Goal: Task Accomplishment & Management: Manage account settings

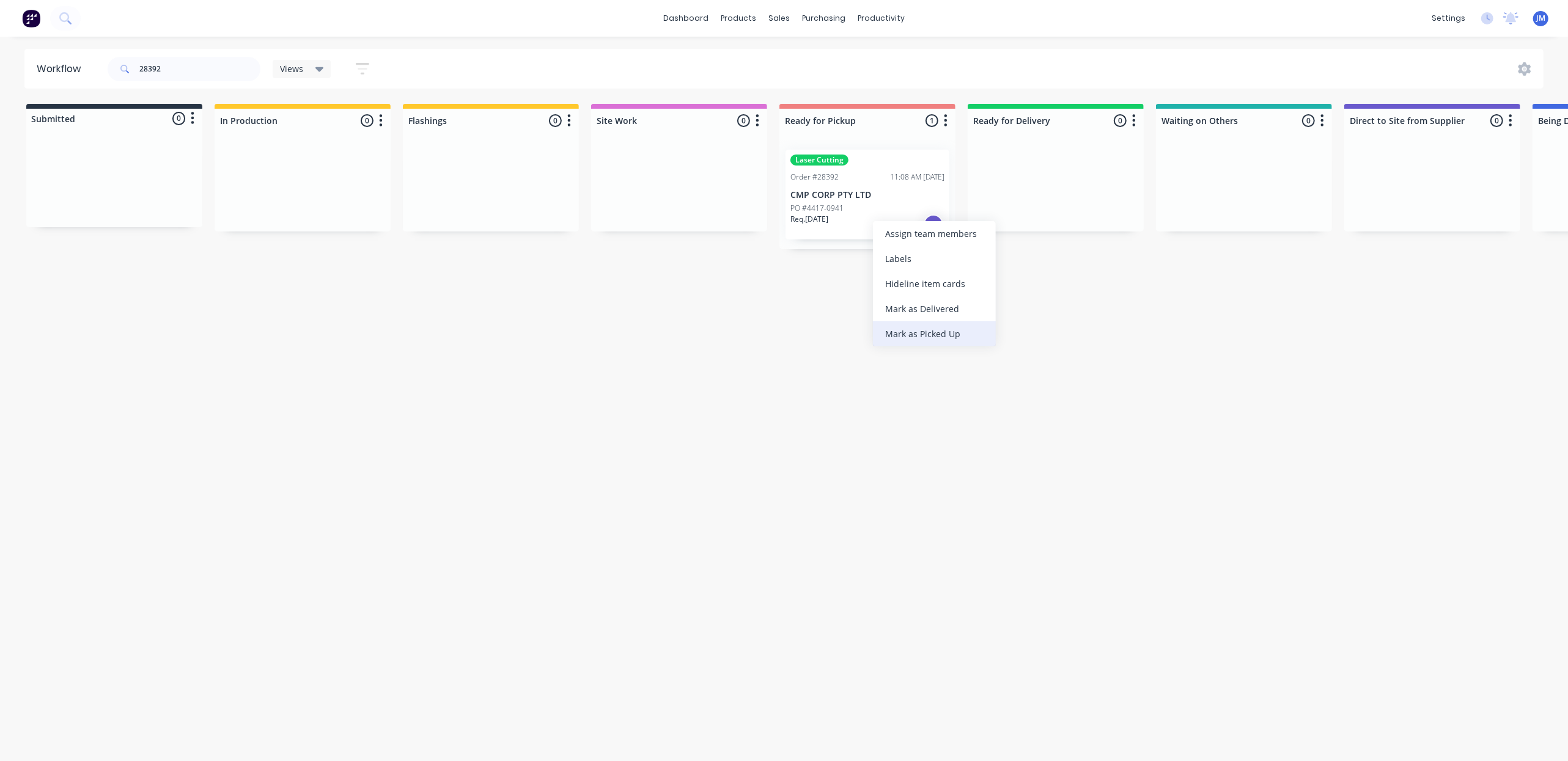
drag, startPoint x: 928, startPoint y: 337, endPoint x: 920, endPoint y: 334, distance: 8.5
click at [927, 337] on div "Mark as Picked Up" at bounding box center [934, 334] width 123 height 25
click at [196, 67] on input "28392" at bounding box center [199, 69] width 121 height 24
type input "2"
click at [899, 296] on div "Mark as Picked Up" at bounding box center [914, 300] width 123 height 25
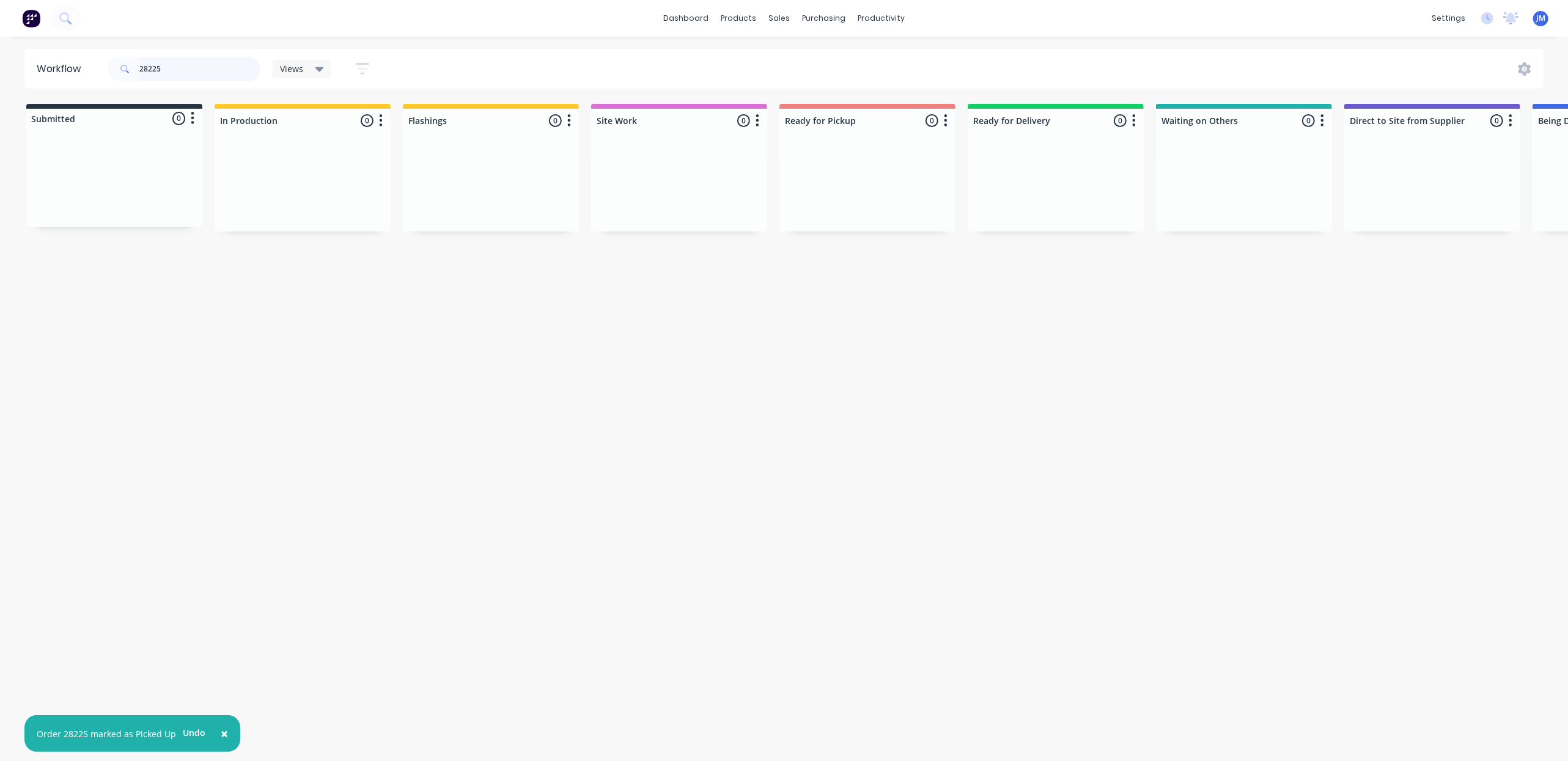
click at [176, 59] on input "28225" at bounding box center [199, 69] width 121 height 24
type input "2"
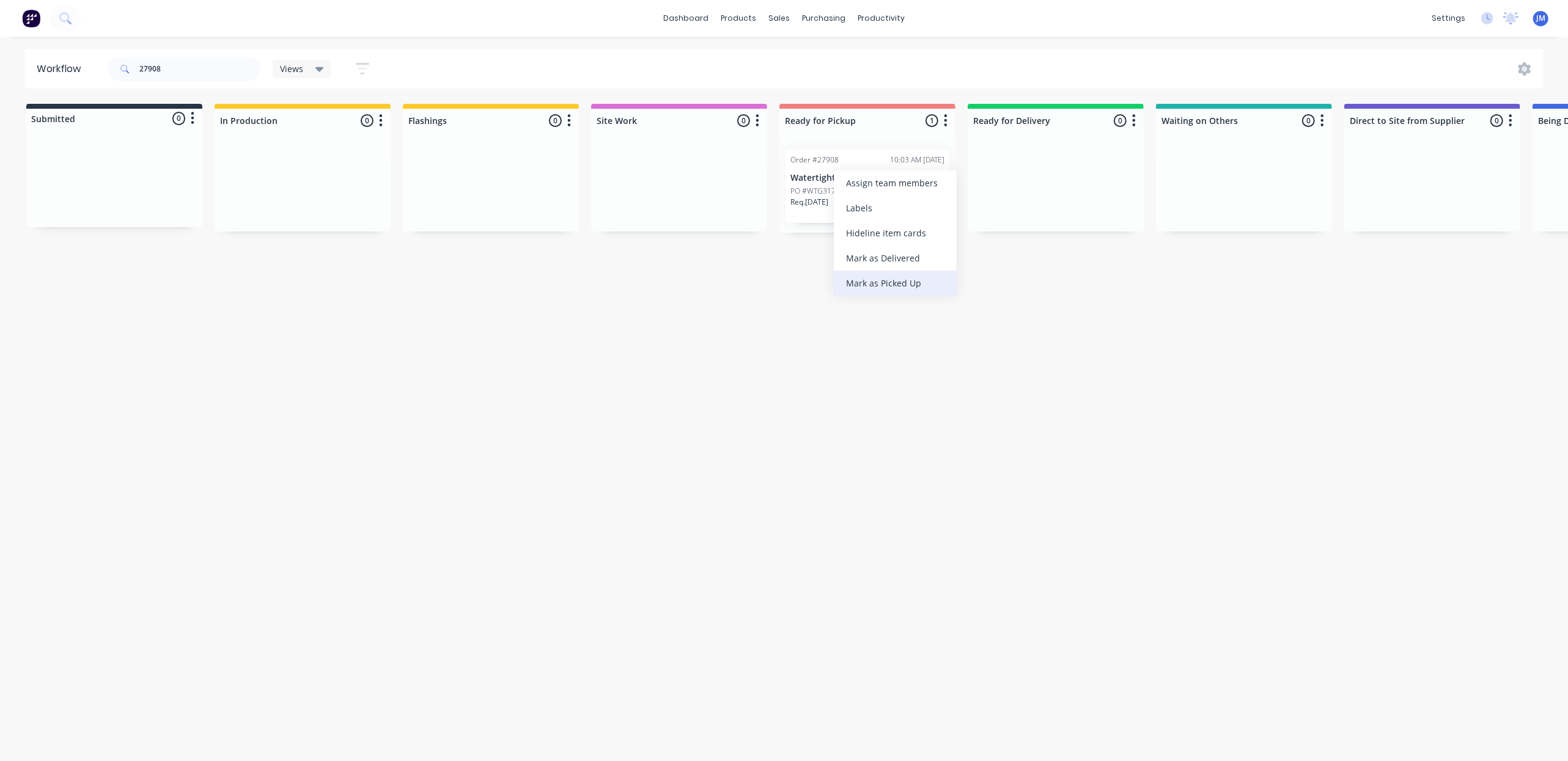
drag, startPoint x: 884, startPoint y: 280, endPoint x: 130, endPoint y: 162, distance: 763.2
click at [883, 279] on div "Mark as Picked Up" at bounding box center [894, 283] width 123 height 25
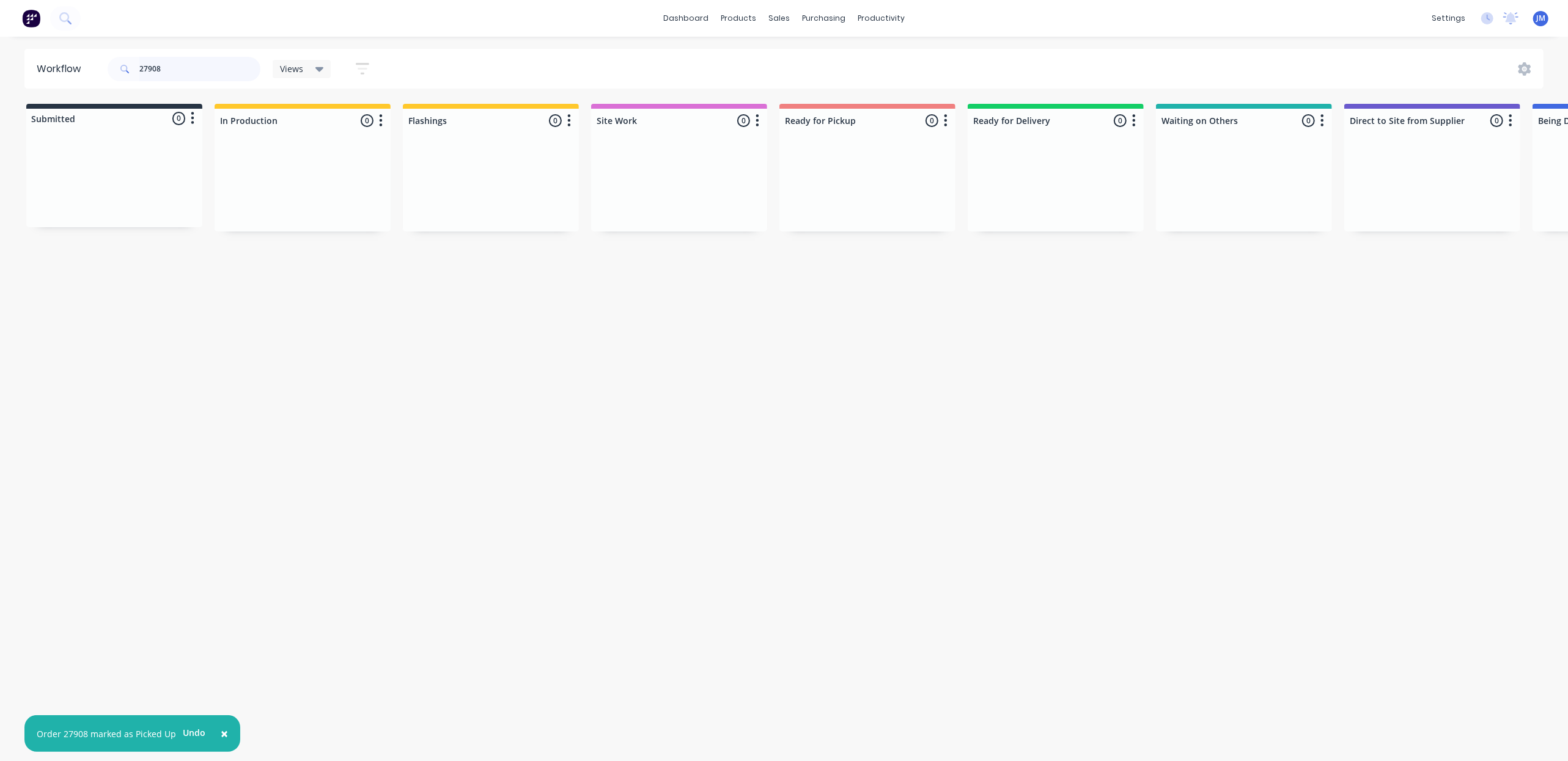
click at [175, 67] on input "27908" at bounding box center [199, 69] width 121 height 24
type input "2"
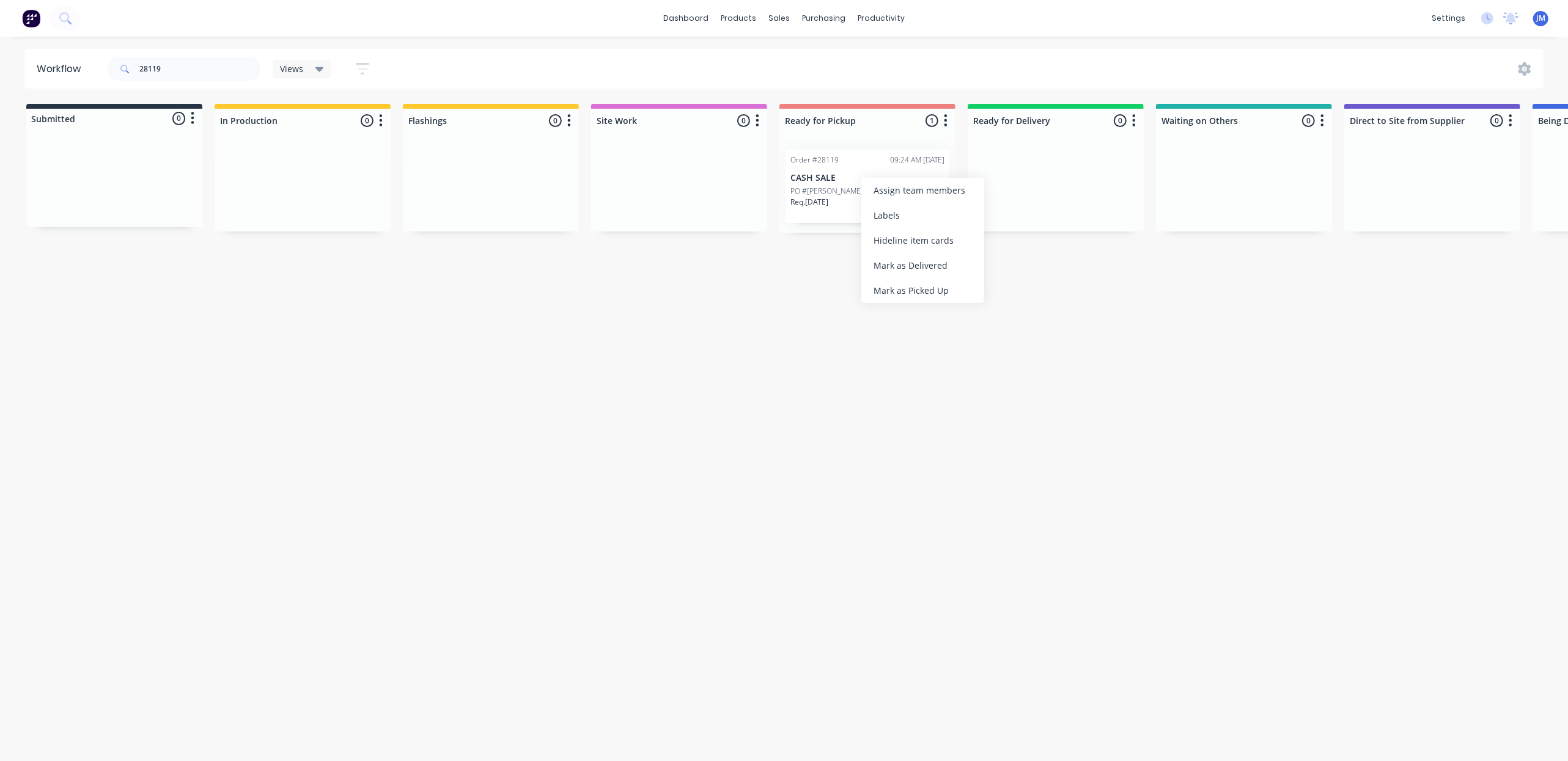
click at [907, 289] on div "Mark as Picked Up" at bounding box center [922, 290] width 123 height 25
click at [199, 69] on input "28119" at bounding box center [199, 69] width 121 height 24
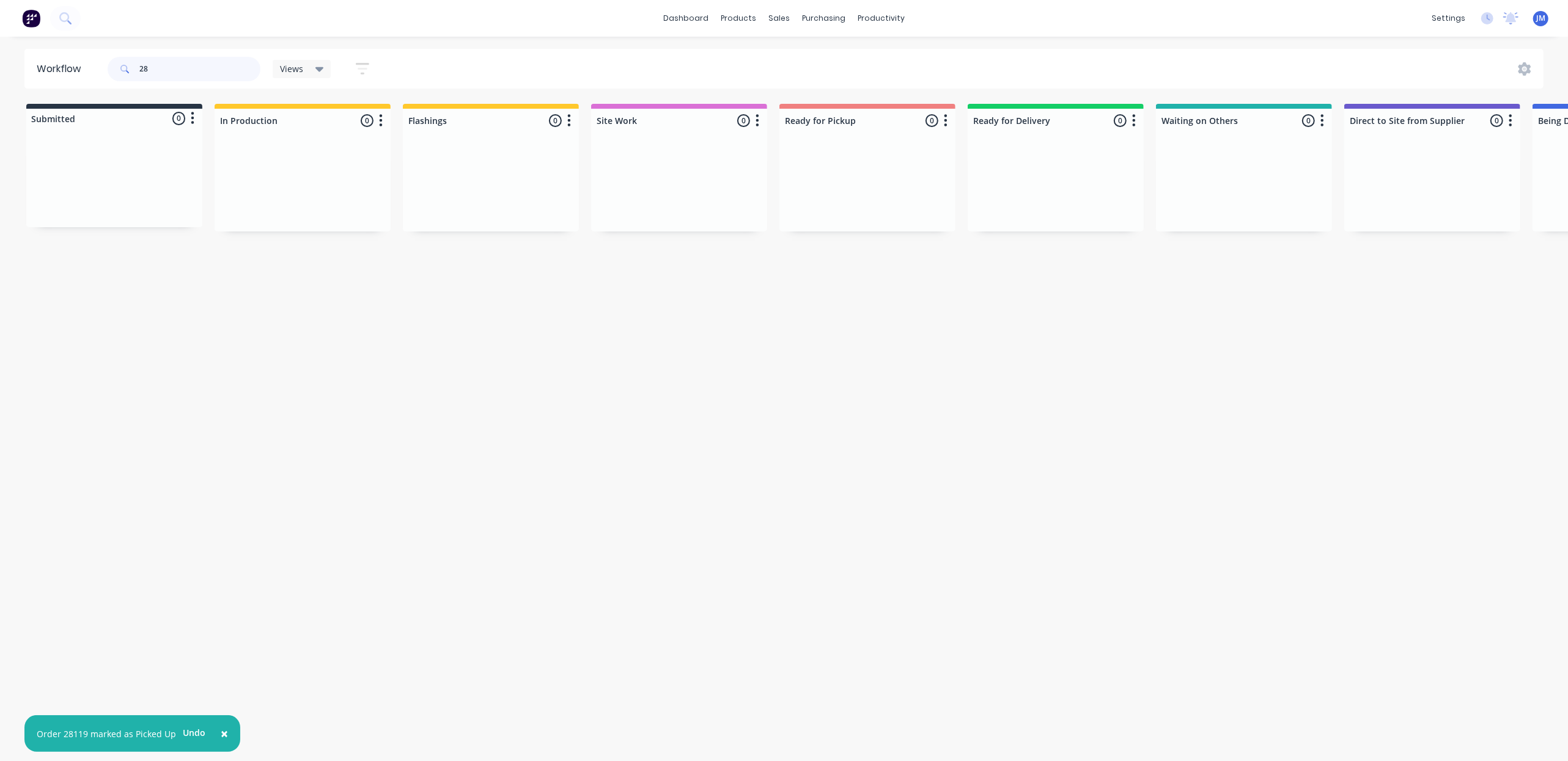
type input "2"
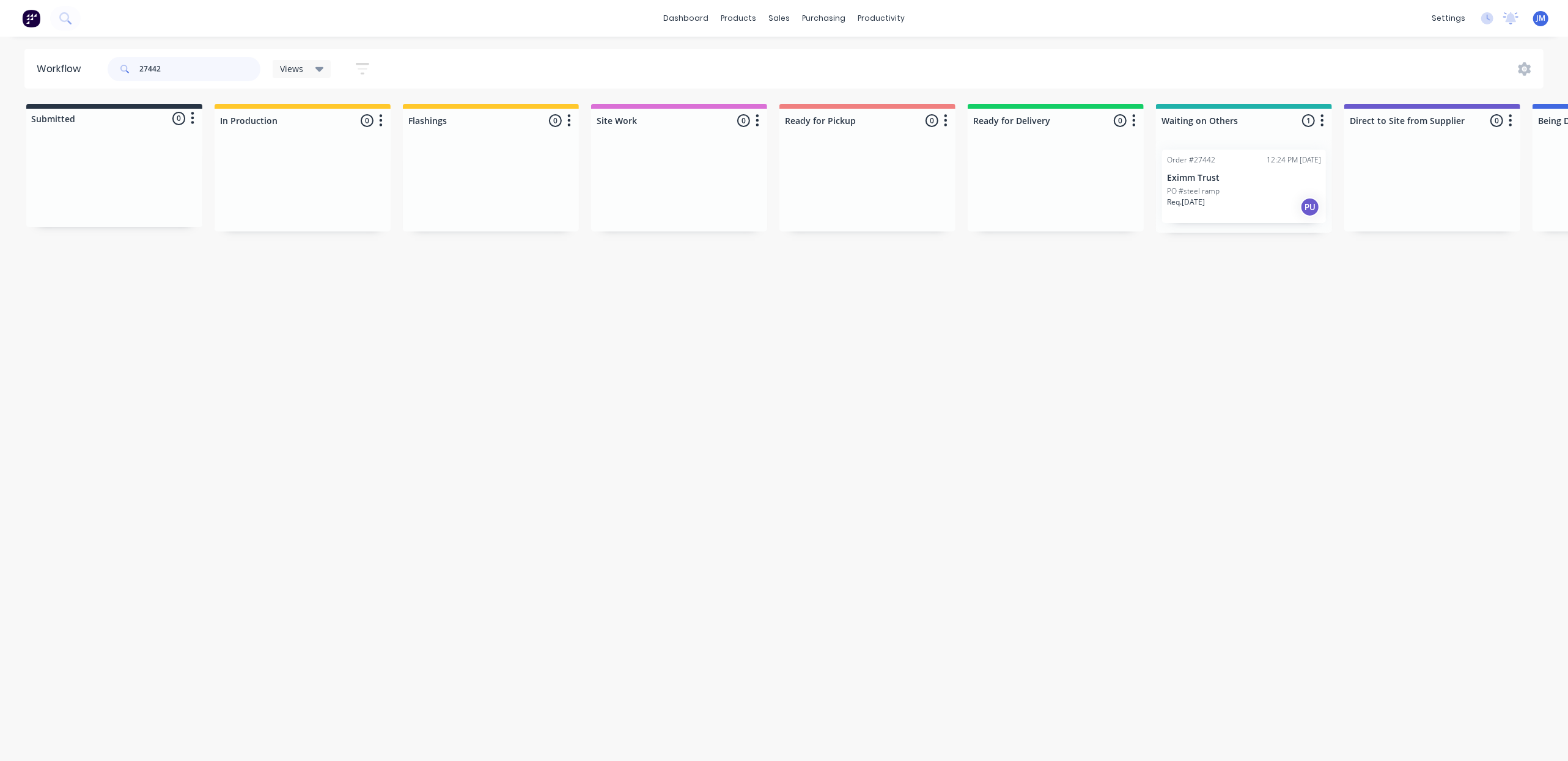
scroll to position [0, 3]
drag, startPoint x: 1231, startPoint y: 214, endPoint x: 851, endPoint y: 179, distance: 381.6
click at [847, 209] on div "Submitted 0 Status colour #273444 hex #273444 Save Cancel Summaries Total order…" at bounding box center [1095, 169] width 2216 height 129
type input "2"
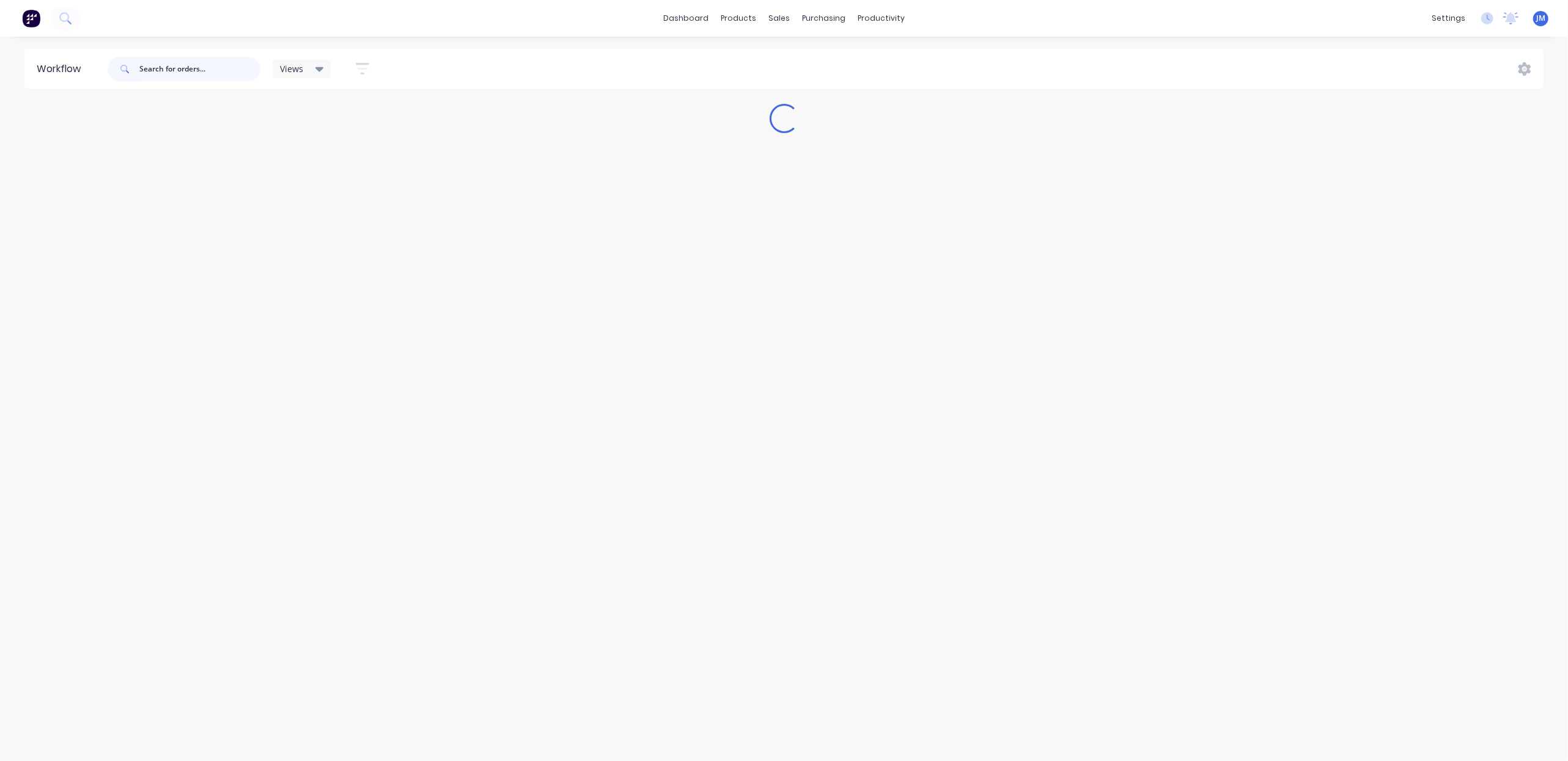
scroll to position [0, 0]
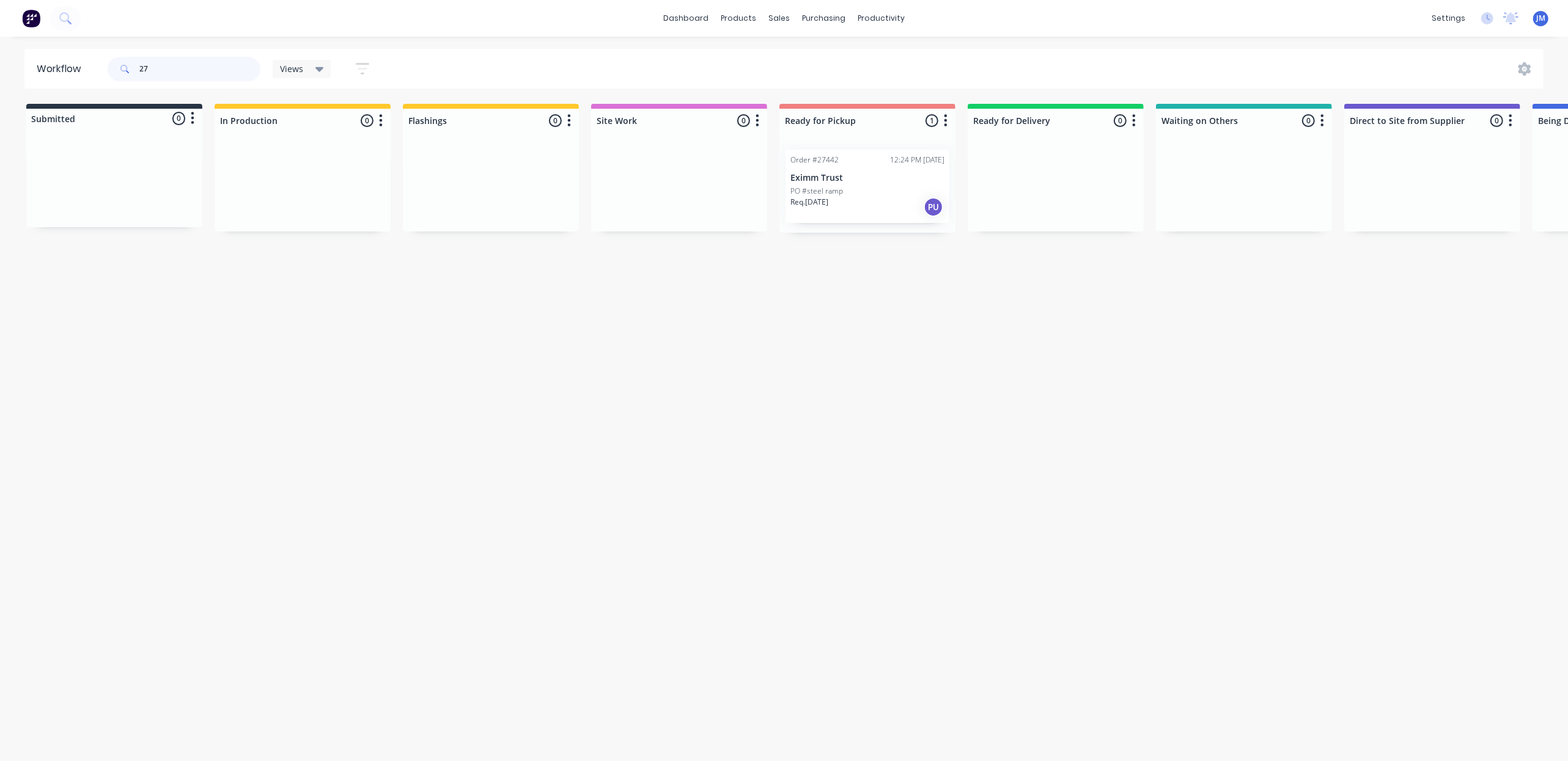
type input "2"
drag, startPoint x: 448, startPoint y: 192, endPoint x: 868, endPoint y: 187, distance: 420.0
click at [868, 187] on div "Submitted 0 Status colour #273444 hex #273444 Save Cancel Summaries Total order…" at bounding box center [1099, 169] width 2216 height 129
drag, startPoint x: 1224, startPoint y: 171, endPoint x: 842, endPoint y: 160, distance: 382.2
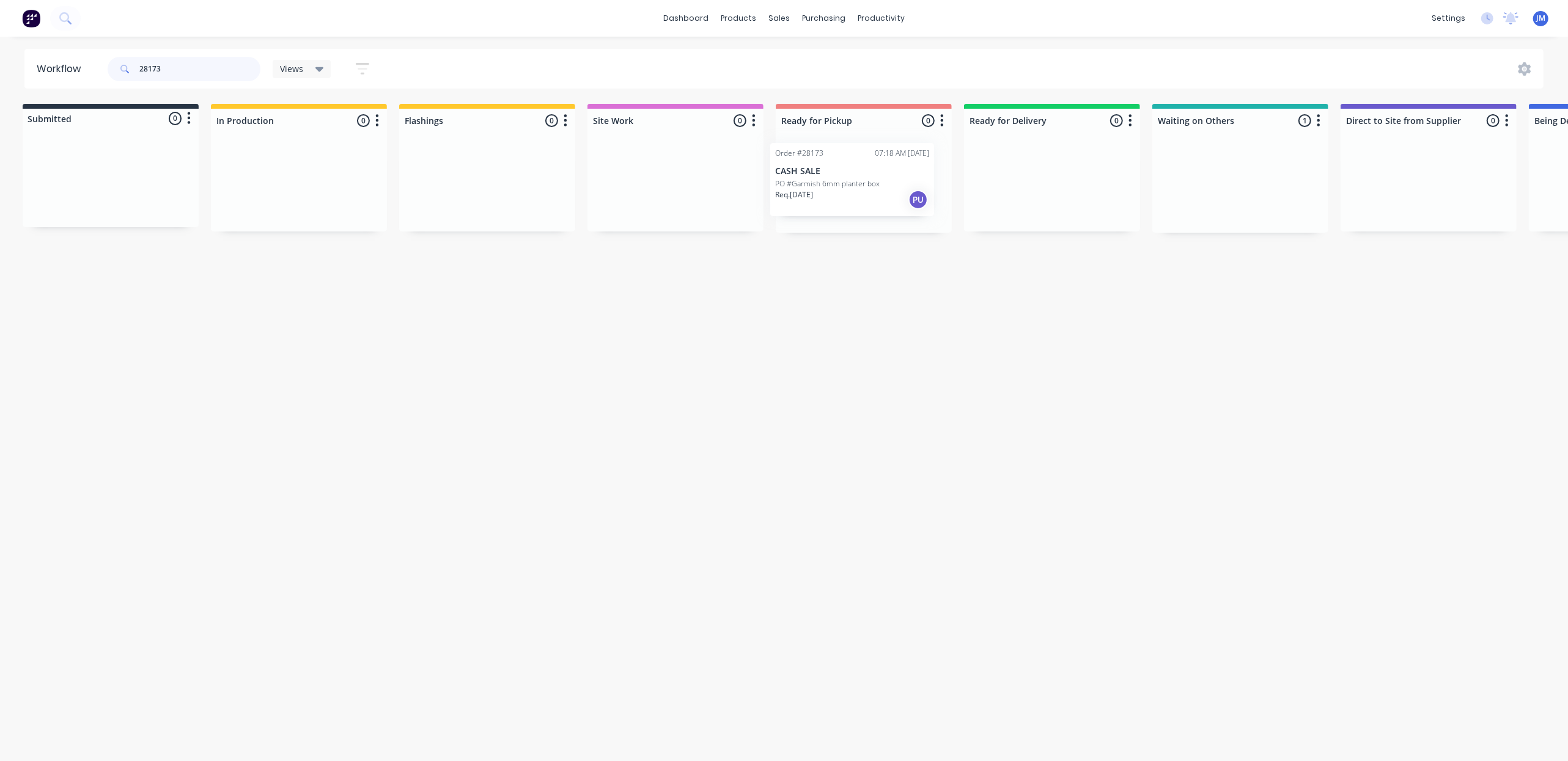
click at [842, 160] on div "Submitted 0 Status colour #273444 hex #273444 Save Cancel Summaries Total order…" at bounding box center [1095, 169] width 2216 height 129
type input "2"
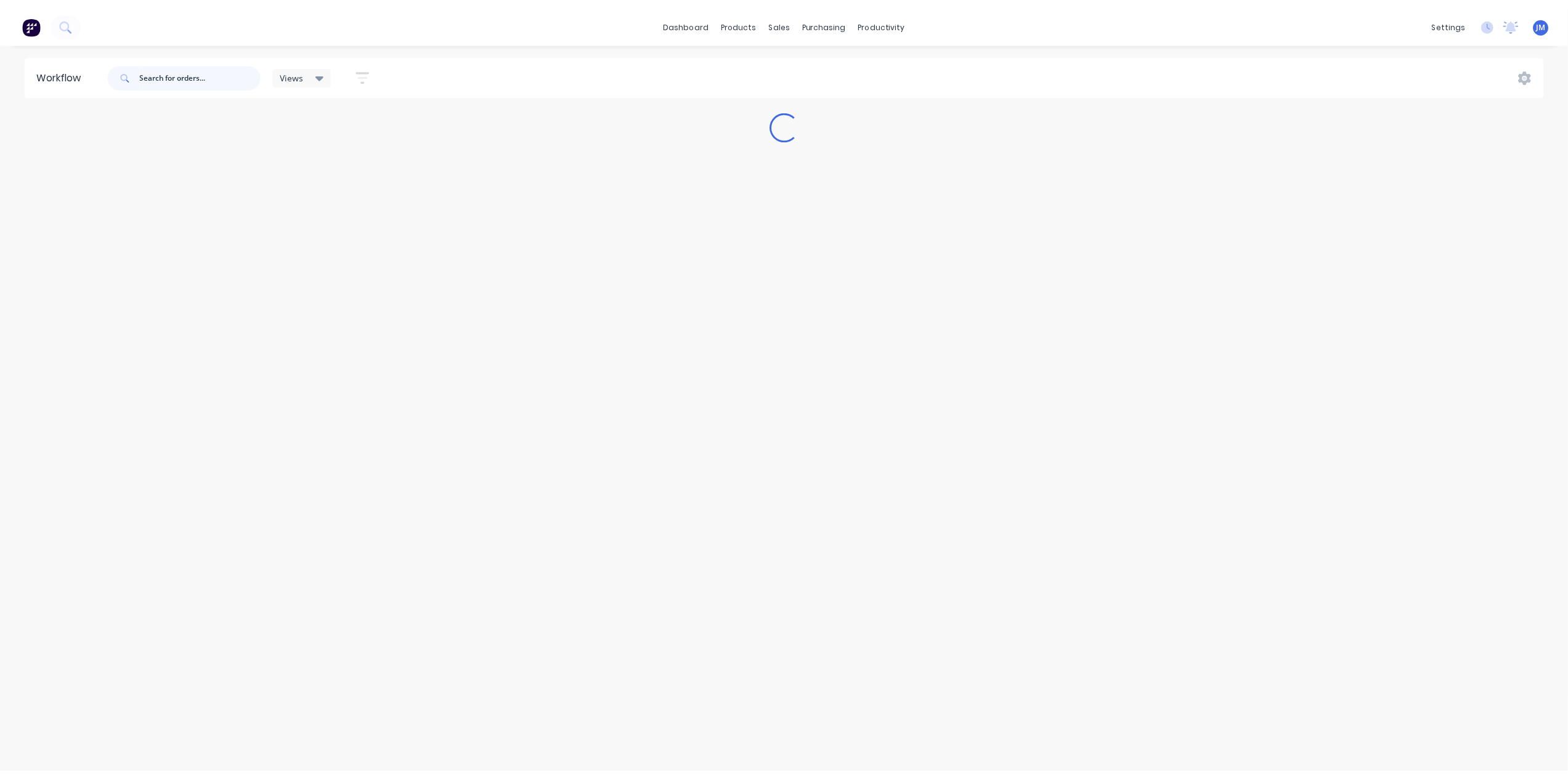
scroll to position [0, 0]
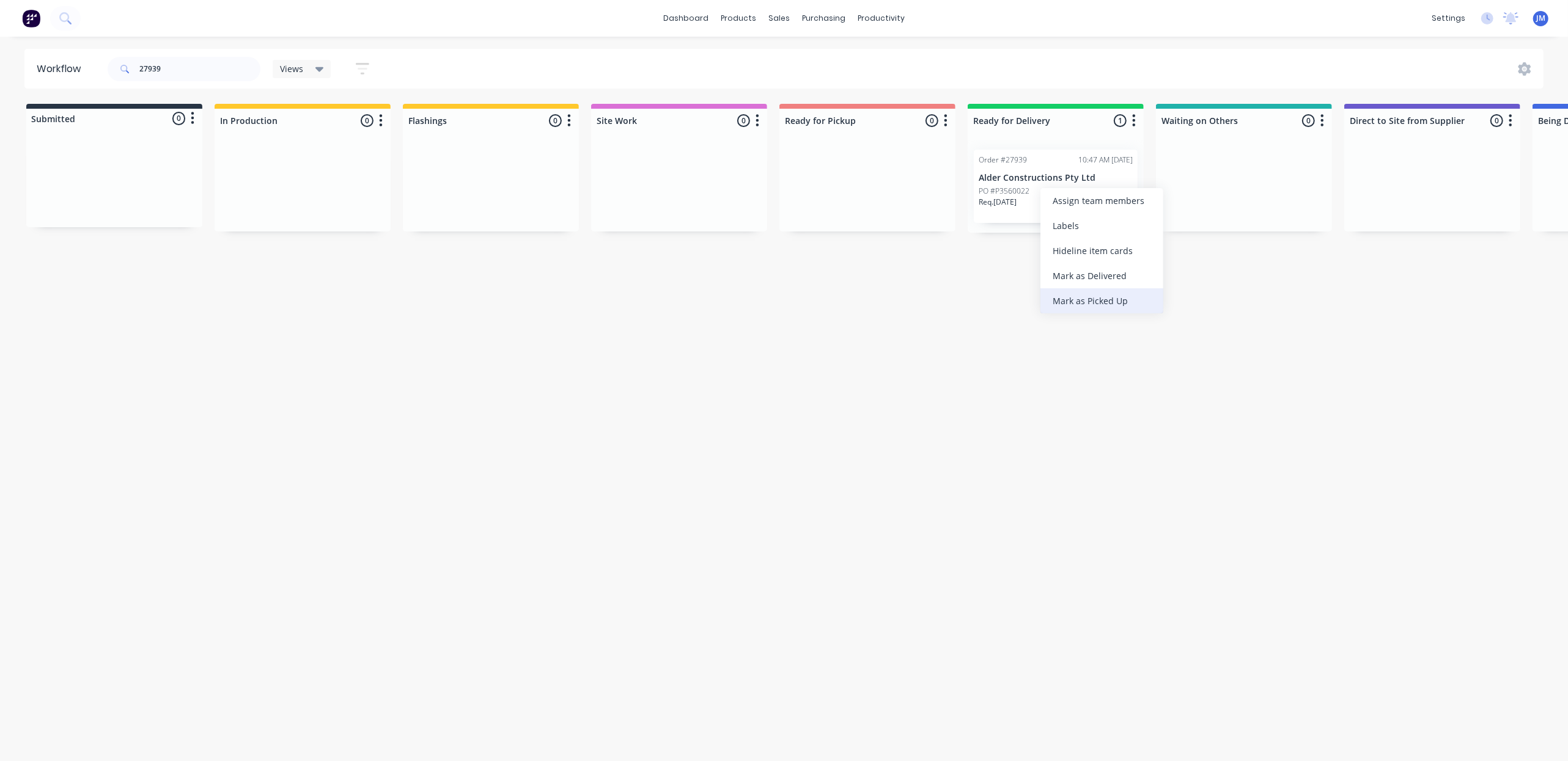
click at [1114, 304] on div "Mark as Picked Up" at bounding box center [1101, 301] width 123 height 25
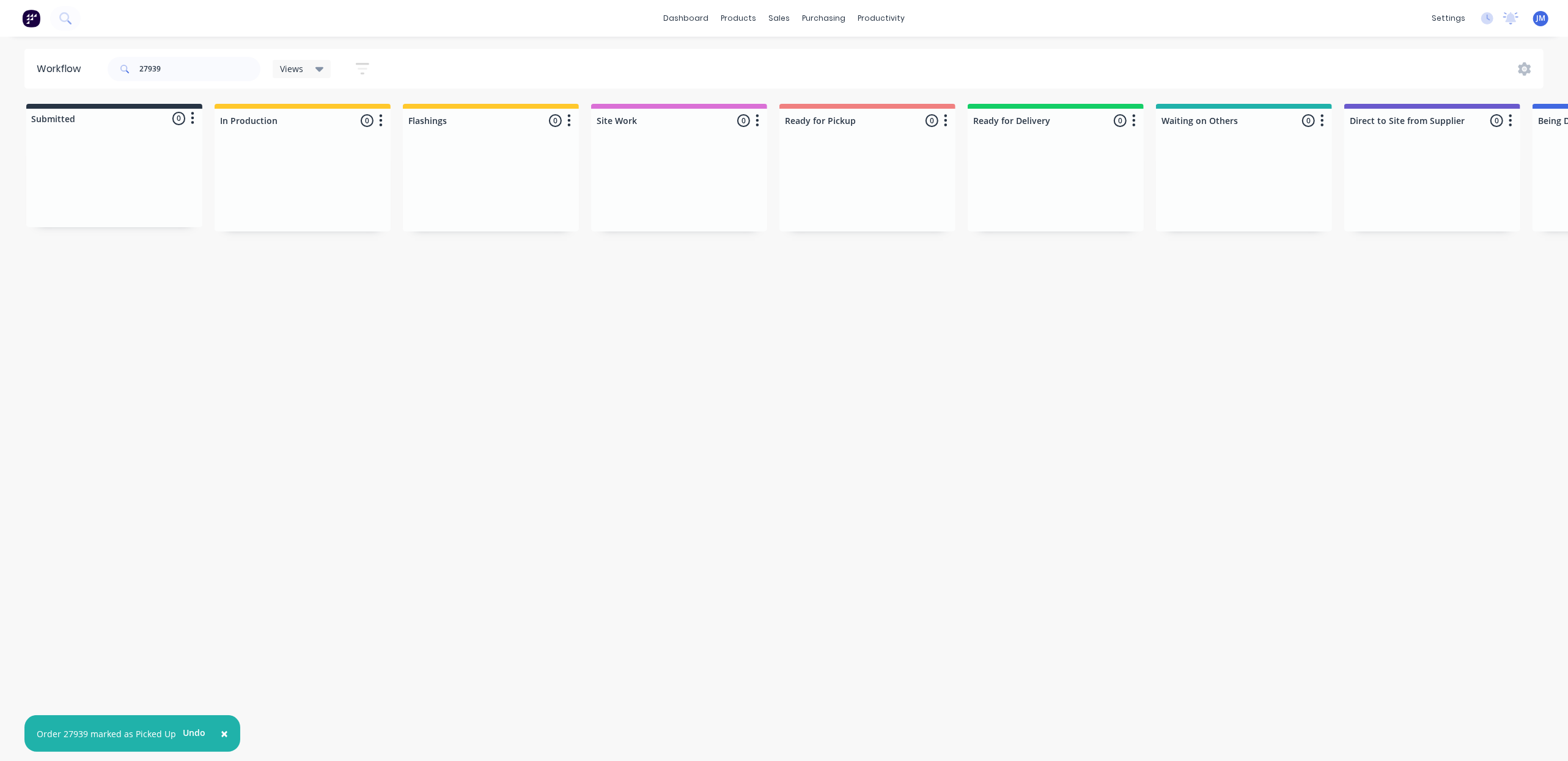
click at [187, 726] on button "Undo" at bounding box center [195, 732] width 37 height 18
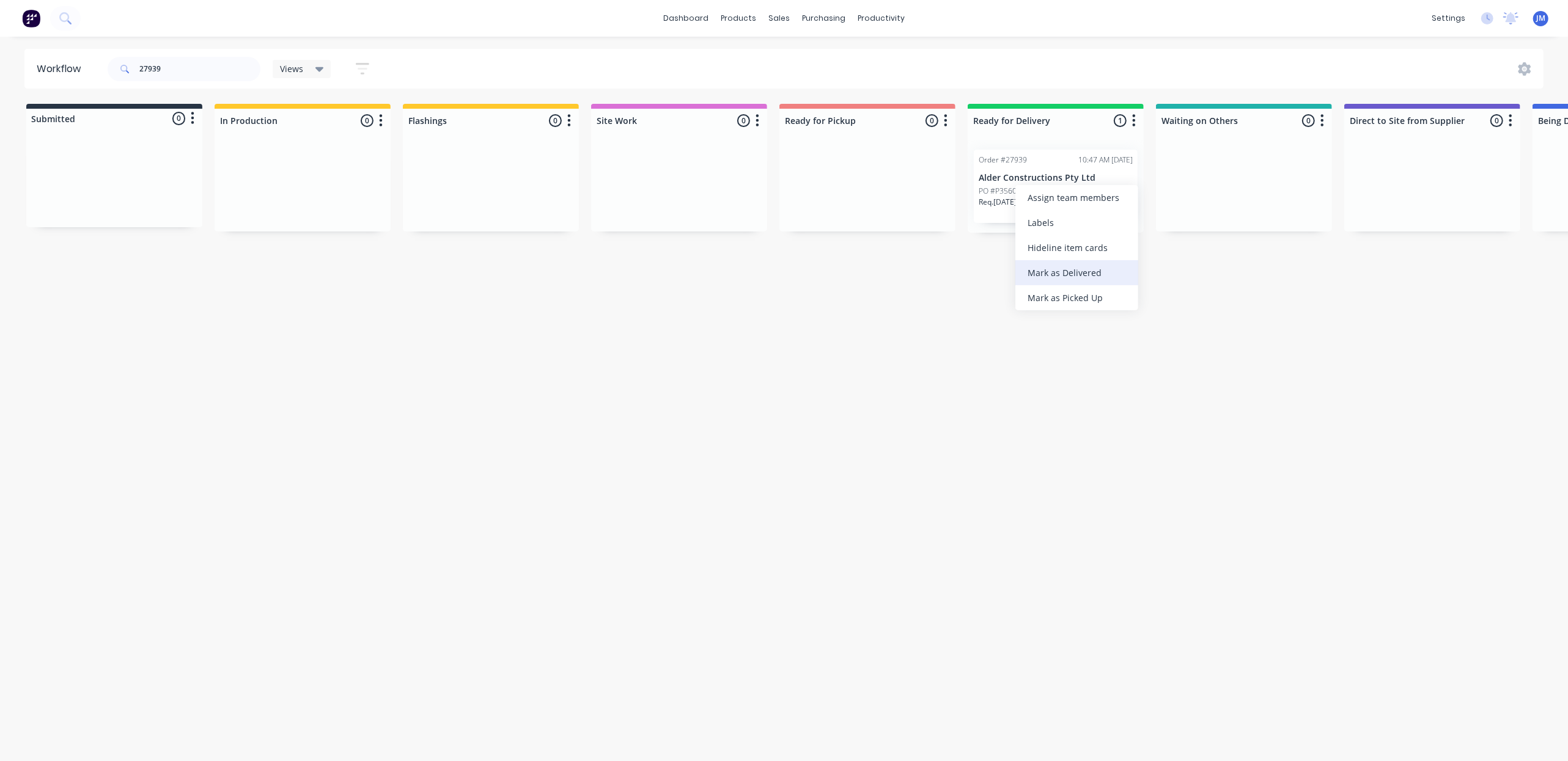
click at [1058, 269] on div "Mark as Delivered" at bounding box center [1076, 273] width 123 height 25
click at [184, 69] on input "27939" at bounding box center [199, 69] width 121 height 24
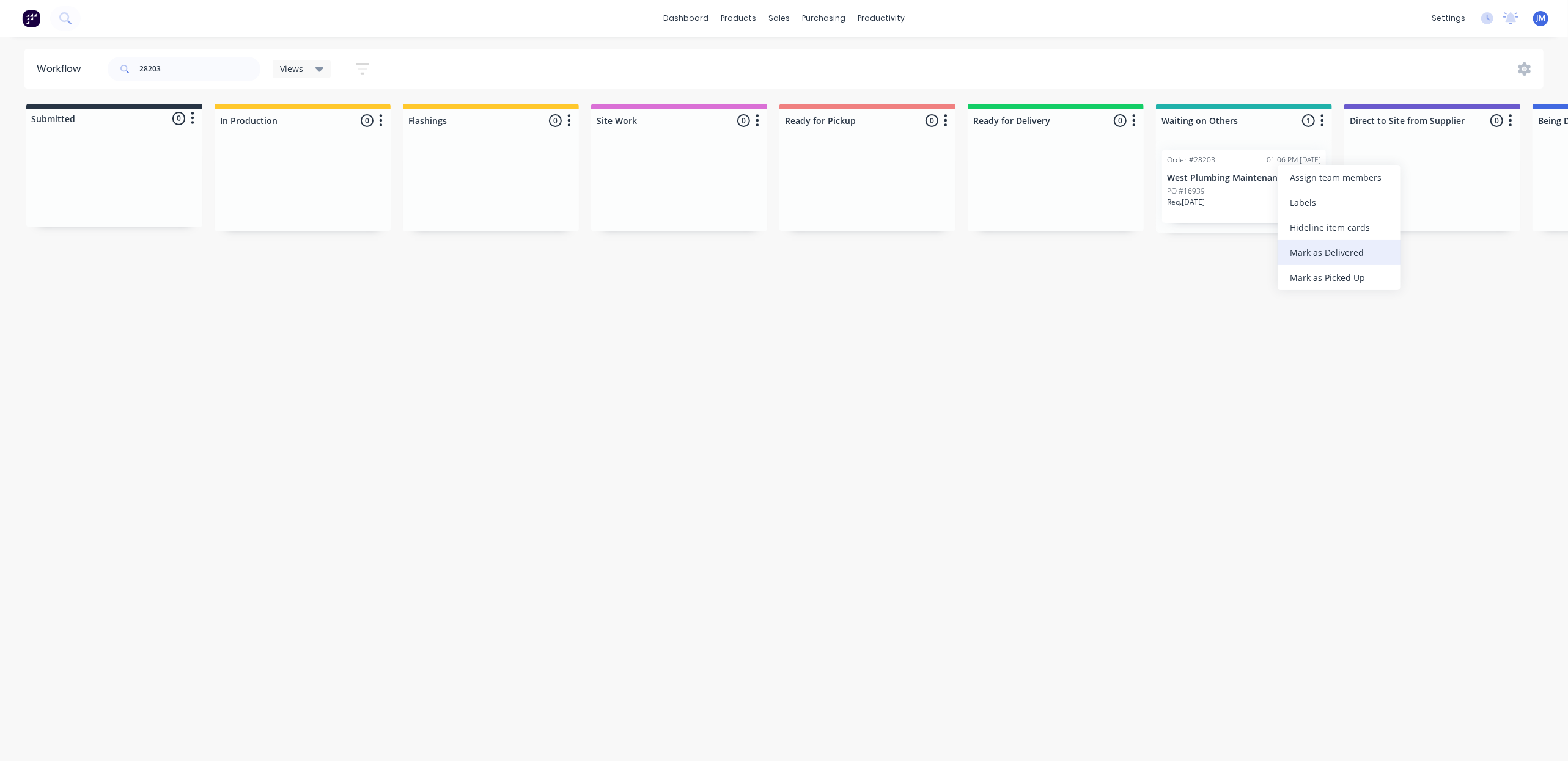
click at [1319, 255] on div "Mark as Delivered" at bounding box center [1339, 252] width 123 height 25
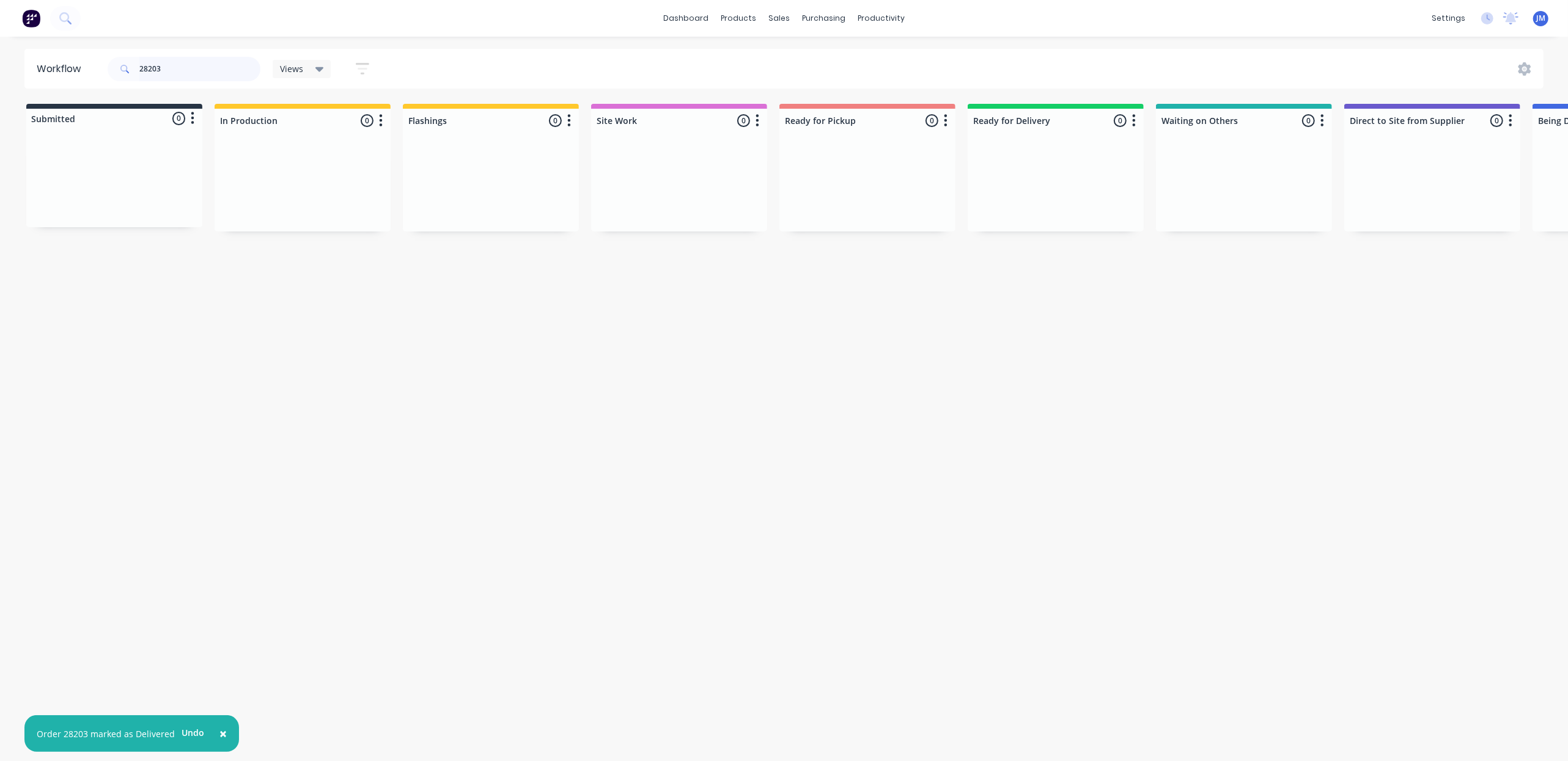
click at [187, 71] on input "28203" at bounding box center [199, 69] width 121 height 24
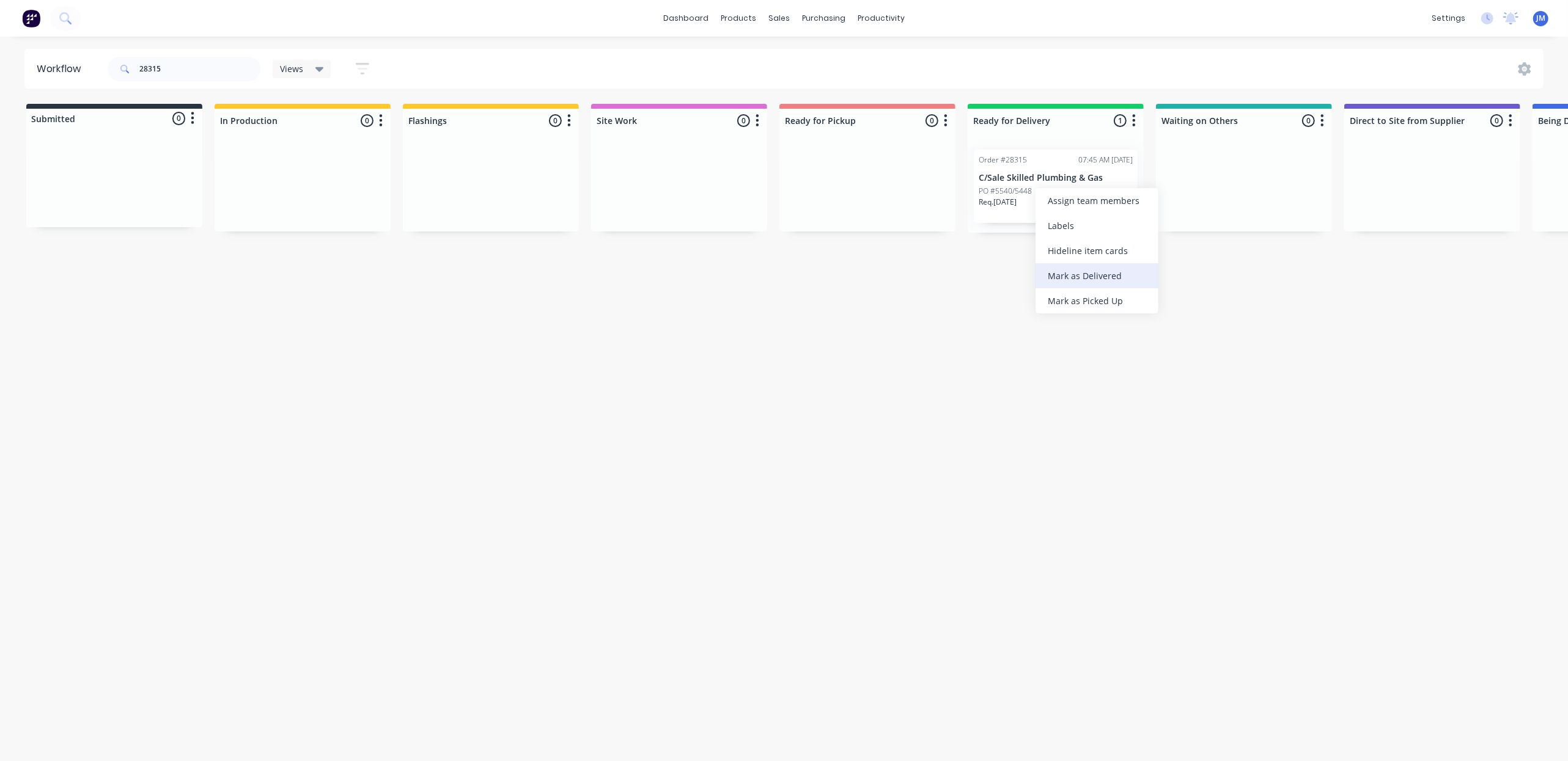
click at [1090, 279] on div "Mark as Delivered" at bounding box center [1097, 275] width 123 height 25
click at [177, 69] on input "28315" at bounding box center [199, 69] width 121 height 24
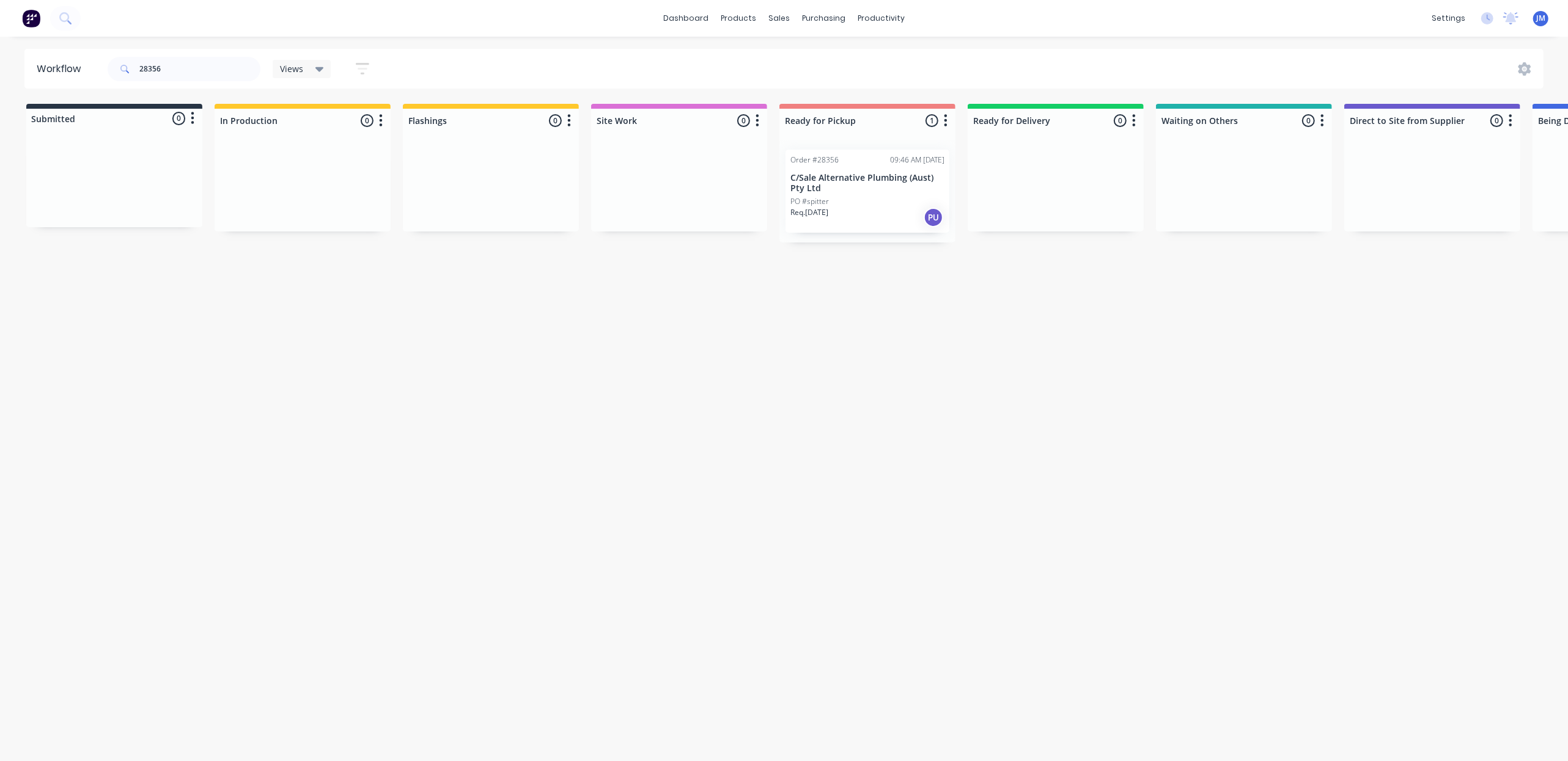
drag, startPoint x: 869, startPoint y: 207, endPoint x: 869, endPoint y: 201, distance: 6.0
drag, startPoint x: 869, startPoint y: 201, endPoint x: 876, endPoint y: 201, distance: 7.0
click at [946, 314] on div "Mark as Picked Up" at bounding box center [933, 316] width 123 height 25
click at [195, 63] on input "28356" at bounding box center [199, 69] width 121 height 24
type input "2"
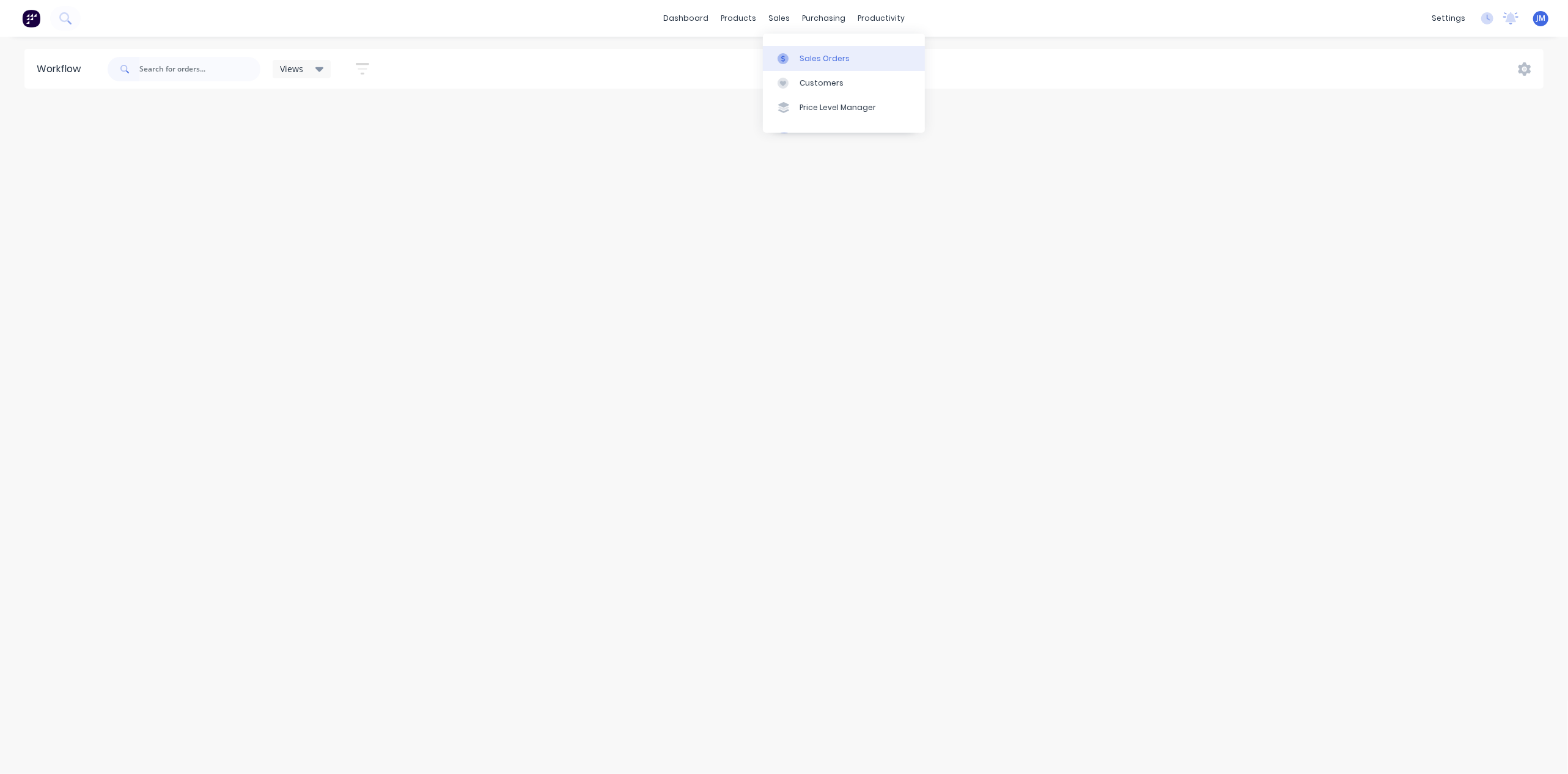
click at [794, 56] on div at bounding box center [787, 58] width 18 height 11
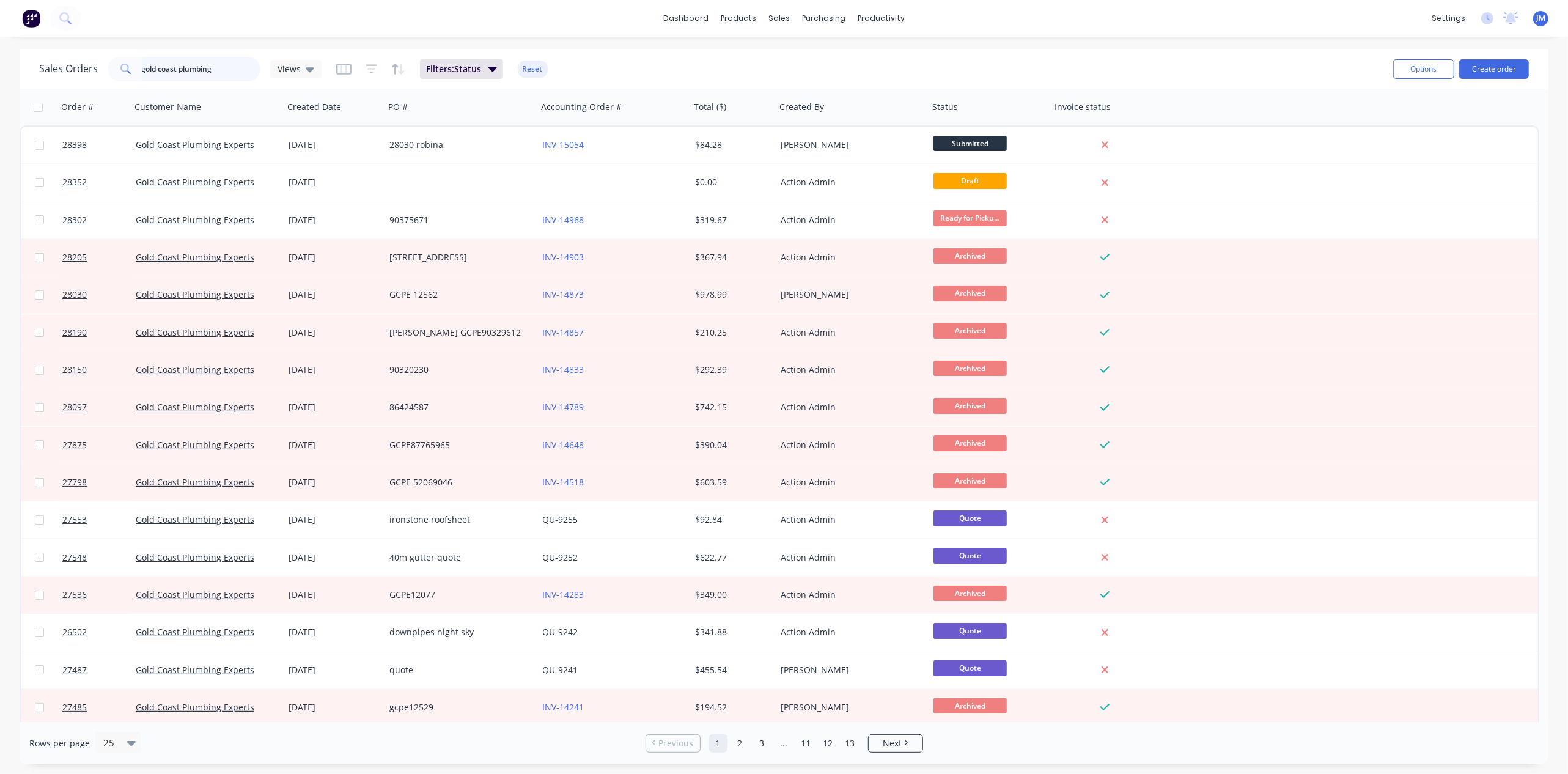
click at [226, 71] on input "gold coast plumbing" at bounding box center [201, 69] width 119 height 24
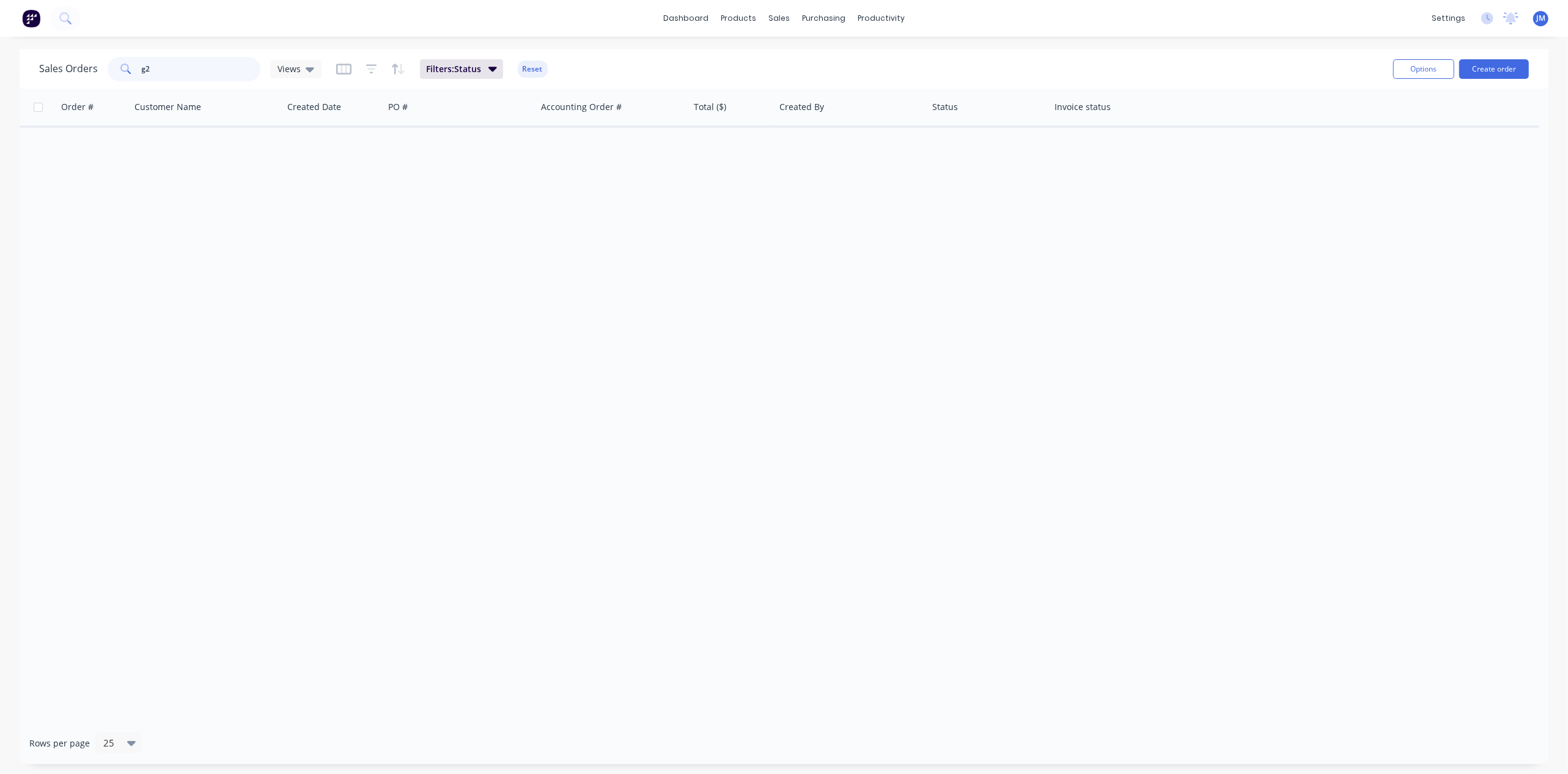
type input "g"
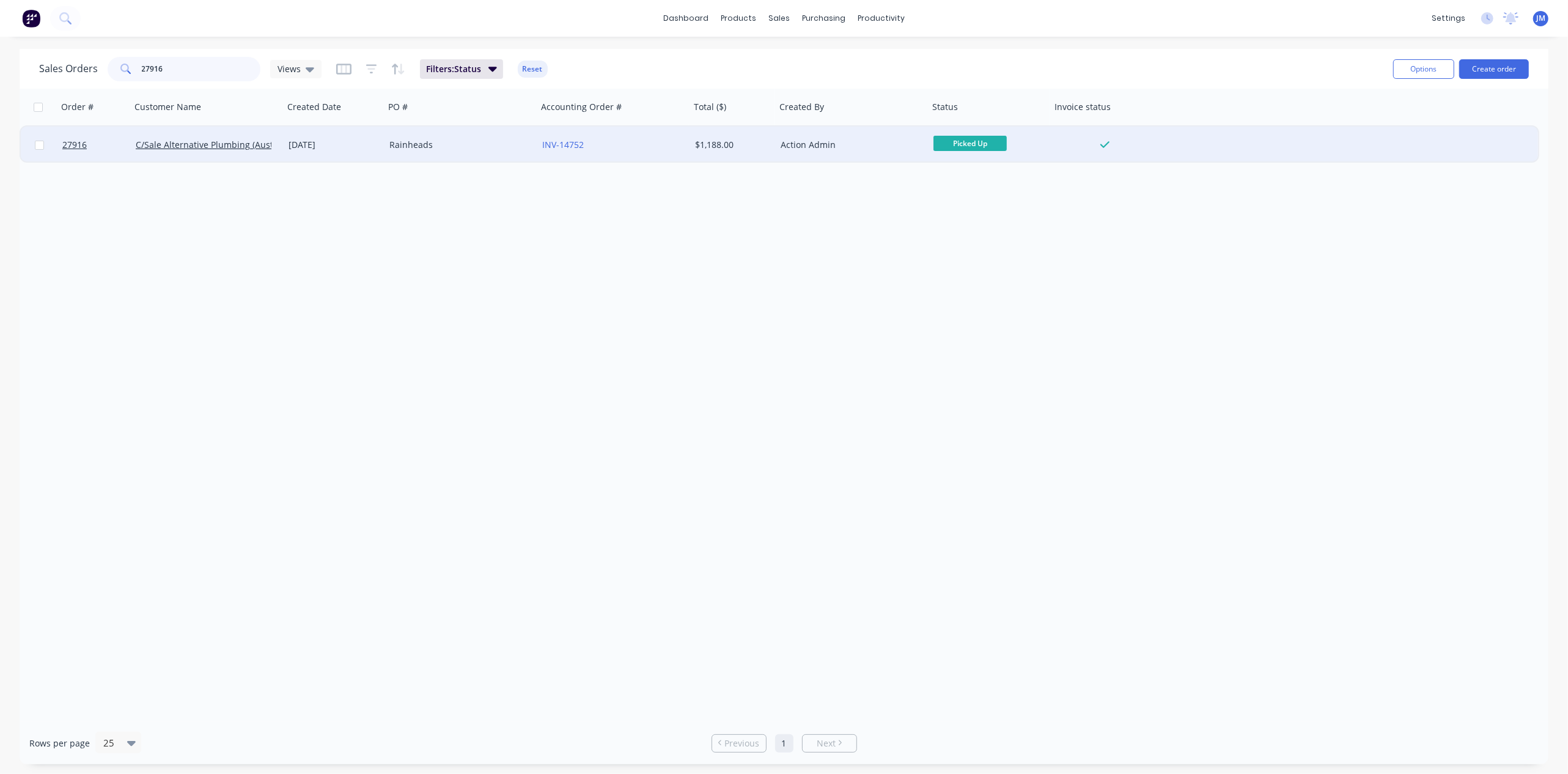
type input "27916"
click at [301, 142] on div "[DATE]" at bounding box center [334, 145] width 91 height 12
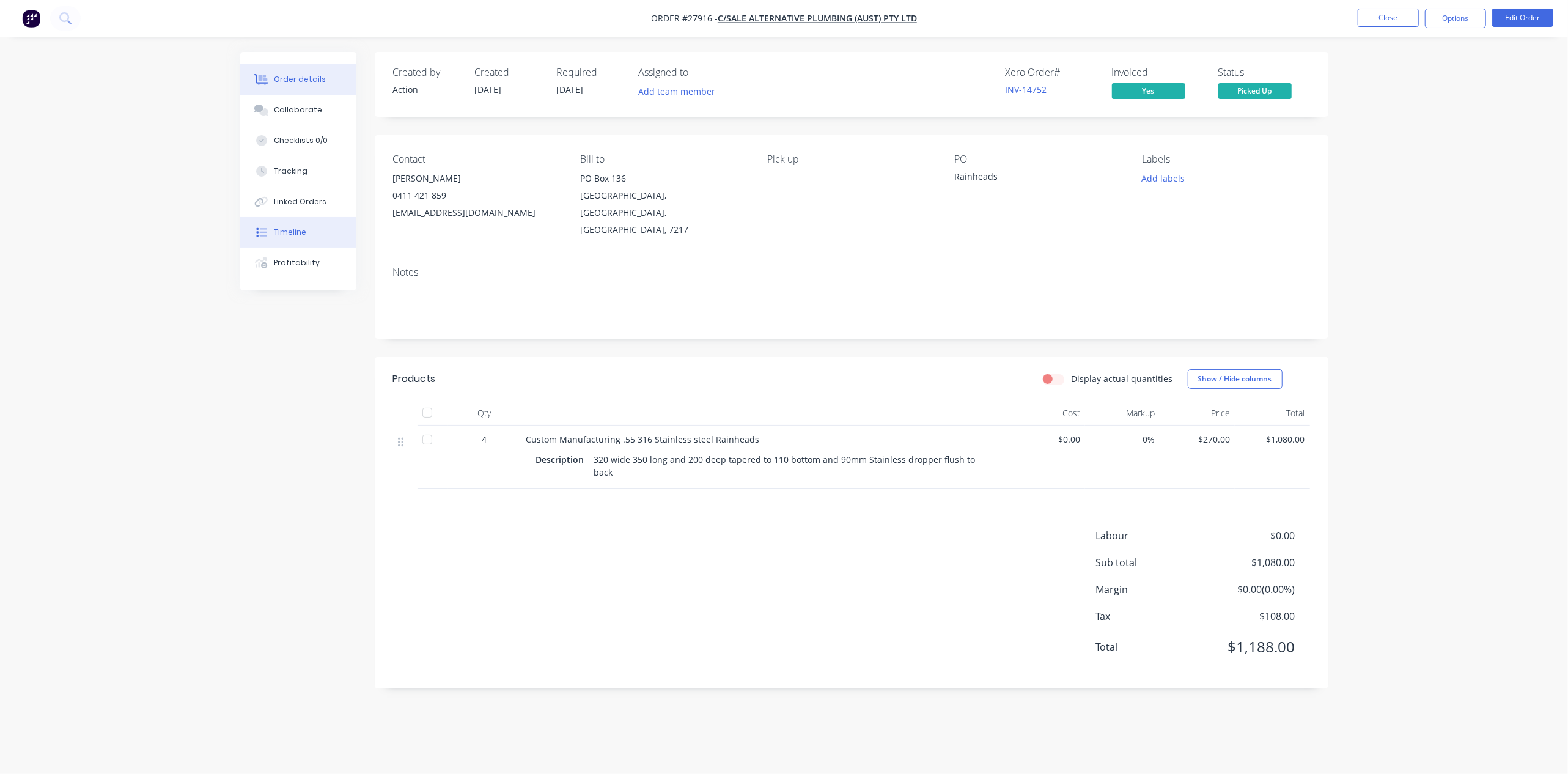
click at [301, 228] on div "Timeline" at bounding box center [289, 232] width 32 height 11
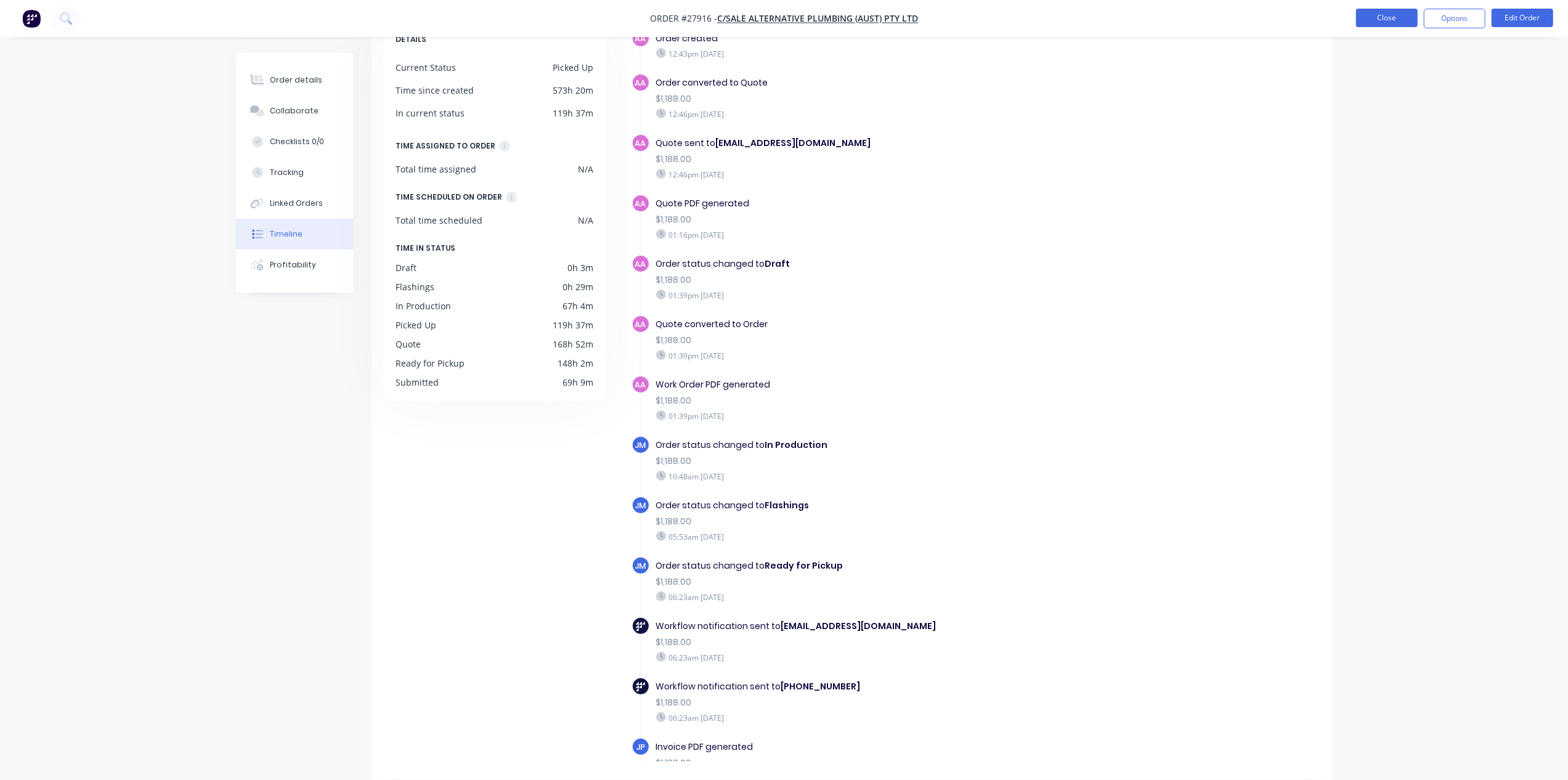
click at [1395, 21] on button "Close" at bounding box center [1387, 18] width 61 height 18
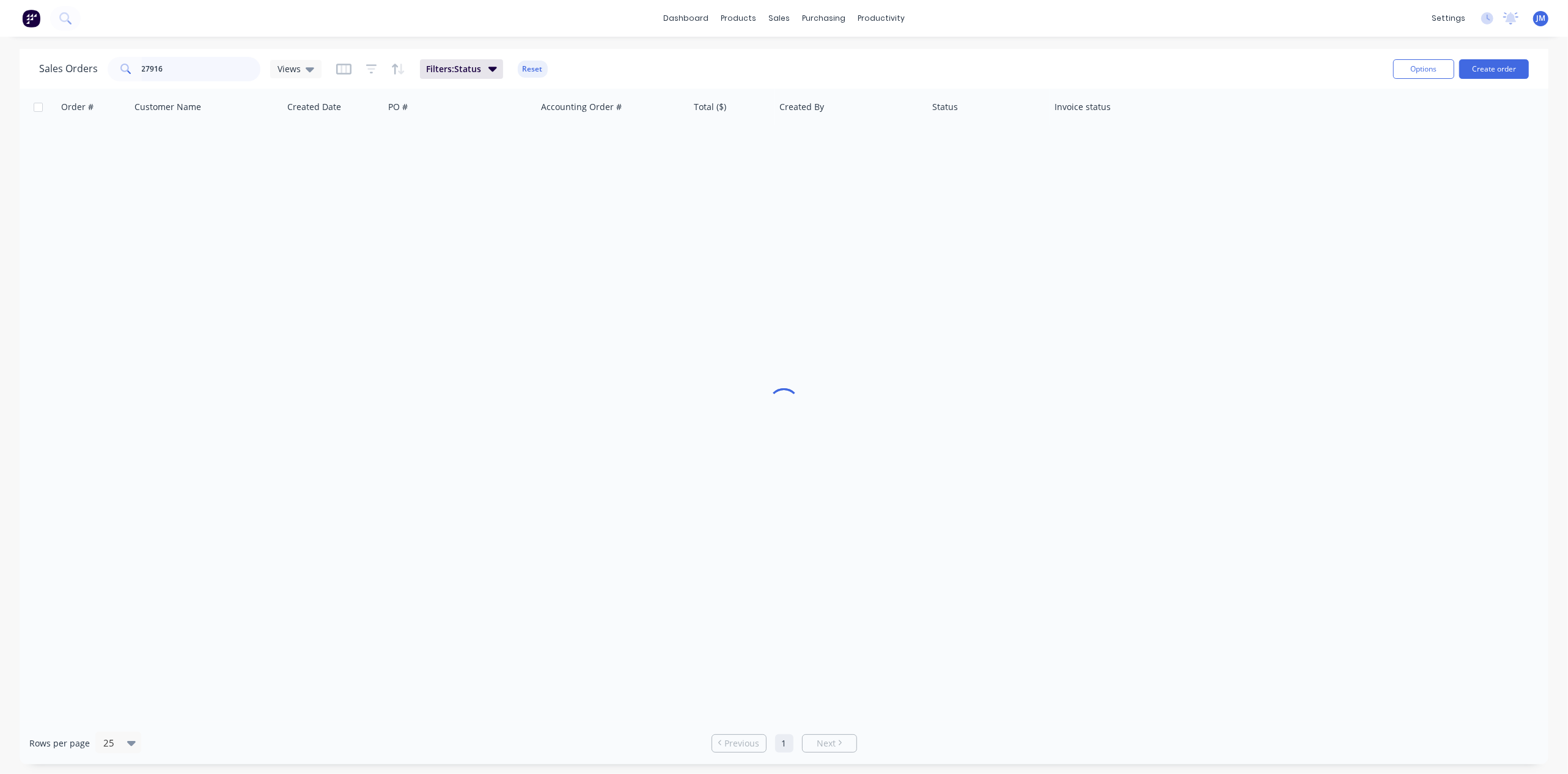
drag, startPoint x: 167, startPoint y: 64, endPoint x: 184, endPoint y: 69, distance: 17.7
click at [168, 65] on input "27916" at bounding box center [201, 69] width 119 height 24
type input "2"
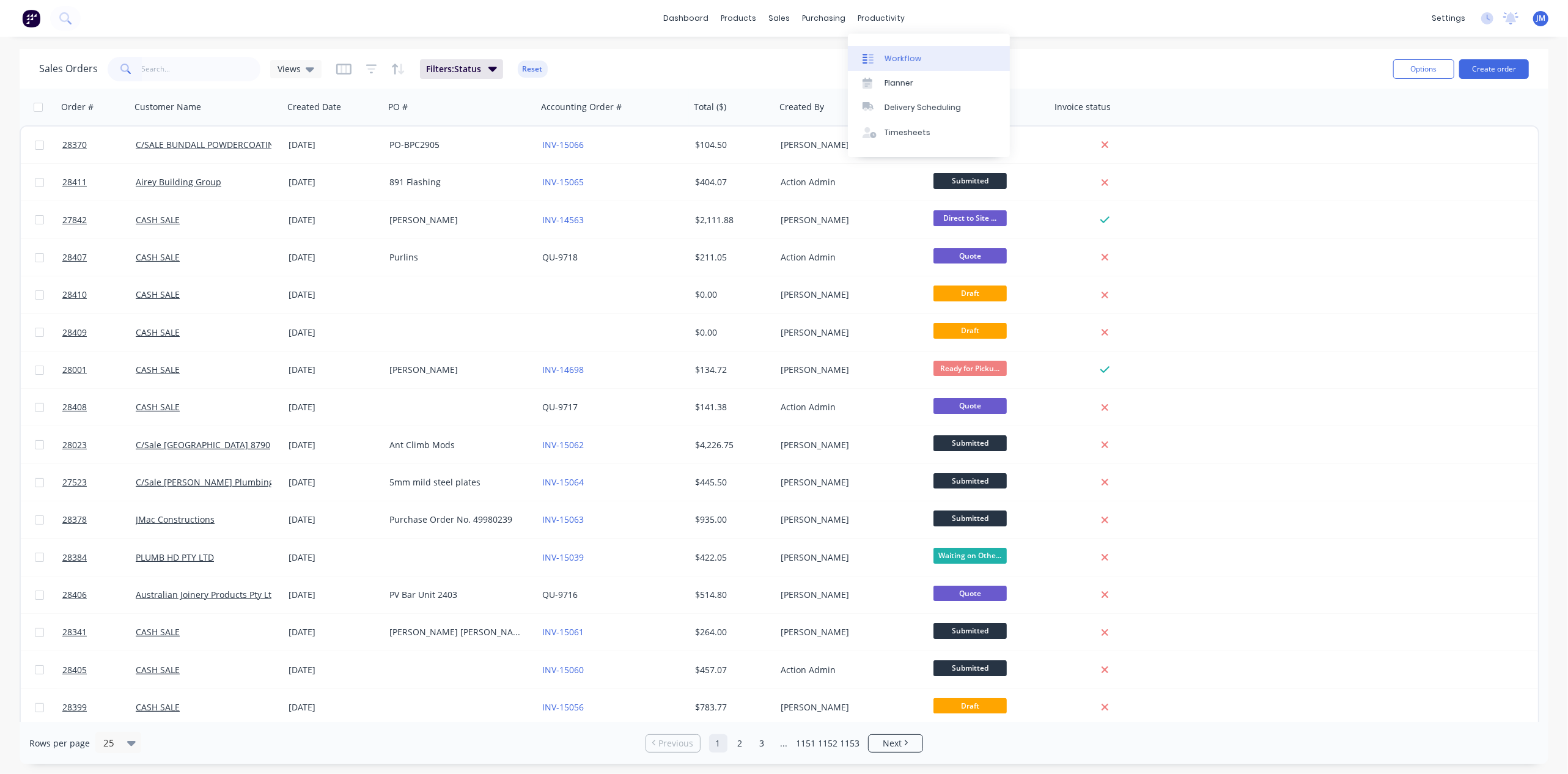
click at [906, 67] on link "Workflow" at bounding box center [929, 58] width 162 height 24
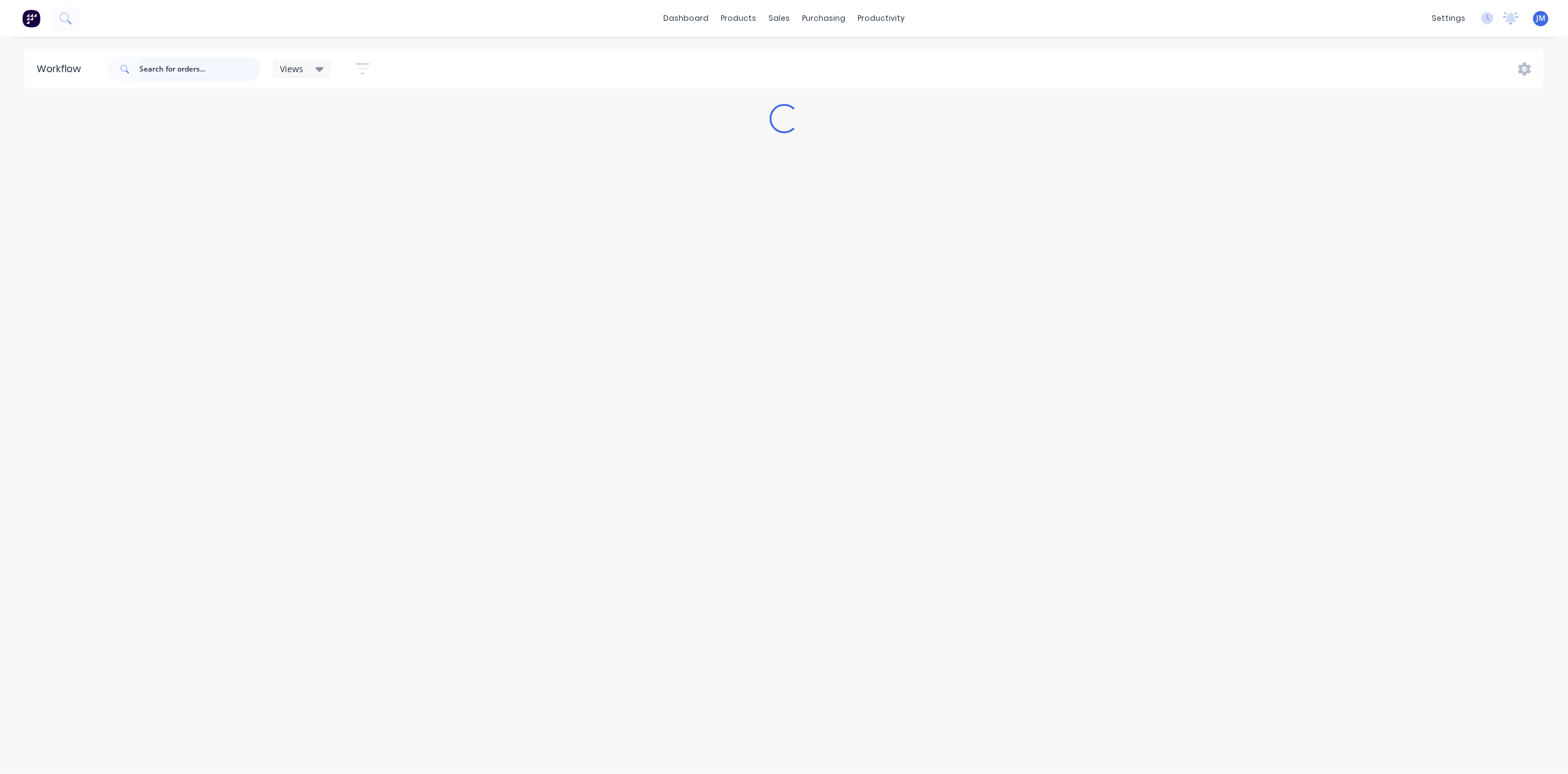
drag, startPoint x: 162, startPoint y: 63, endPoint x: 1001, endPoint y: 56, distance: 839.0
click at [162, 63] on input "text" at bounding box center [199, 69] width 121 height 24
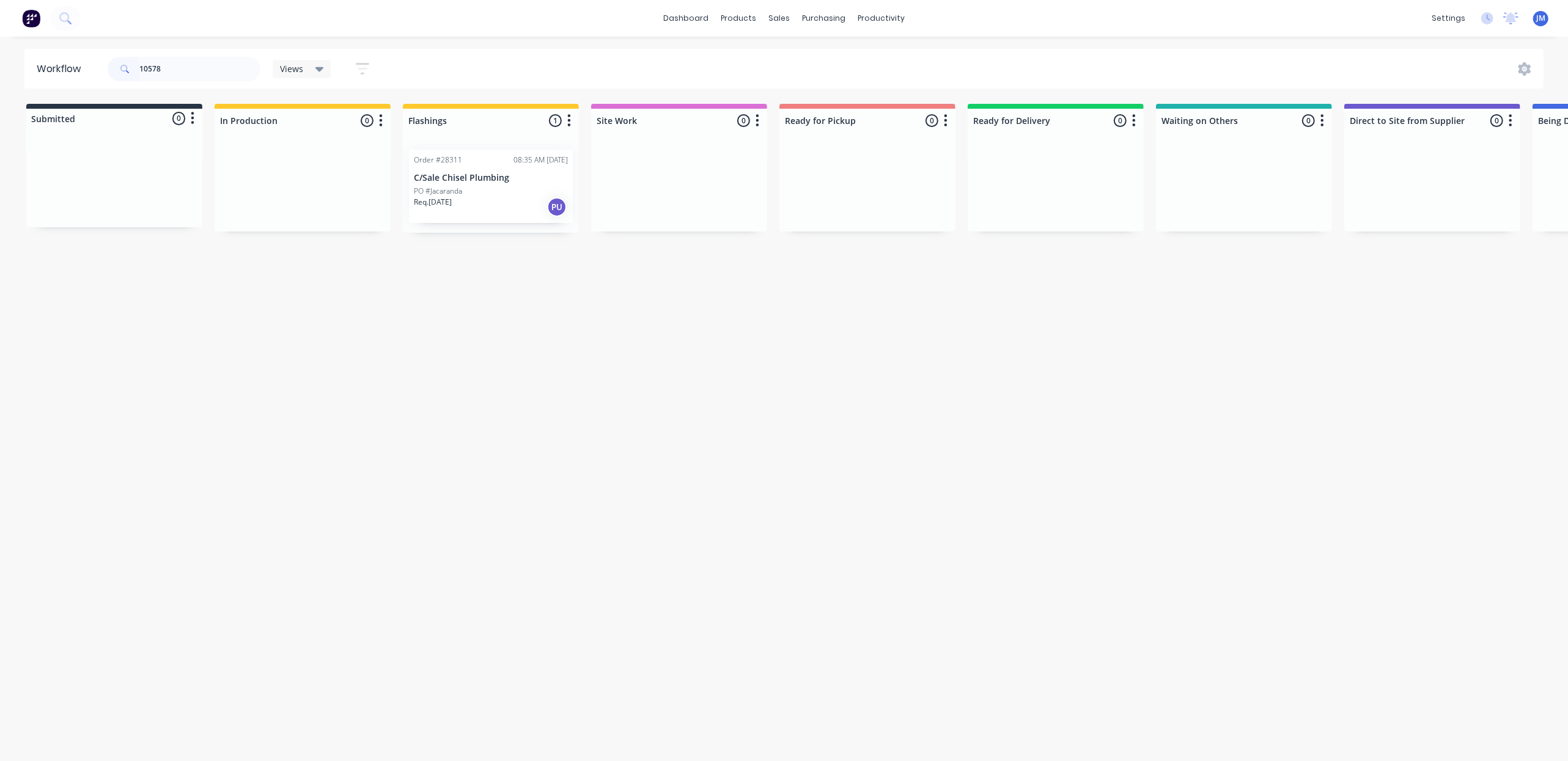
click at [471, 173] on p "C/Sale Chisel Plumbing" at bounding box center [490, 178] width 154 height 10
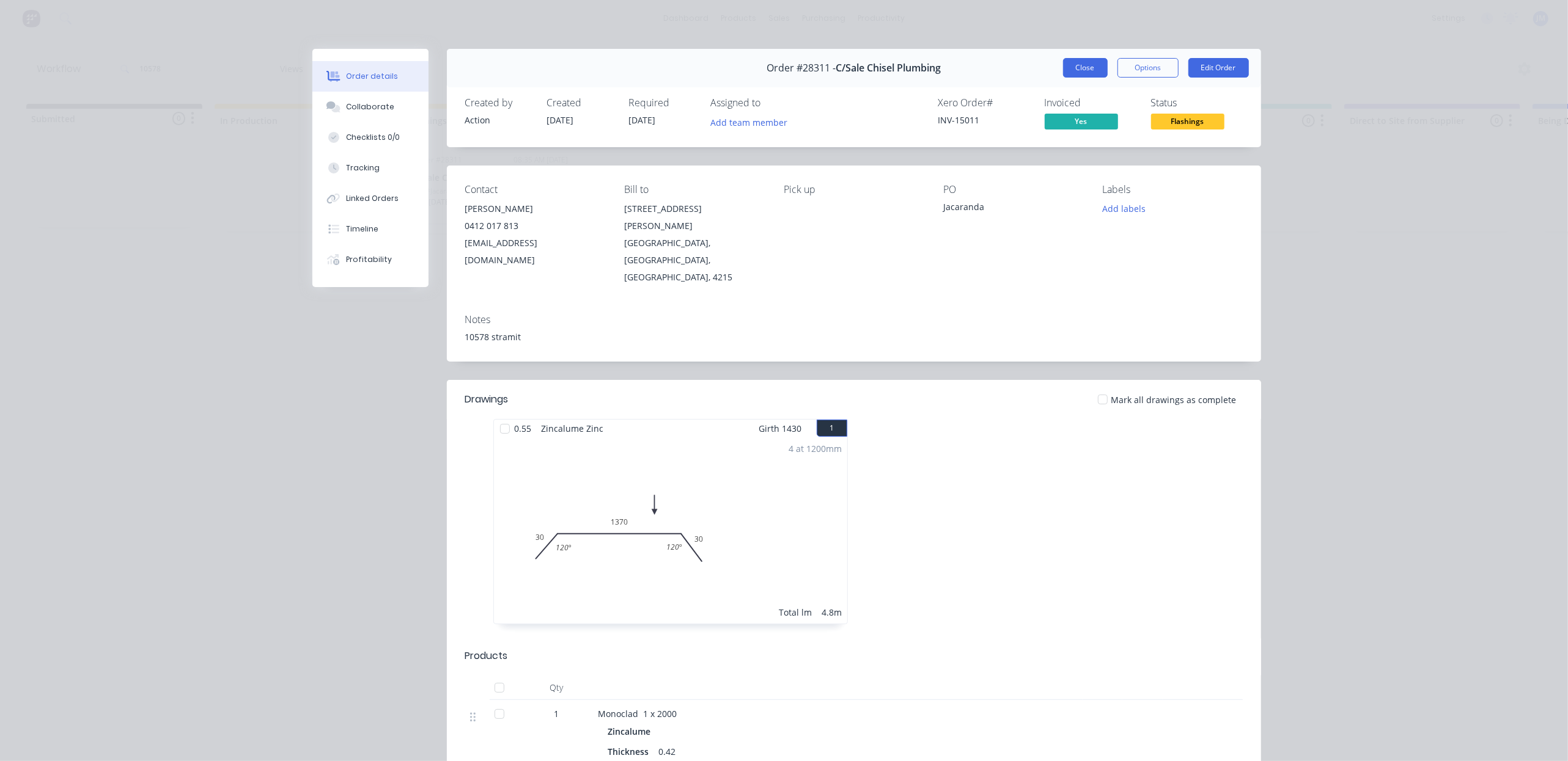
click at [1091, 69] on button "Close" at bounding box center [1085, 68] width 44 height 20
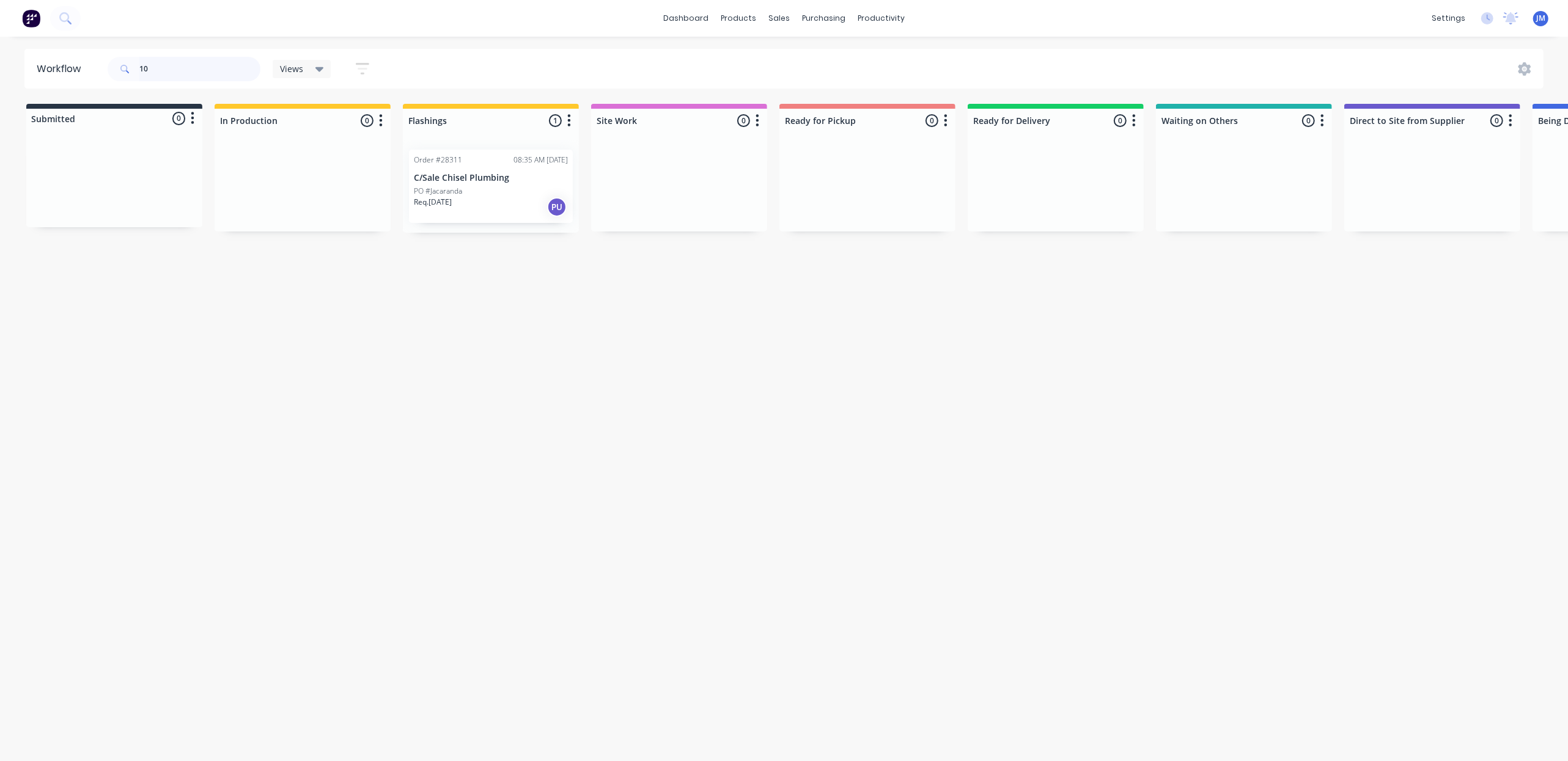
type input "1"
drag, startPoint x: 1207, startPoint y: 201, endPoint x: 820, endPoint y: 190, distance: 387.2
click at [820, 190] on div "Submitted 0 Status colour #273444 hex #273444 Save Cancel Summaries Total order…" at bounding box center [1095, 169] width 2216 height 129
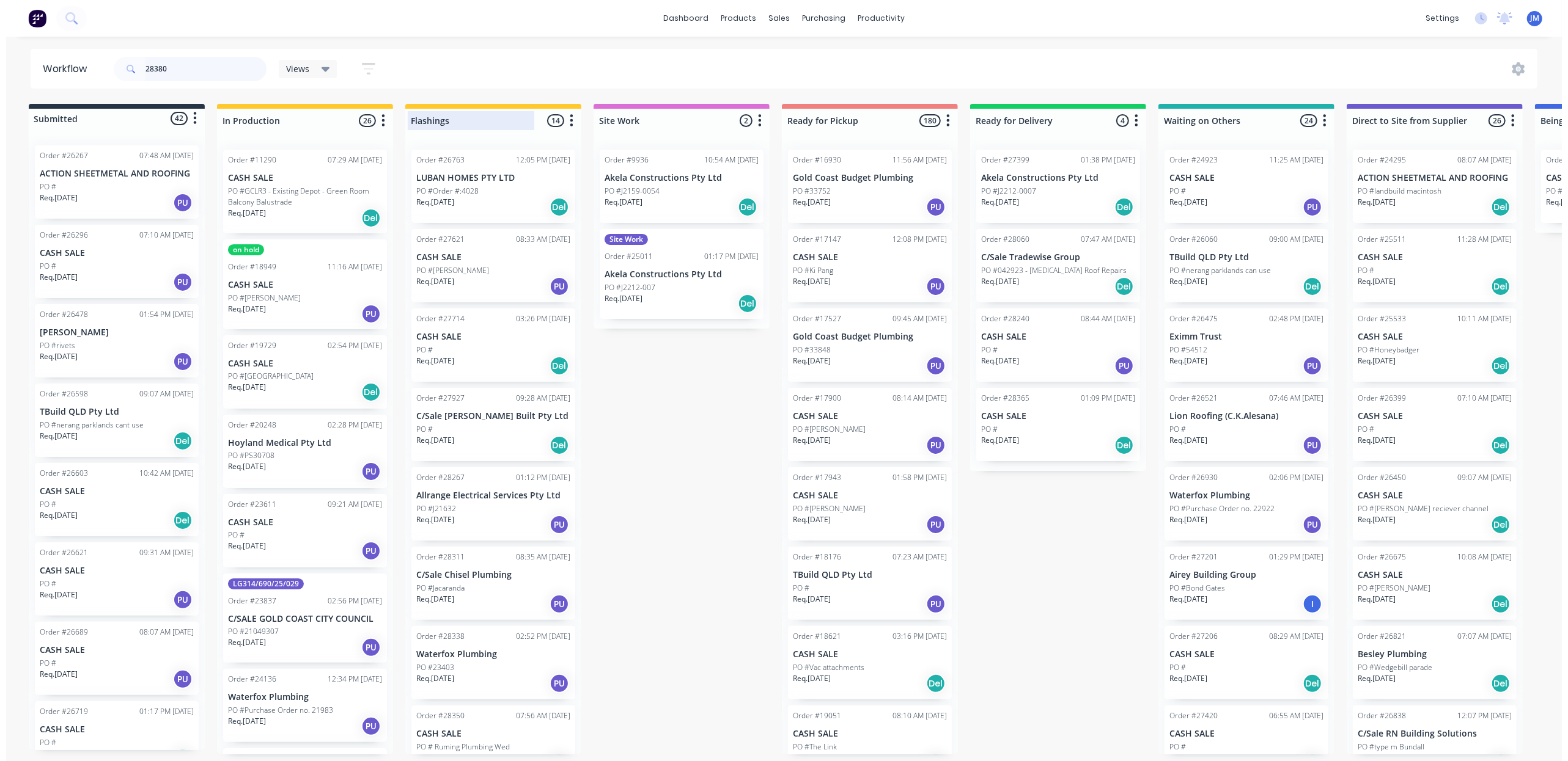
scroll to position [0, 0]
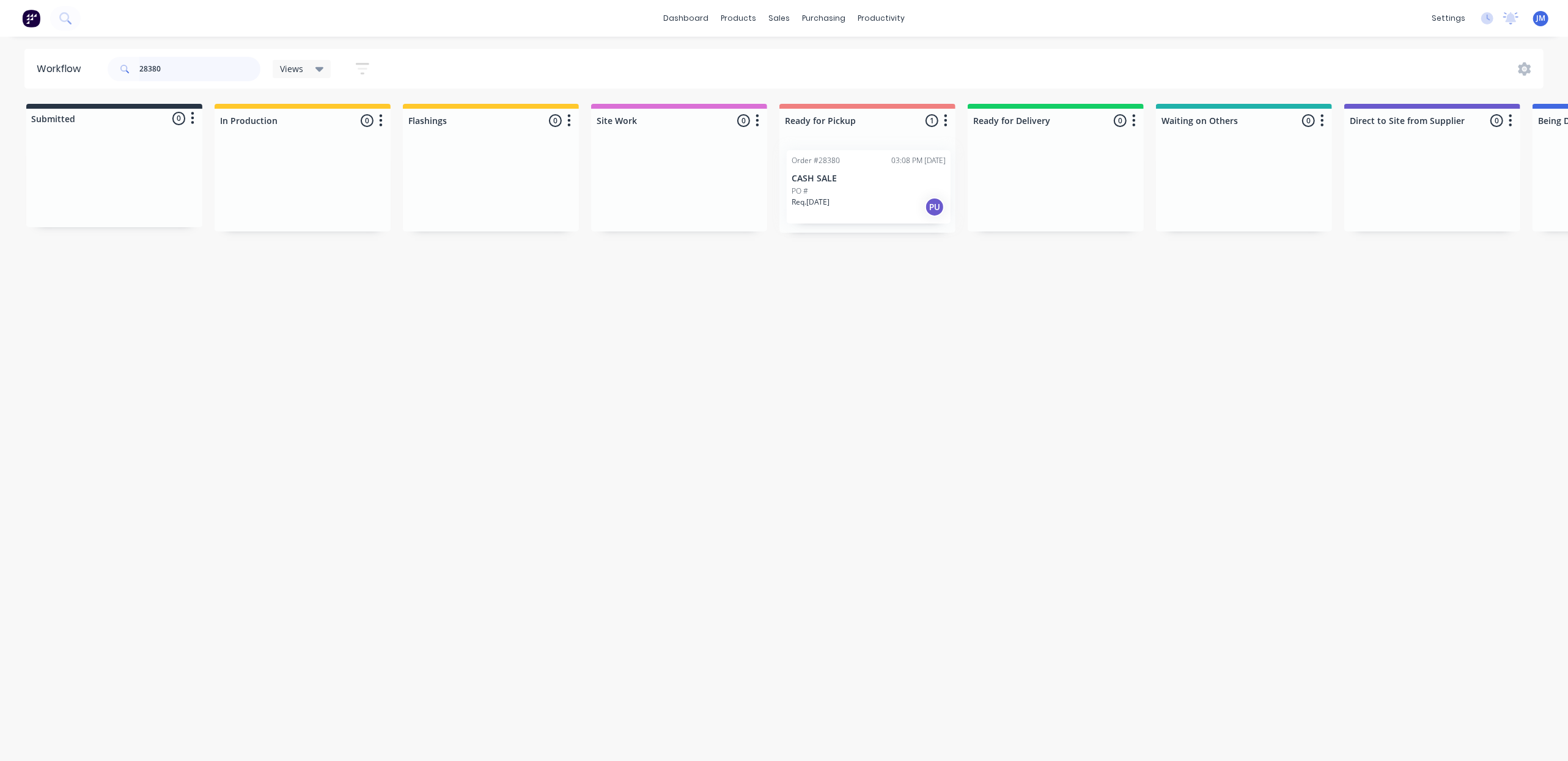
click at [857, 197] on div "Order #28380 03:08 PM [DATE] CASH SALE PO # Req. [DATE] PU" at bounding box center [867, 186] width 176 height 93
type input "2"
type input "r"
click at [930, 313] on div "Mark as Picked Up" at bounding box center [933, 309] width 123 height 25
click at [177, 66] on input "28120" at bounding box center [199, 69] width 121 height 24
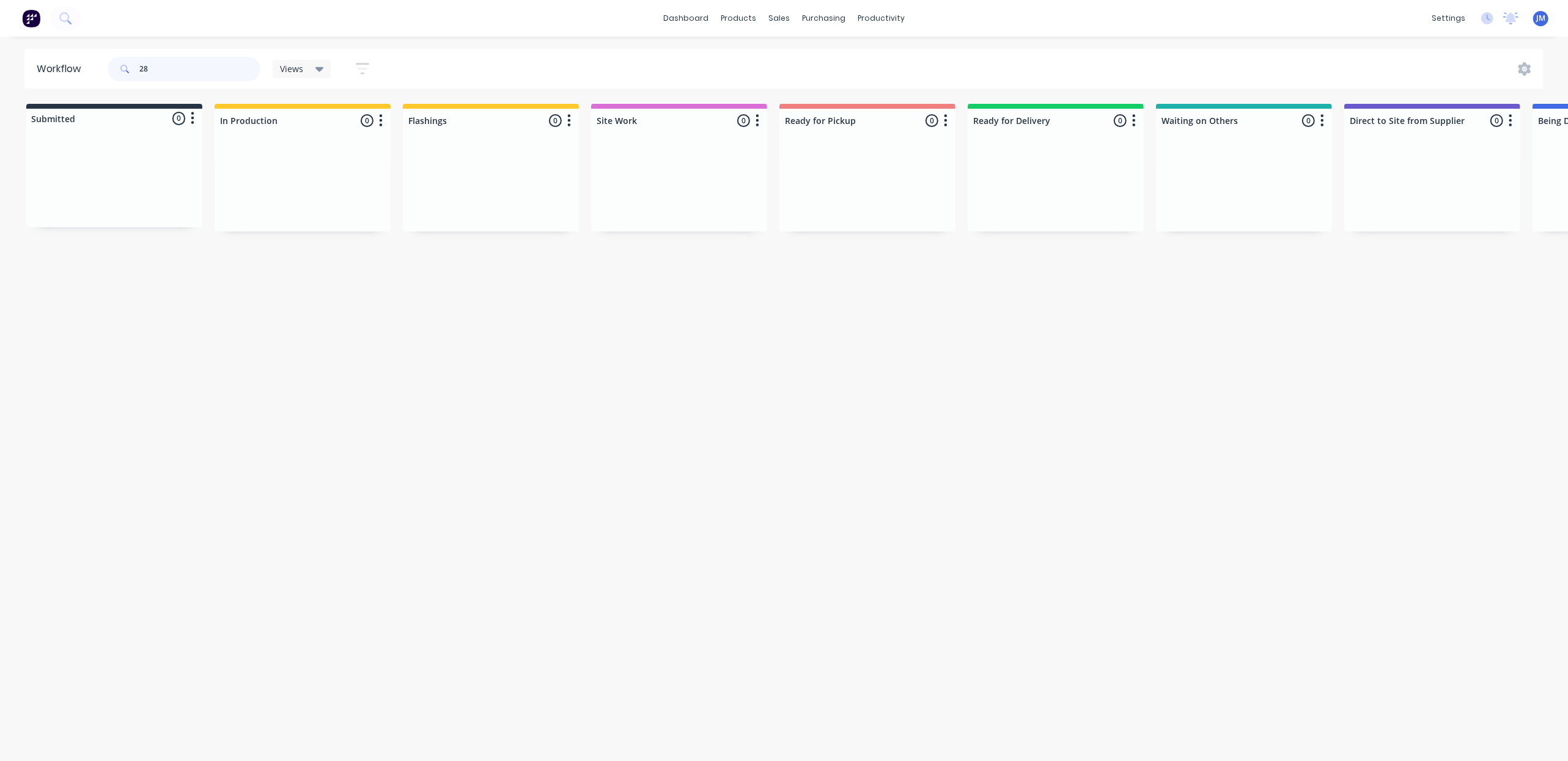
type input "2"
drag, startPoint x: 116, startPoint y: 189, endPoint x: 488, endPoint y: 186, distance: 372.0
click at [488, 186] on div "Submitted 1 Status colour #273444 hex #273444 Save Cancel Summaries Total order…" at bounding box center [1099, 169] width 2216 height 129
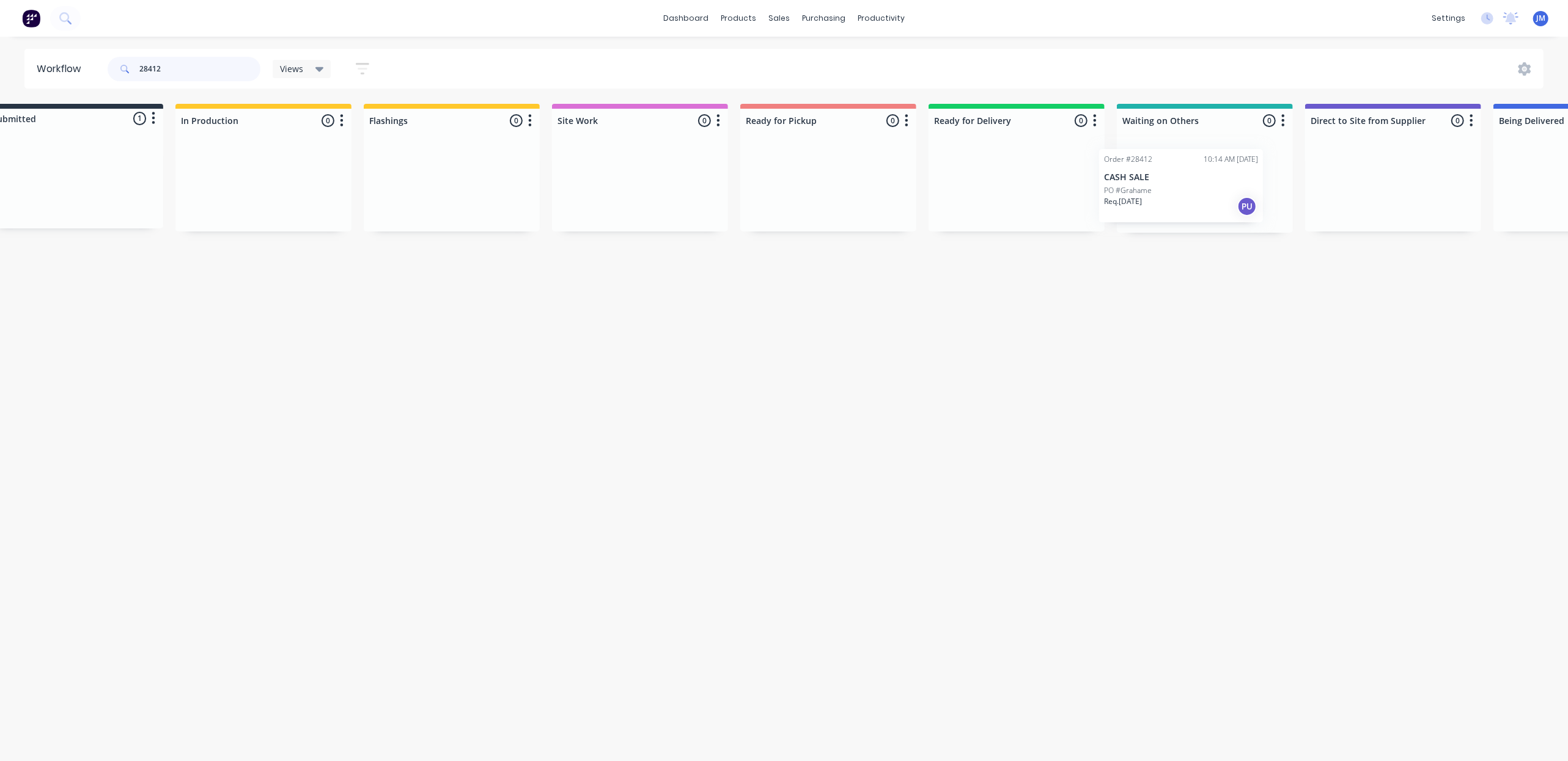
drag, startPoint x: 160, startPoint y: 182, endPoint x: 1175, endPoint y: 182, distance: 1015.0
click at [1172, 184] on div "Submitted 1 Status colour #273444 hex #273444 Save Cancel Summaries Total order…" at bounding box center [1060, 169] width 2216 height 129
type input "2"
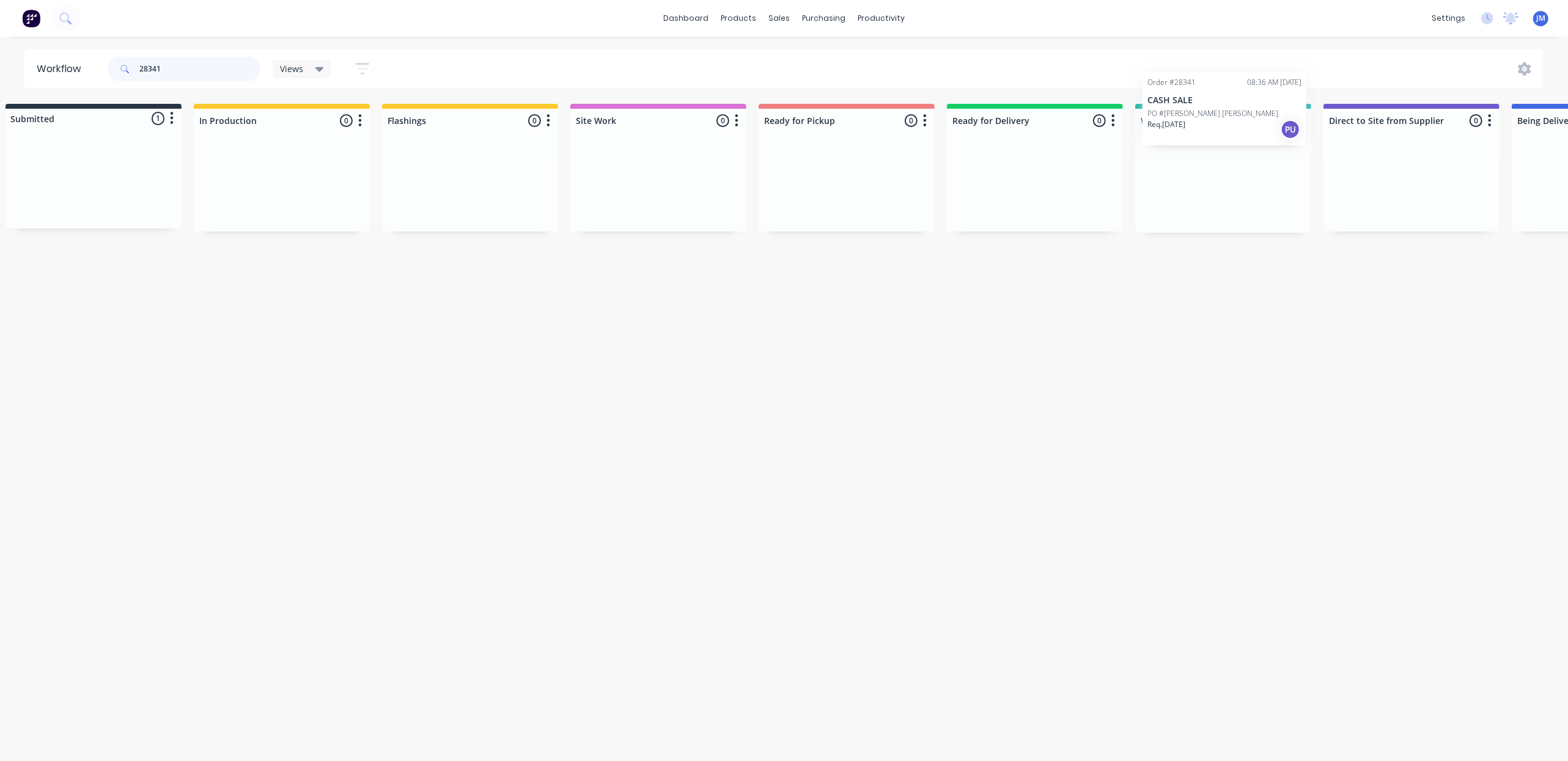
scroll to position [0, 26]
drag, startPoint x: 369, startPoint y: 190, endPoint x: 1135, endPoint y: 194, distance: 766.0
click at [1146, 222] on div "Submitted 1 Status colour #273444 hex #273444 Save Cancel Summaries Total order…" at bounding box center [1073, 169] width 2216 height 129
click at [182, 75] on input "28341" at bounding box center [199, 69] width 121 height 24
type input "2"
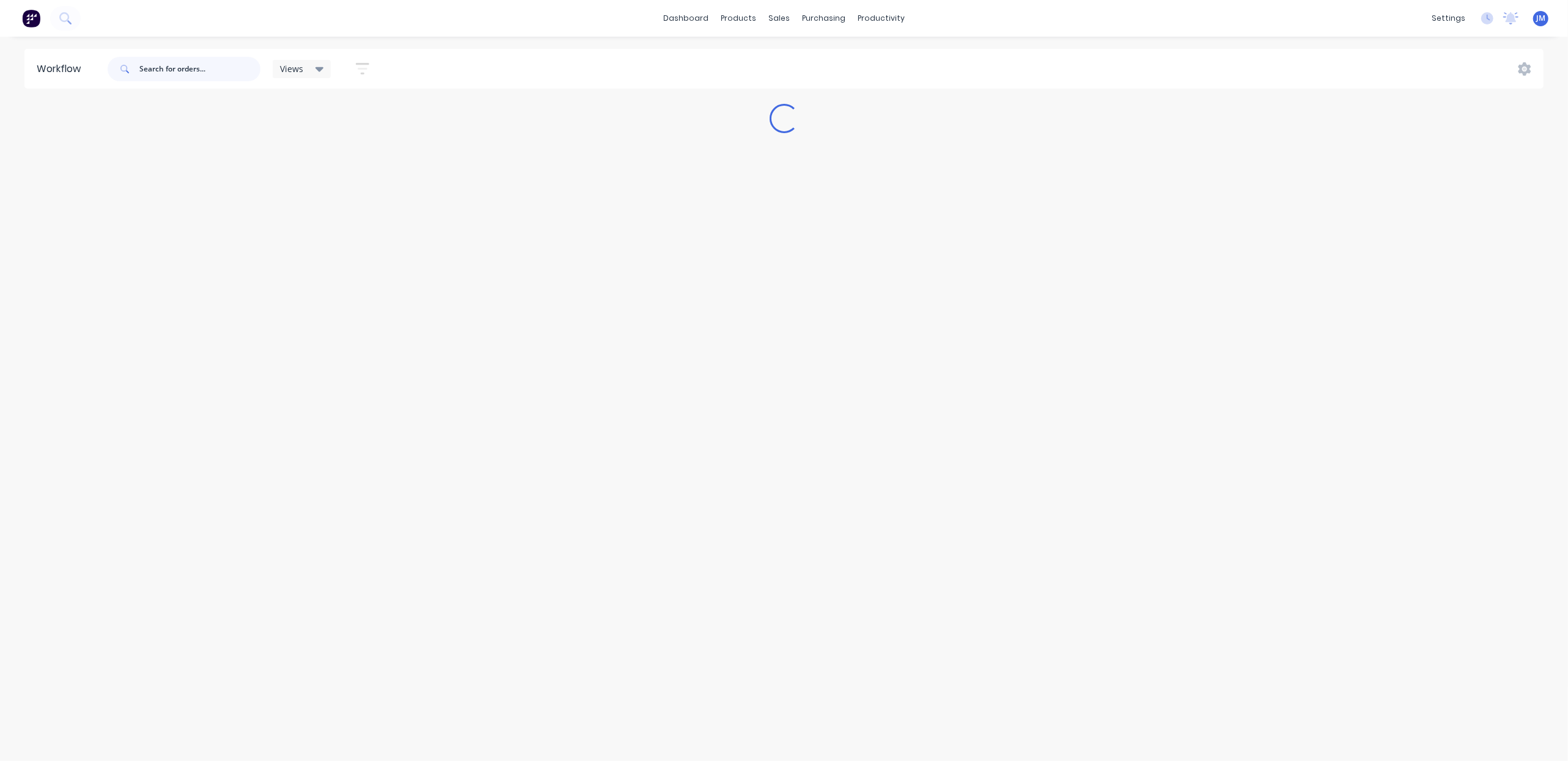
scroll to position [0, 0]
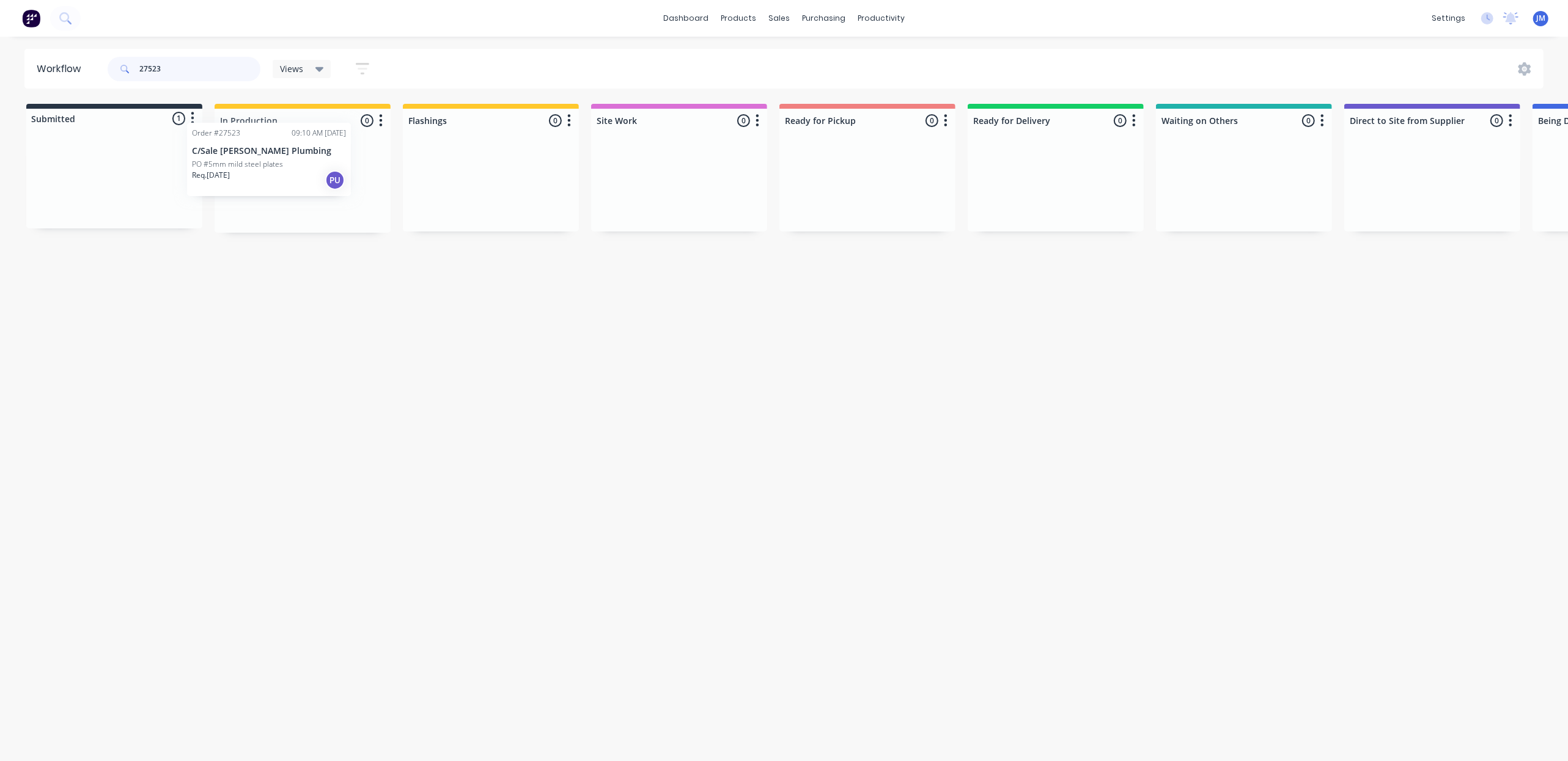
drag, startPoint x: 82, startPoint y: 157, endPoint x: 241, endPoint y: 142, distance: 159.7
click at [246, 135] on div "Submitted 1 Status colour #273444 hex #273444 Save Cancel Summaries Total order…" at bounding box center [1099, 169] width 2216 height 129
drag, startPoint x: 358, startPoint y: 226, endPoint x: 369, endPoint y: 222, distance: 11.7
click at [369, 222] on div "Order #27523 09:10 AM [DATE] C/Sale [PERSON_NAME] Plumbing PO #5mm mild steel p…" at bounding box center [302, 186] width 176 height 93
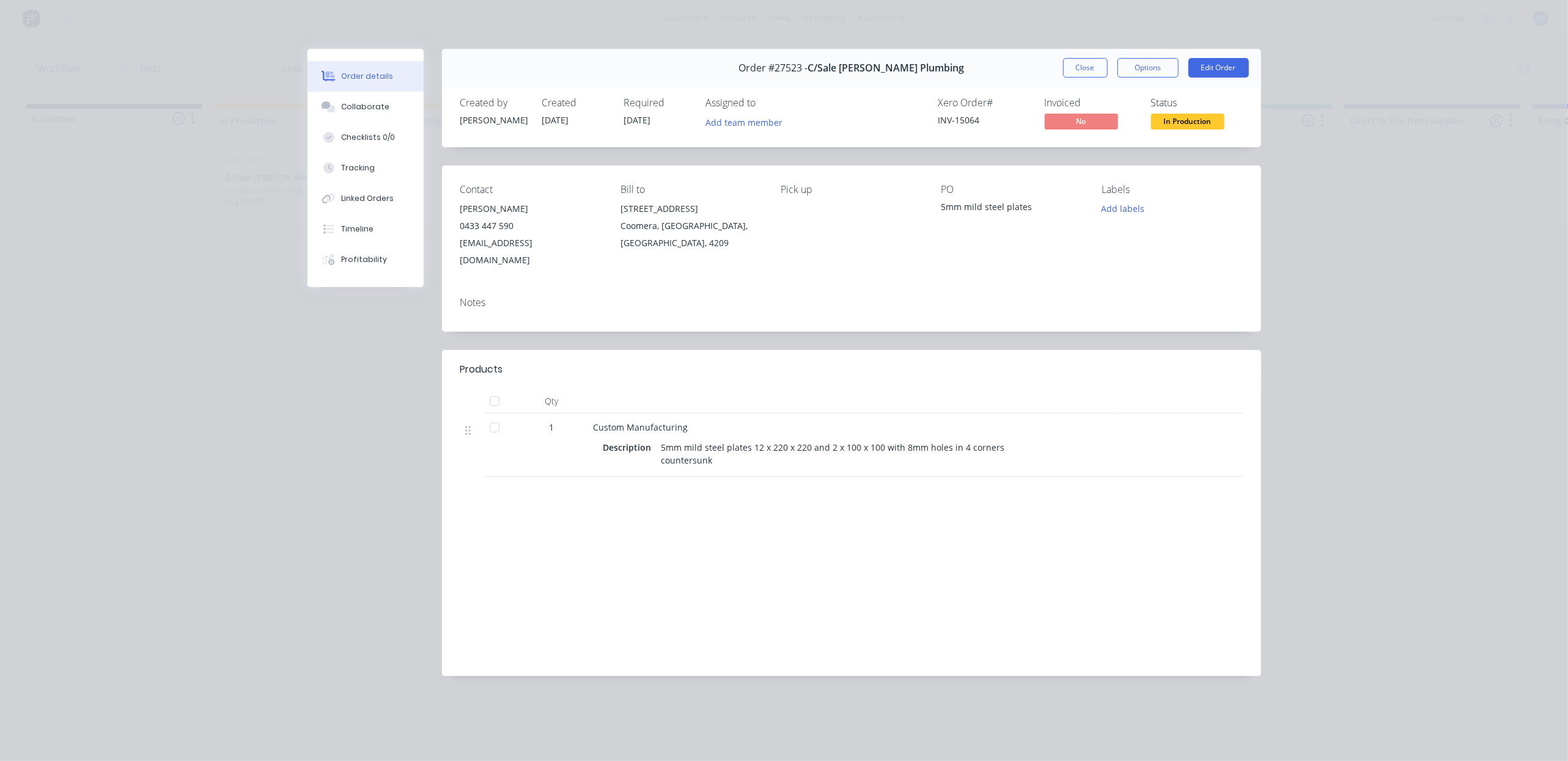
drag, startPoint x: 1082, startPoint y: 72, endPoint x: 1070, endPoint y: 79, distance: 13.9
click at [1082, 71] on button "Close" at bounding box center [1085, 68] width 44 height 20
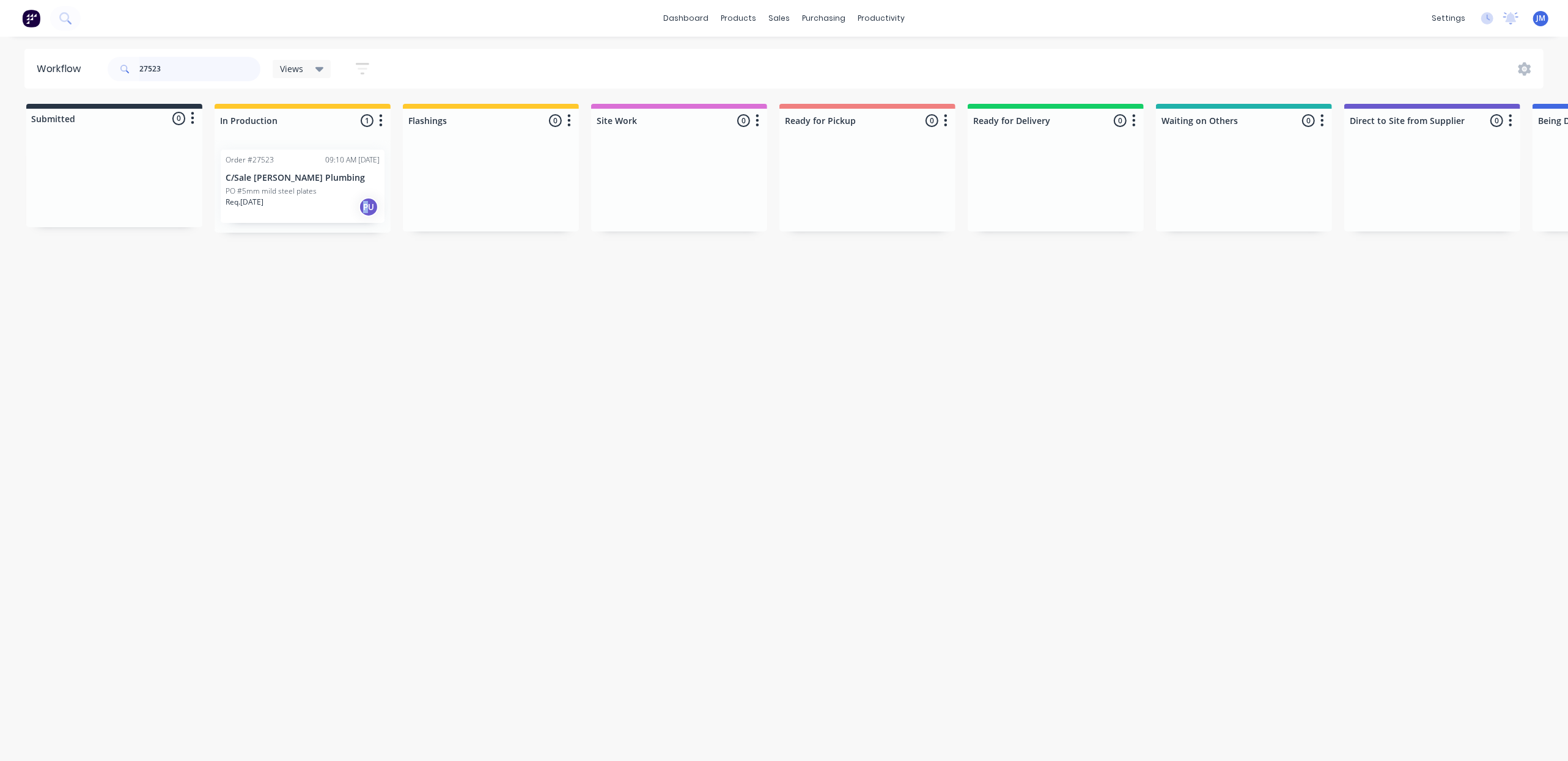
click at [165, 76] on input "27523" at bounding box center [199, 69] width 121 height 24
type input "2"
drag, startPoint x: 904, startPoint y: 300, endPoint x: 859, endPoint y: 302, distance: 45.0
click at [904, 301] on div "Mark as Picked Up" at bounding box center [920, 304] width 123 height 25
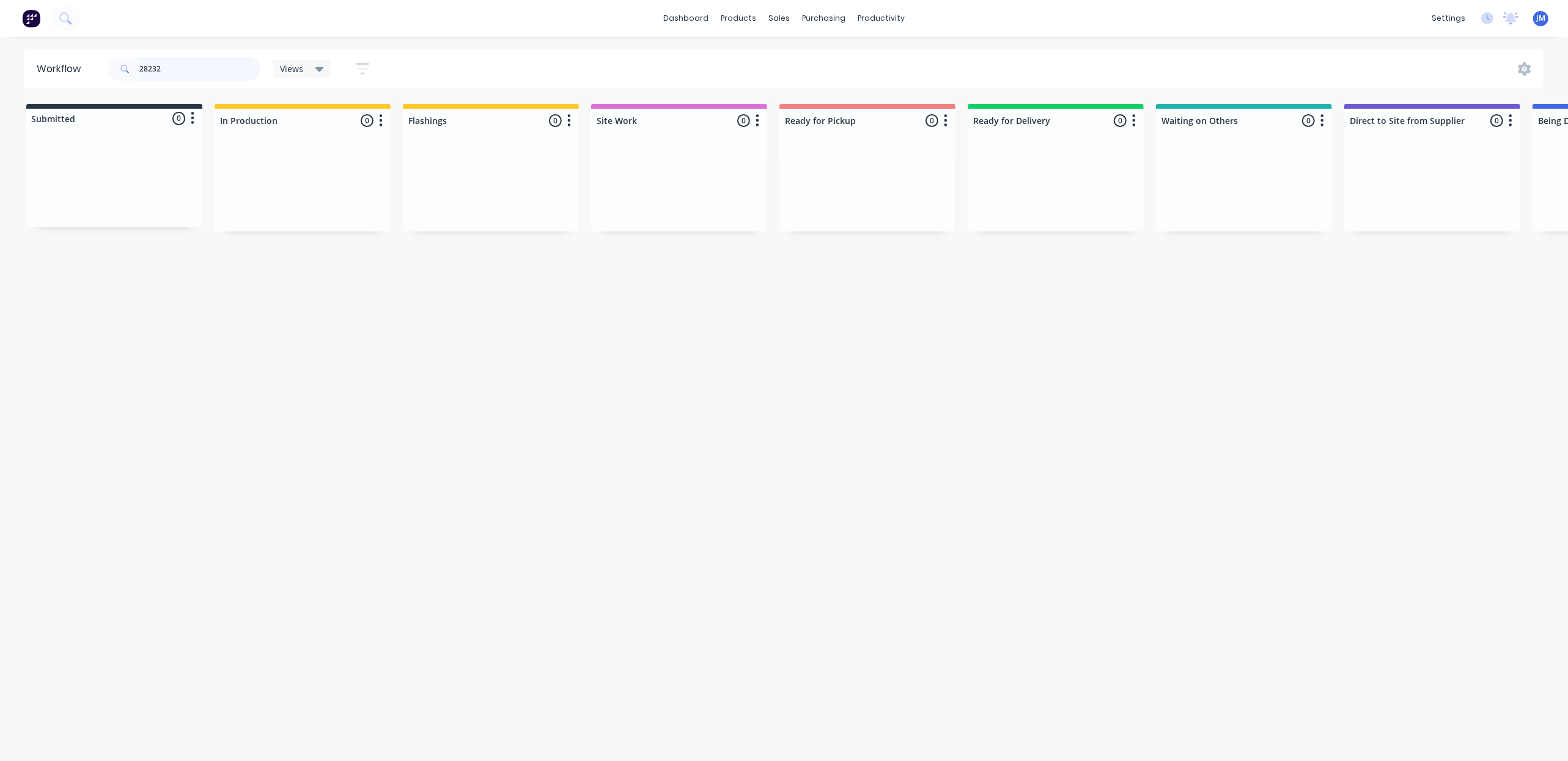
click at [209, 62] on input "28232" at bounding box center [199, 69] width 121 height 24
type input "2"
drag, startPoint x: 125, startPoint y: 189, endPoint x: 360, endPoint y: 178, distance: 235.3
click at [352, 187] on div "Submitted 1 Status colour #273444 hex #273444 Save Cancel Summaries Total order…" at bounding box center [1099, 169] width 2216 height 129
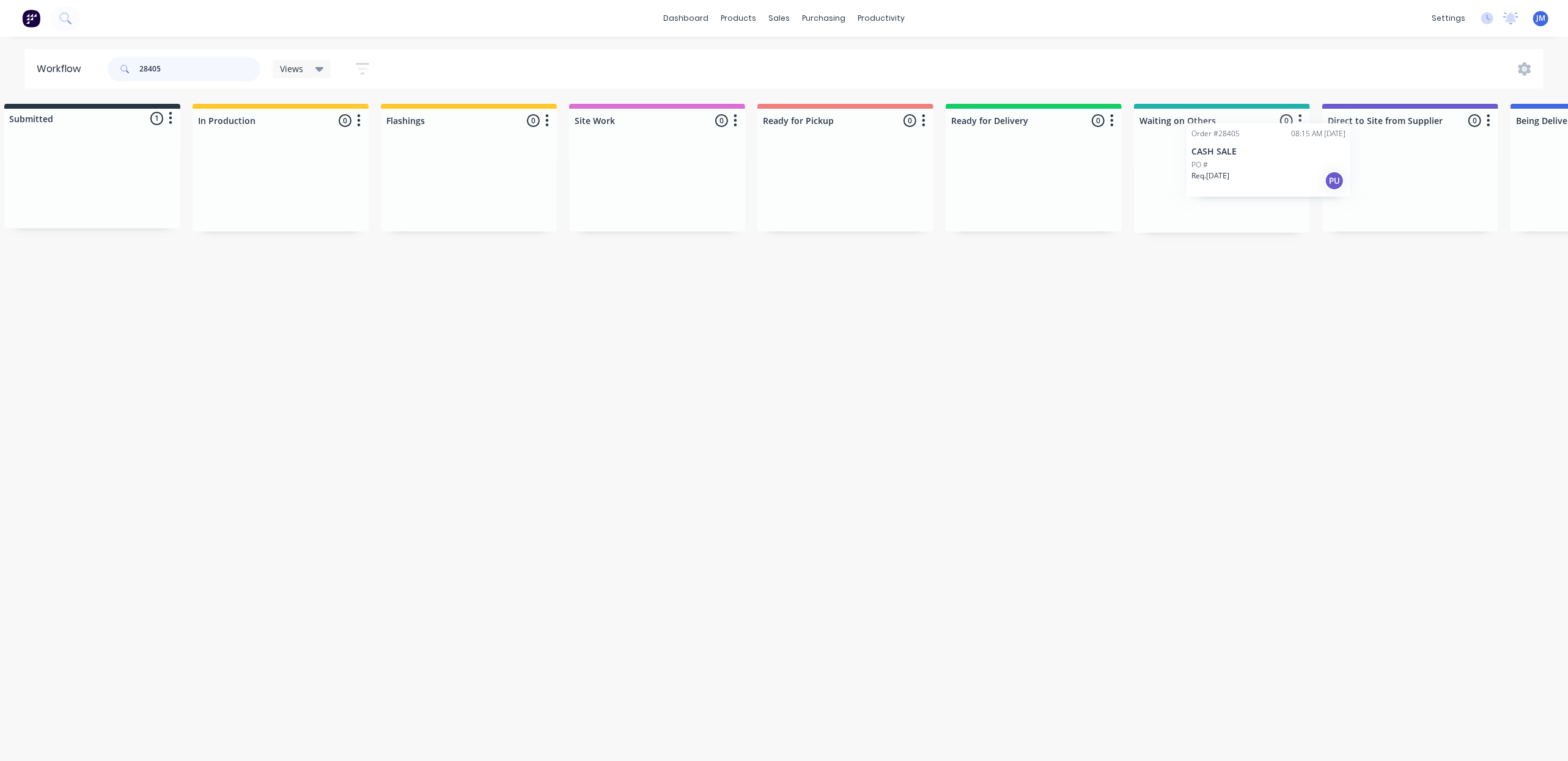
drag, startPoint x: 114, startPoint y: 191, endPoint x: 1272, endPoint y: 171, distance: 1158.2
click at [1272, 170] on div "Submitted 1 Status colour #273444 hex #273444 Save Cancel Summaries Total order…" at bounding box center [1077, 169] width 2216 height 129
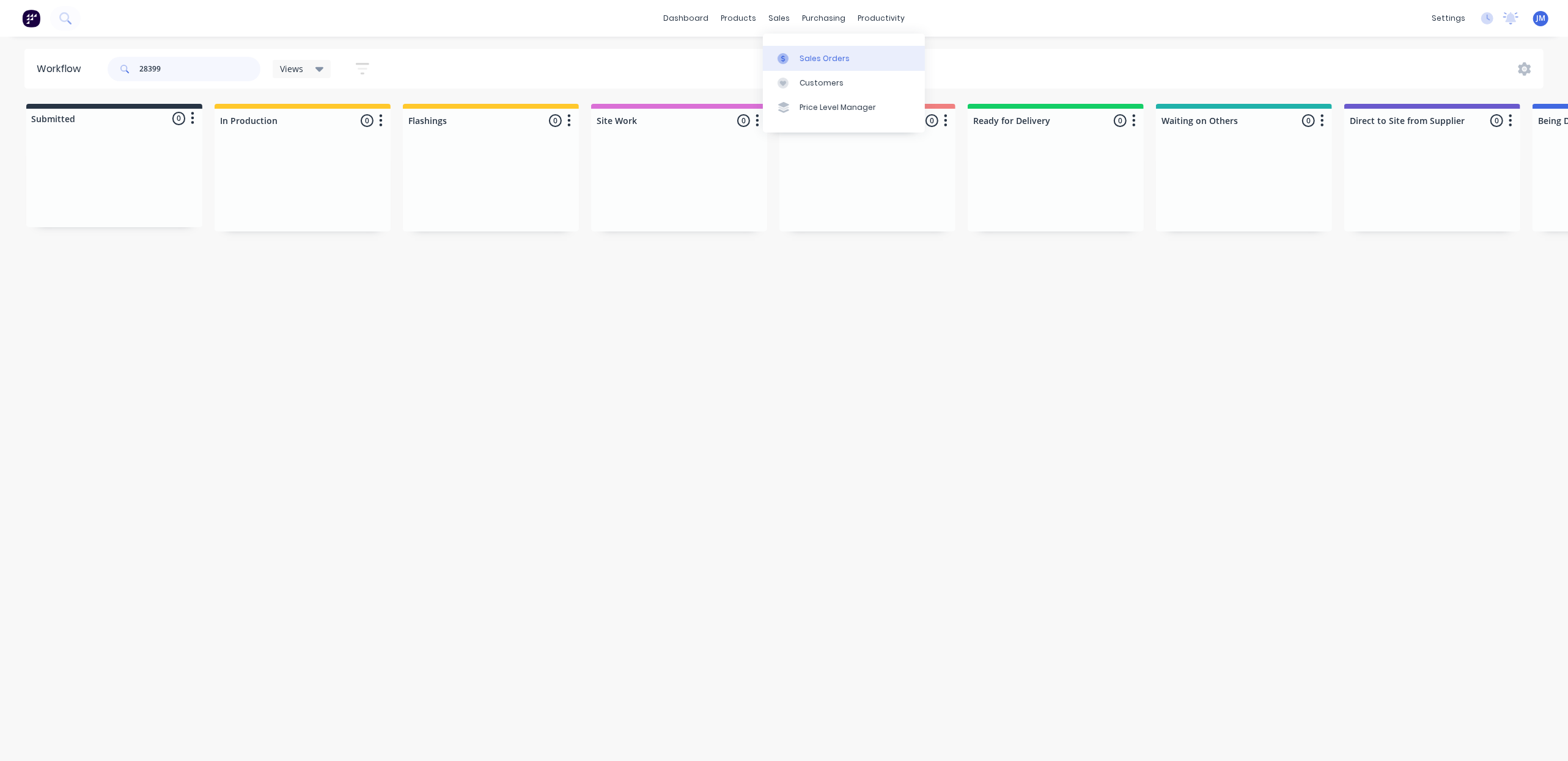
type input "28399"
click at [790, 59] on div at bounding box center [787, 58] width 18 height 11
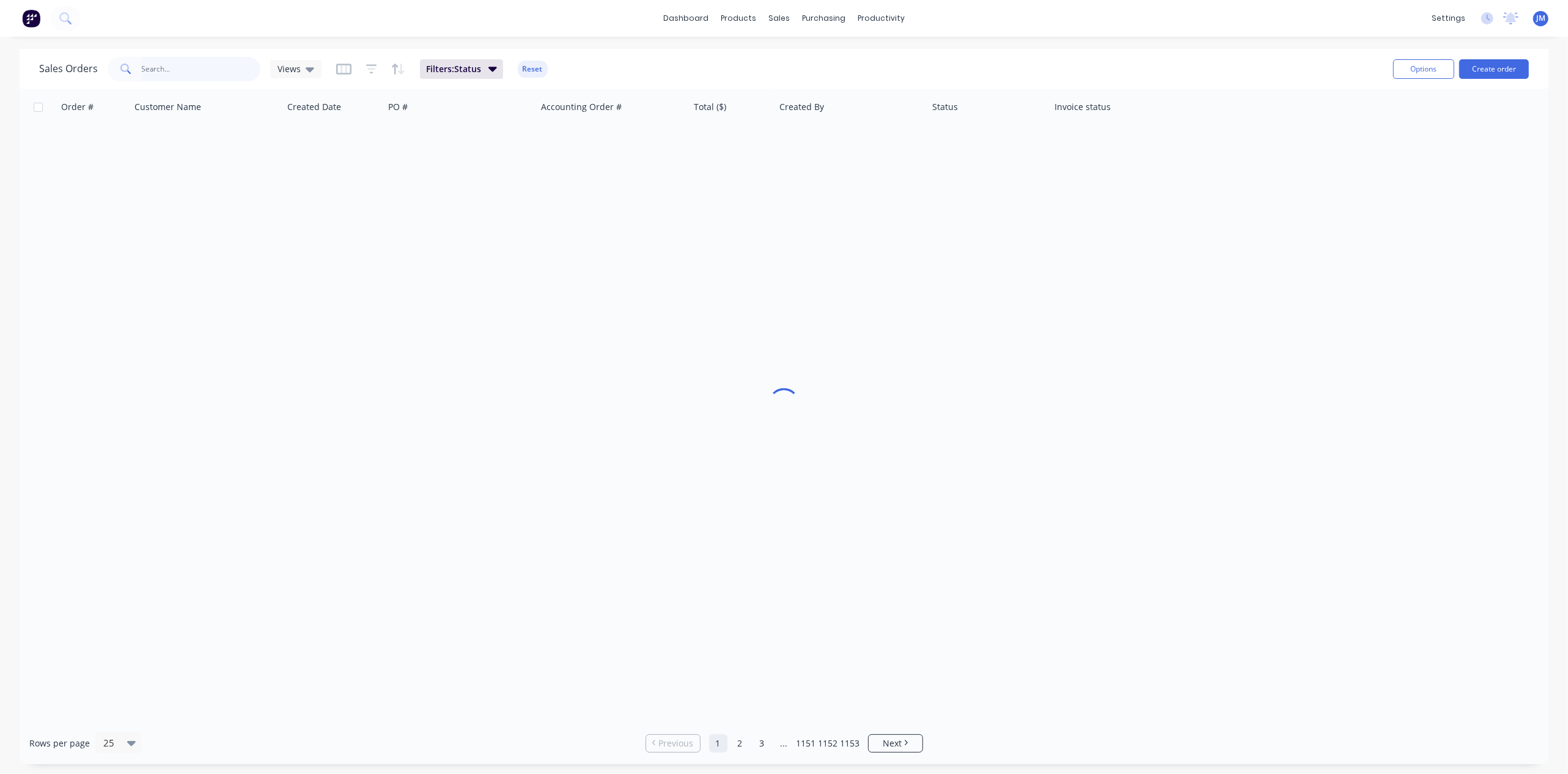
click at [219, 69] on input "text" at bounding box center [201, 69] width 119 height 24
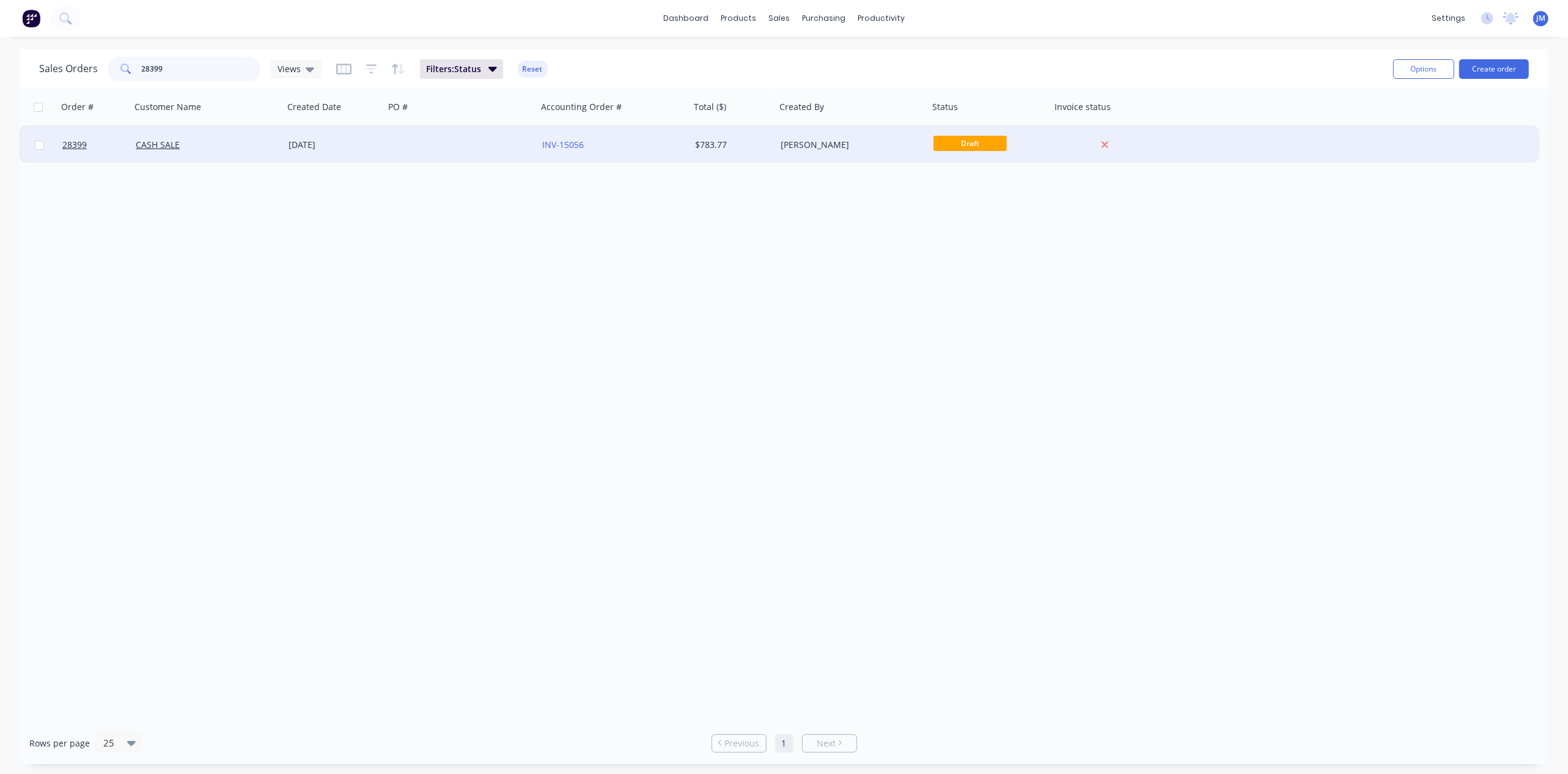
type input "28399"
click at [421, 148] on div at bounding box center [461, 145] width 153 height 36
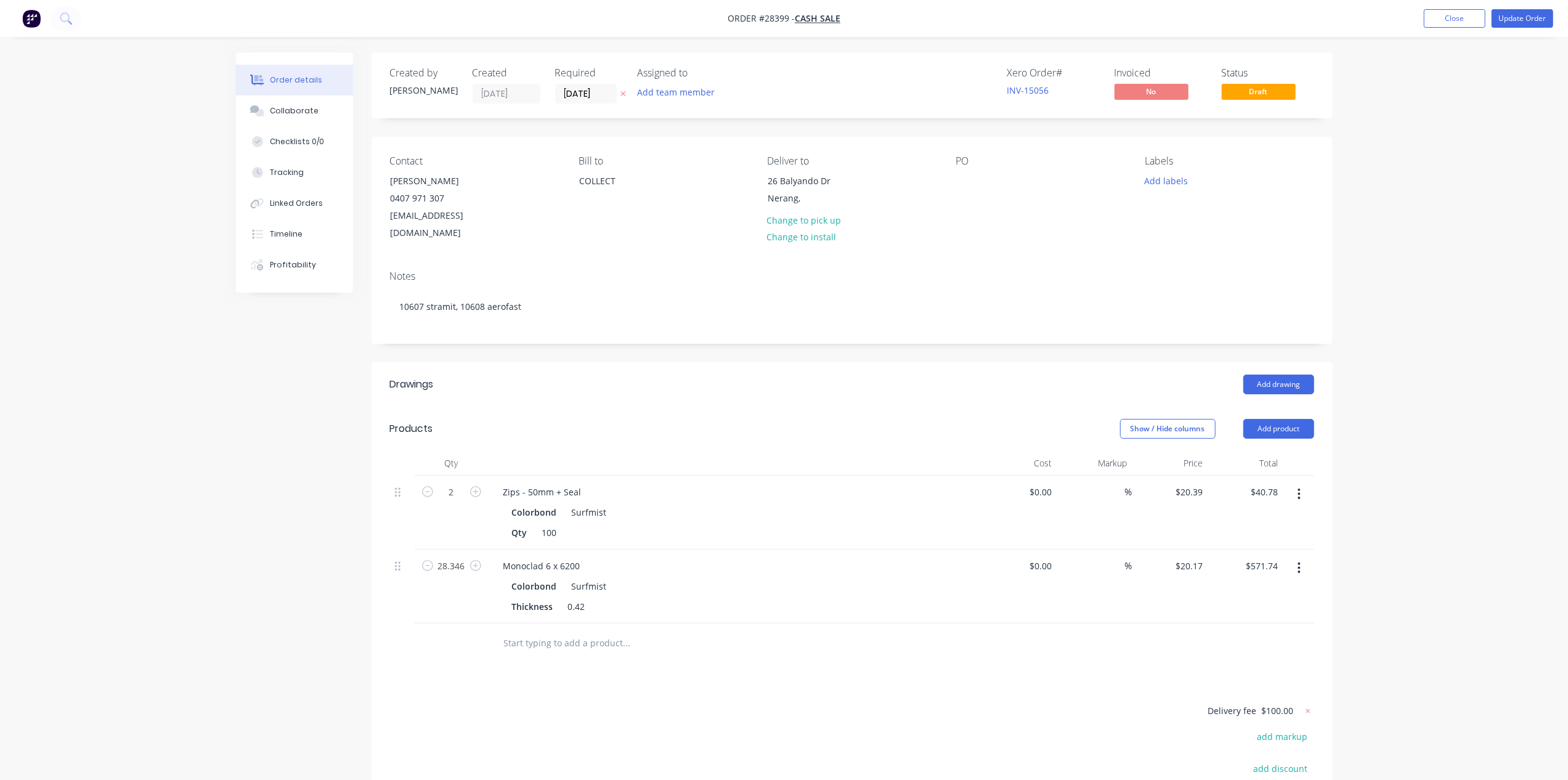
click at [1531, 4] on nav "Order #28399 - CASH SALE Add product Close Update Order" at bounding box center [784, 18] width 1568 height 37
drag, startPoint x: 1512, startPoint y: 16, endPoint x: 1508, endPoint y: 23, distance: 8.1
click at [1512, 18] on button "Update Order" at bounding box center [1522, 18] width 61 height 18
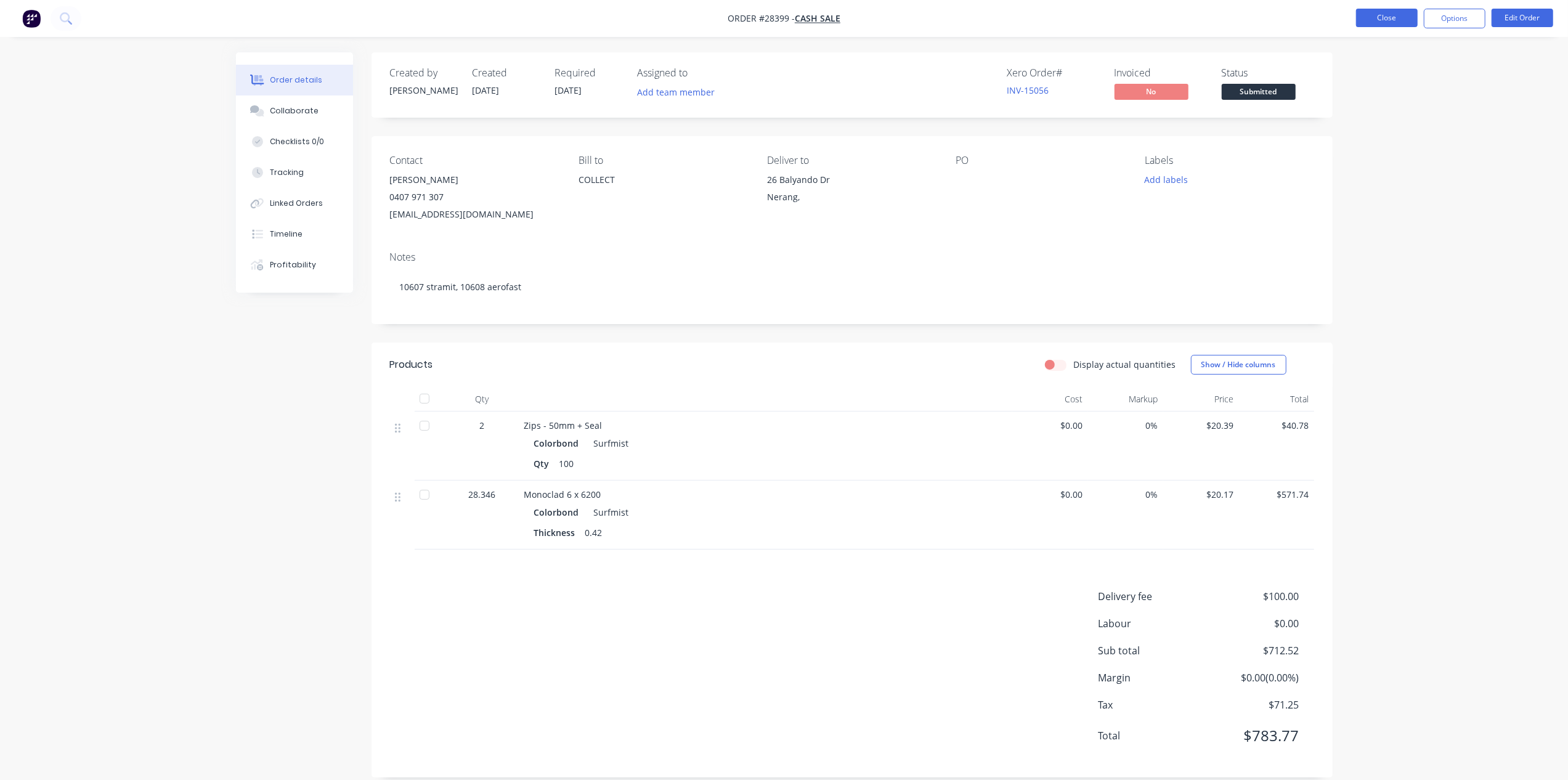
click at [1393, 24] on button "Close" at bounding box center [1387, 18] width 61 height 18
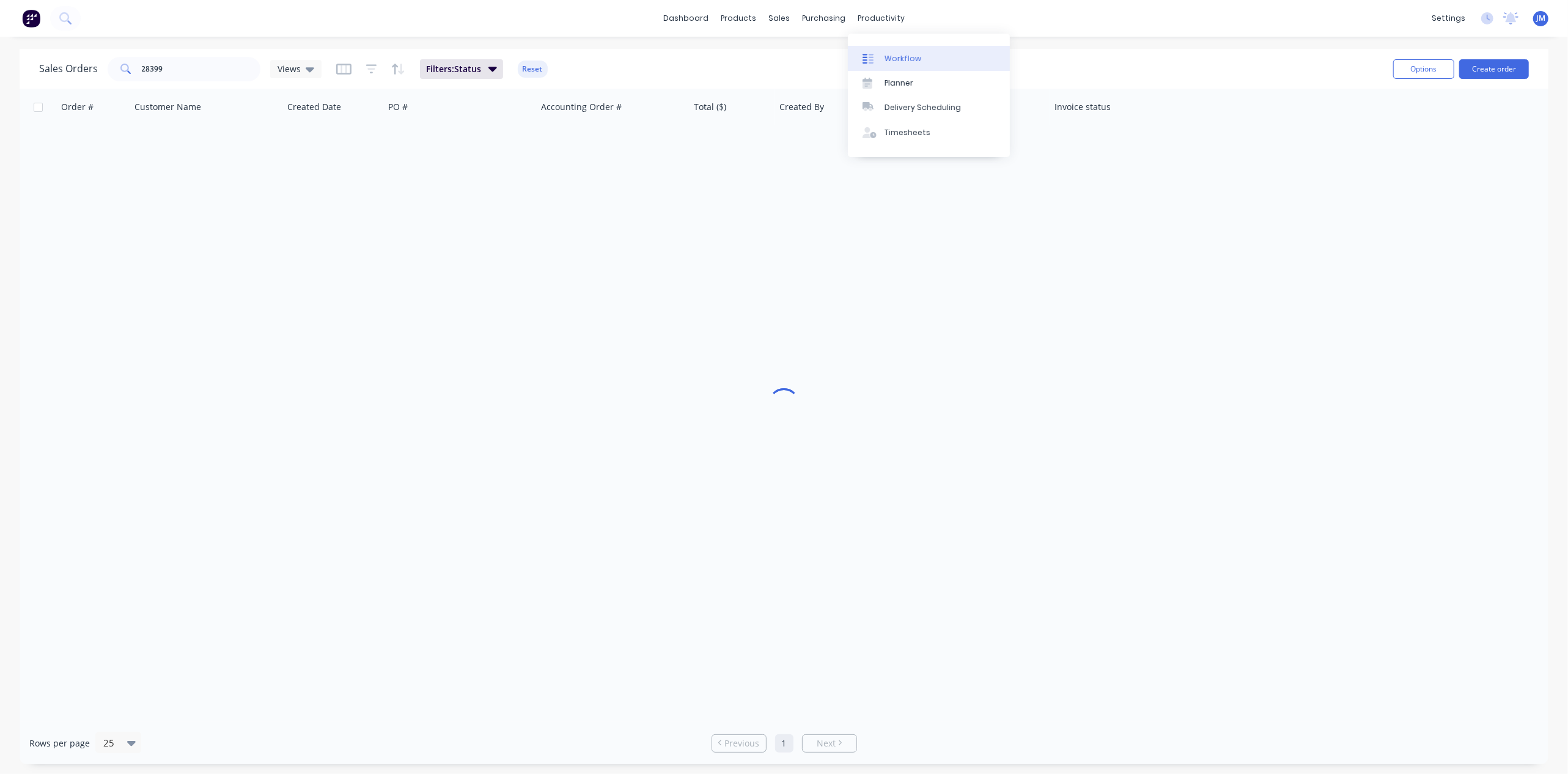
click at [889, 55] on div "Workflow" at bounding box center [903, 58] width 37 height 11
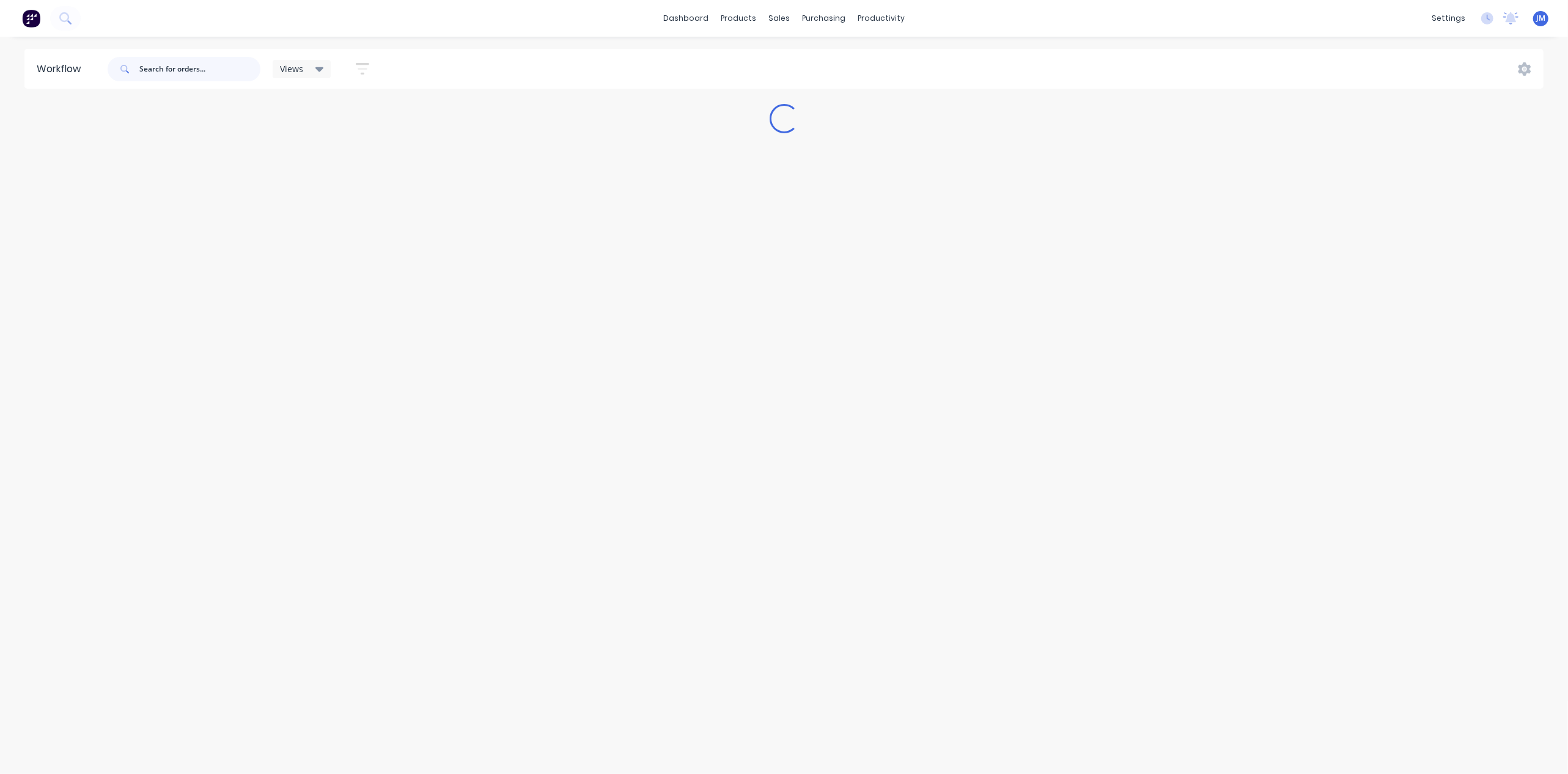
drag, startPoint x: 211, startPoint y: 74, endPoint x: 299, endPoint y: 55, distance: 90.0
click at [216, 71] on input "text" at bounding box center [199, 69] width 121 height 24
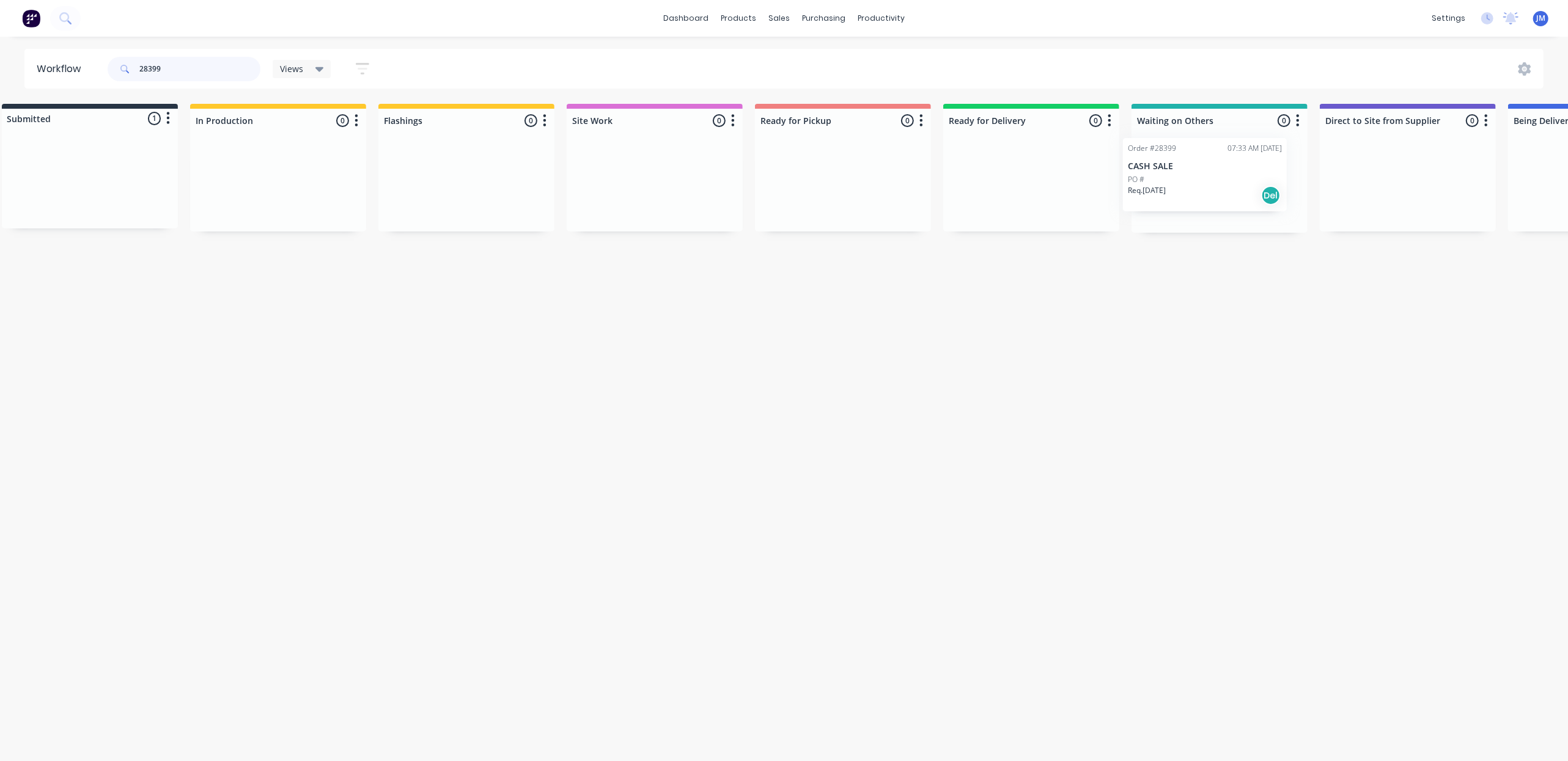
drag, startPoint x: 123, startPoint y: 193, endPoint x: 1206, endPoint y: 187, distance: 1083.0
click at [1213, 190] on div "Submitted 1 Status colour #273444 hex #273444 Save Cancel Summaries Total order…" at bounding box center [1074, 169] width 2216 height 129
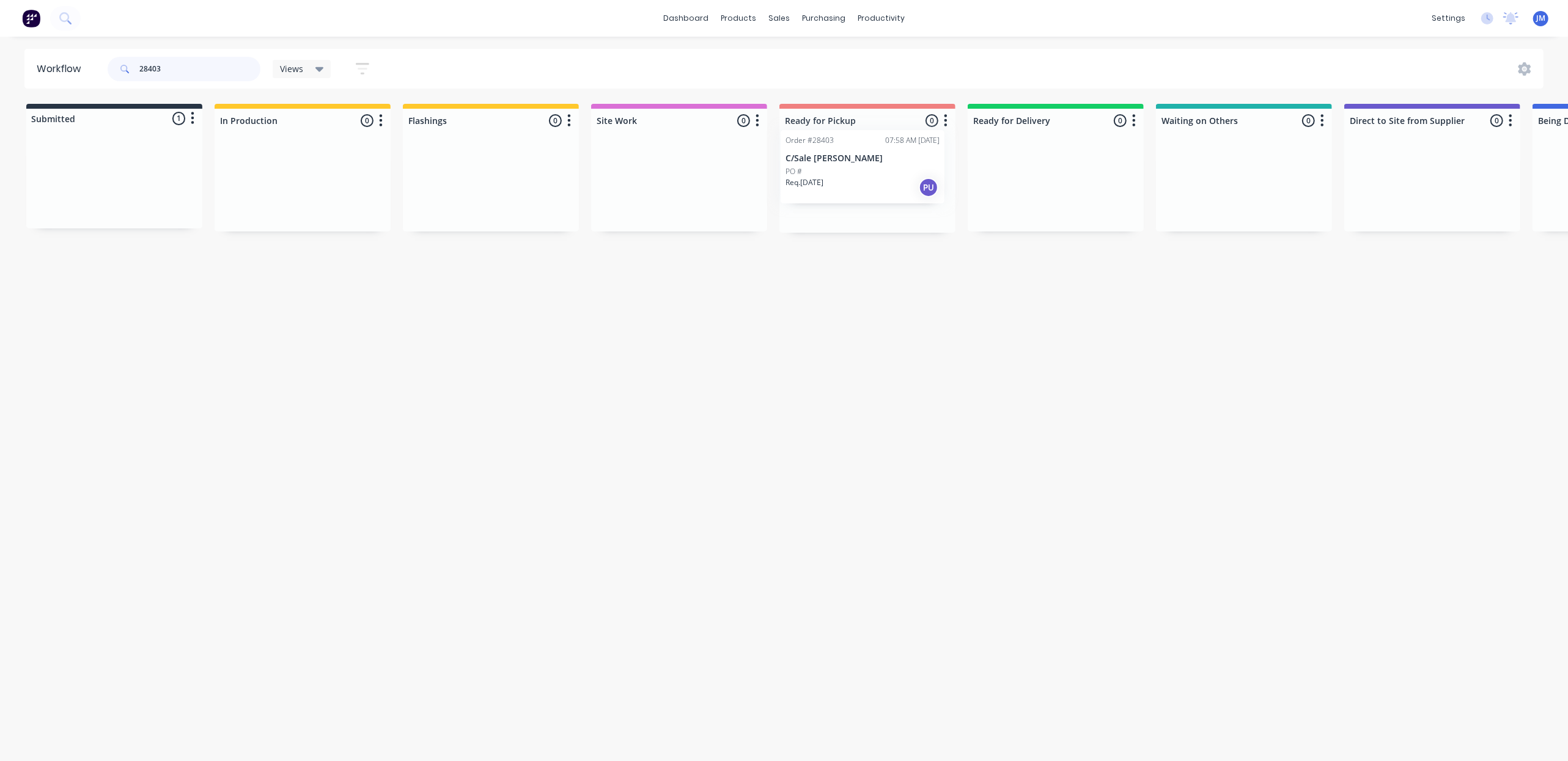
drag, startPoint x: 144, startPoint y: 178, endPoint x: 881, endPoint y: 171, distance: 737.0
click at [871, 170] on div "Submitted 1 Status colour #273444 hex #273444 Save Cancel Summaries Total order…" at bounding box center [1099, 169] width 2216 height 129
click at [832, 195] on div "PO #" at bounding box center [867, 191] width 154 height 11
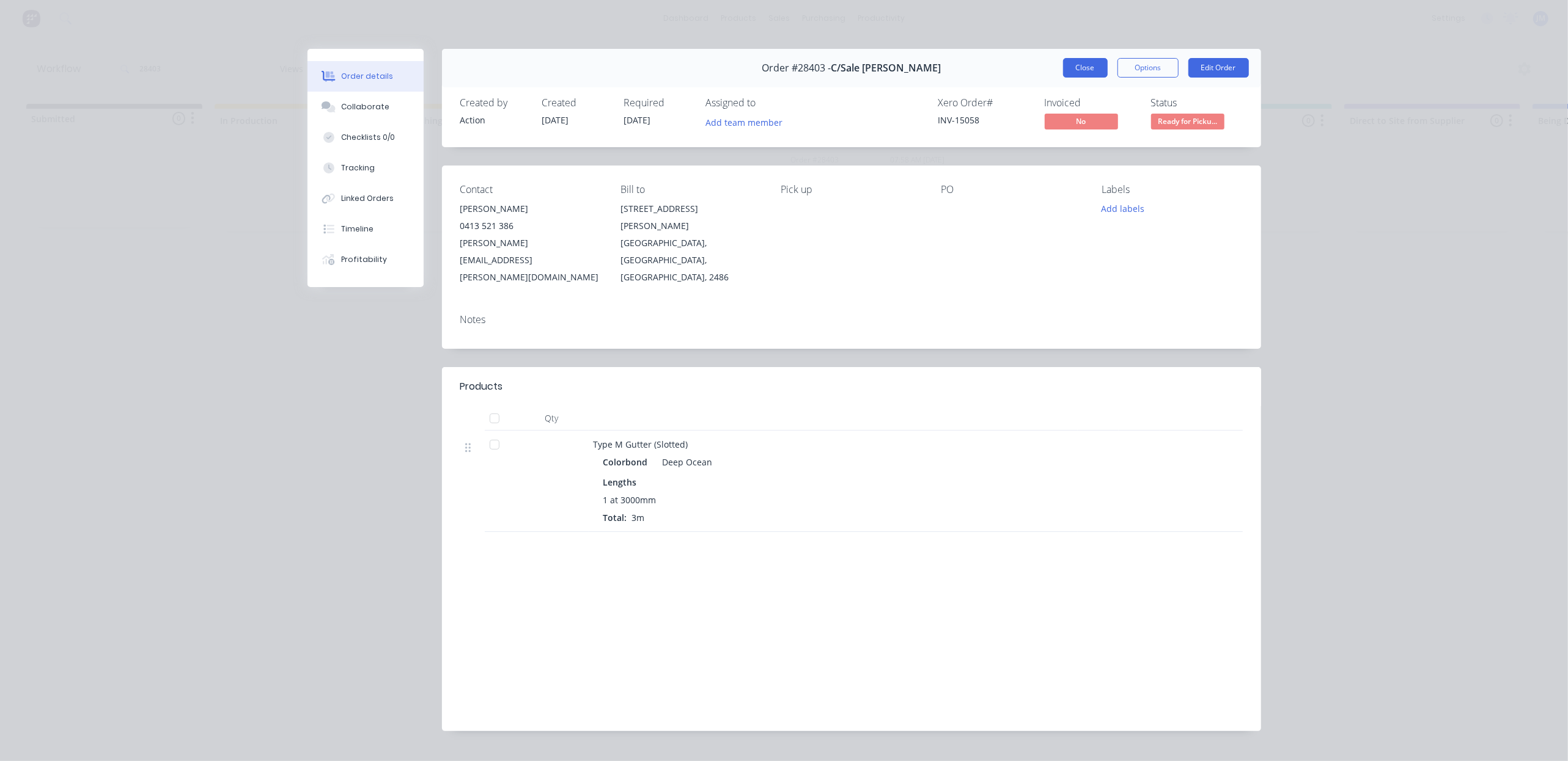
click at [1084, 66] on button "Close" at bounding box center [1085, 68] width 44 height 20
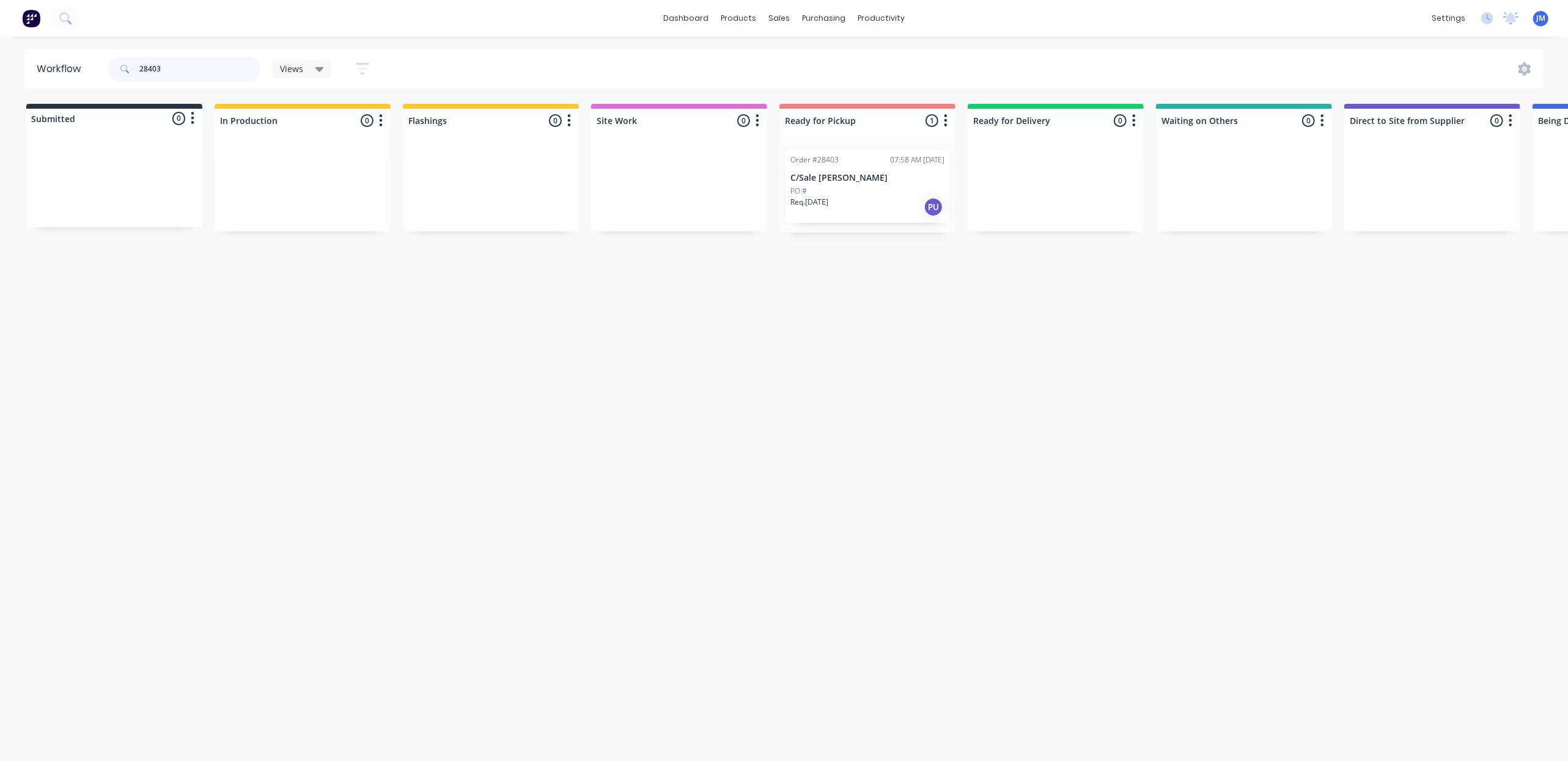
click at [183, 60] on input "28403" at bounding box center [199, 69] width 121 height 24
drag, startPoint x: 199, startPoint y: 205, endPoint x: 481, endPoint y: 172, distance: 283.9
click at [481, 172] on div "Submitted 1 Status colour #273444 hex #273444 Save Cancel Summaries Total order…" at bounding box center [1099, 169] width 2216 height 129
type input "2"
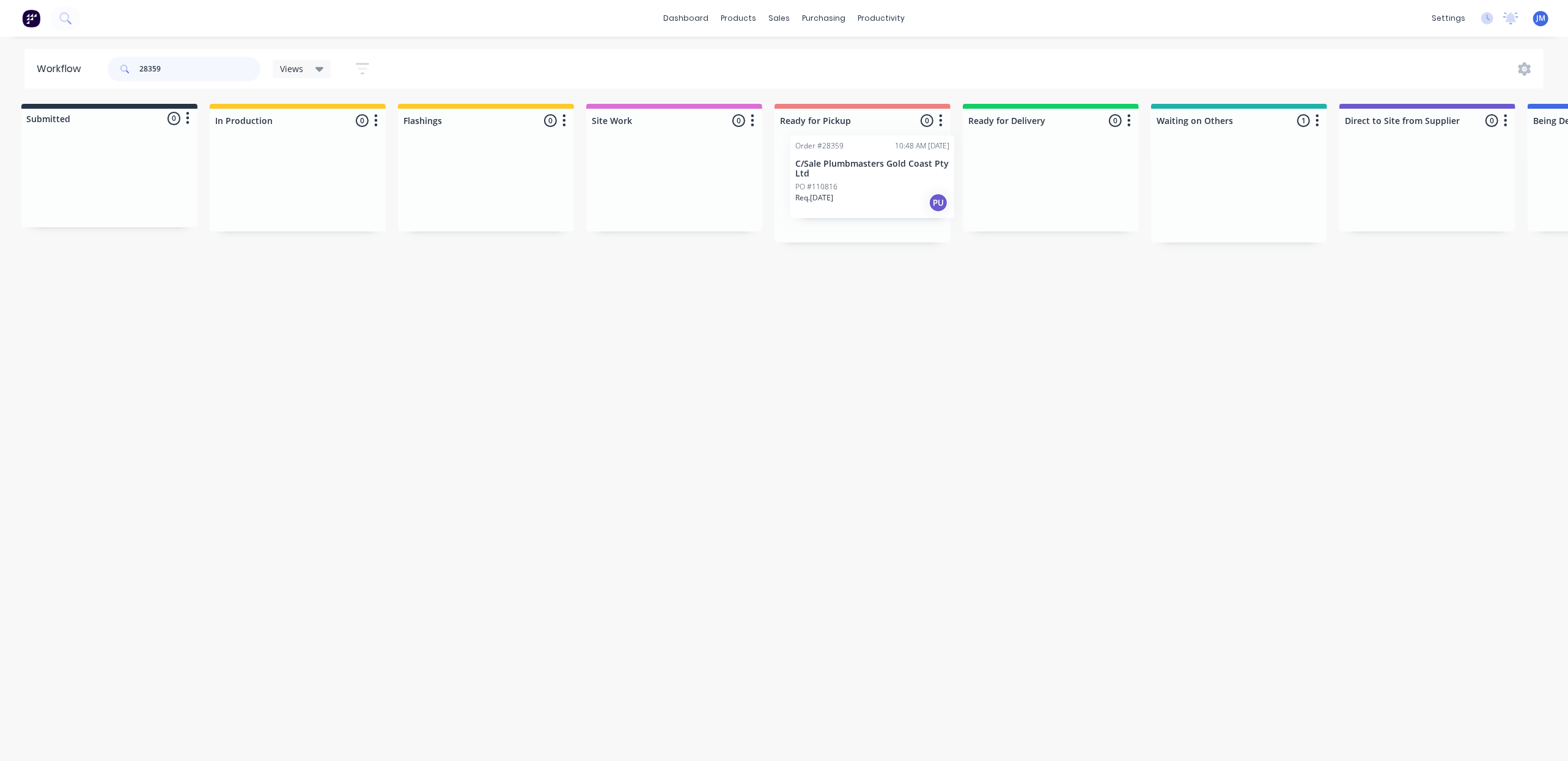
drag, startPoint x: 1213, startPoint y: 181, endPoint x: 834, endPoint y: 162, distance: 379.5
click at [834, 165] on div "Submitted 0 Status colour #273444 hex #273444 Save Cancel Summaries Total order…" at bounding box center [1094, 174] width 2216 height 139
drag, startPoint x: 1177, startPoint y: 176, endPoint x: 815, endPoint y: 139, distance: 363.9
click at [839, 145] on div "Submitted 0 Status colour #273444 hex #273444 Save Cancel Summaries Total order…" at bounding box center [1092, 169] width 2216 height 129
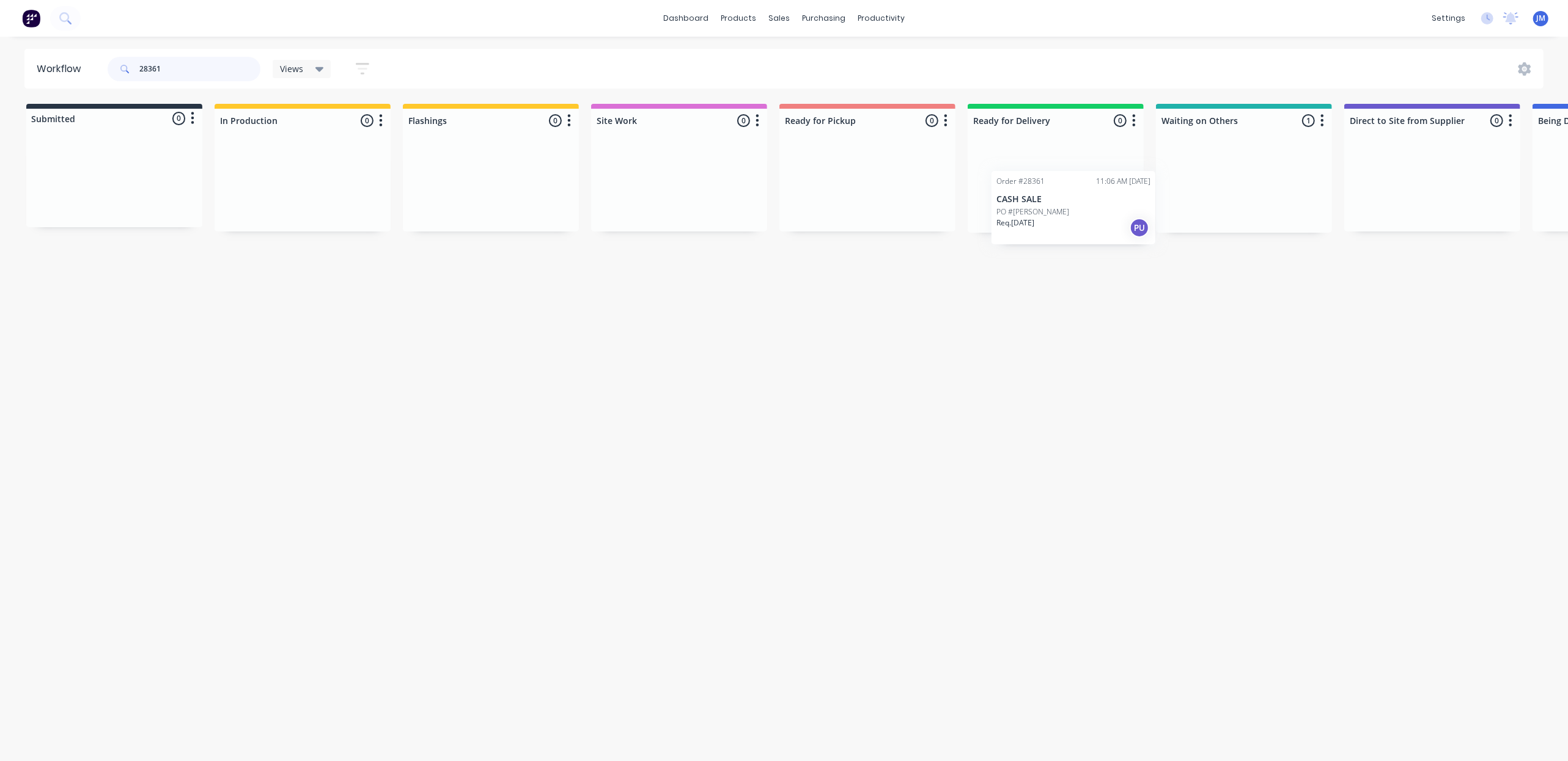
scroll to position [0, 3]
drag, startPoint x: 1238, startPoint y: 201, endPoint x: 839, endPoint y: 184, distance: 399.4
click at [839, 187] on div "Submitted 0 Status colour #273444 hex #273444 Save Cancel Summaries Total order…" at bounding box center [1095, 169] width 2216 height 129
click at [189, 67] on input "28361" at bounding box center [199, 69] width 121 height 24
type input "2"
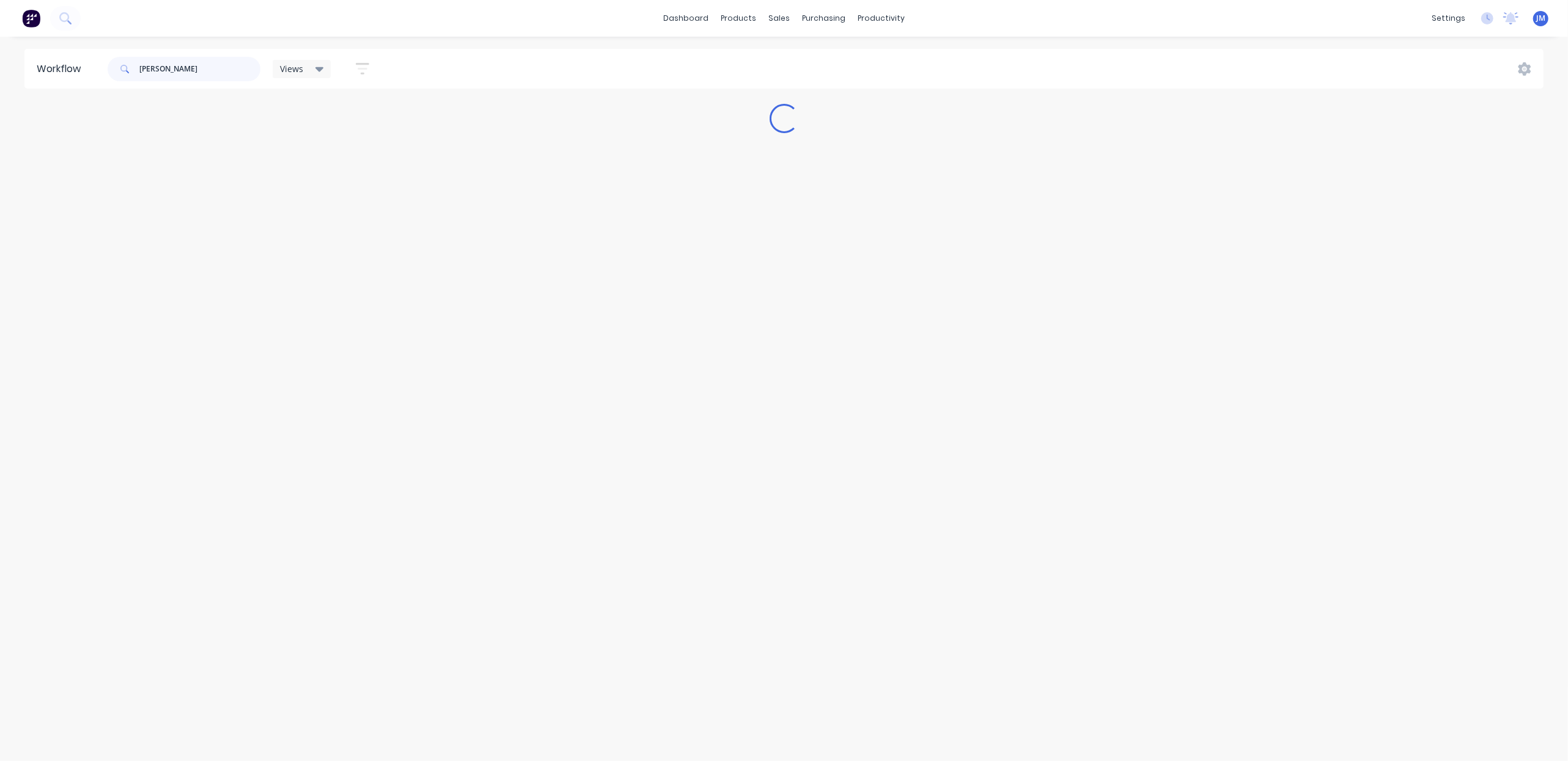
scroll to position [0, 0]
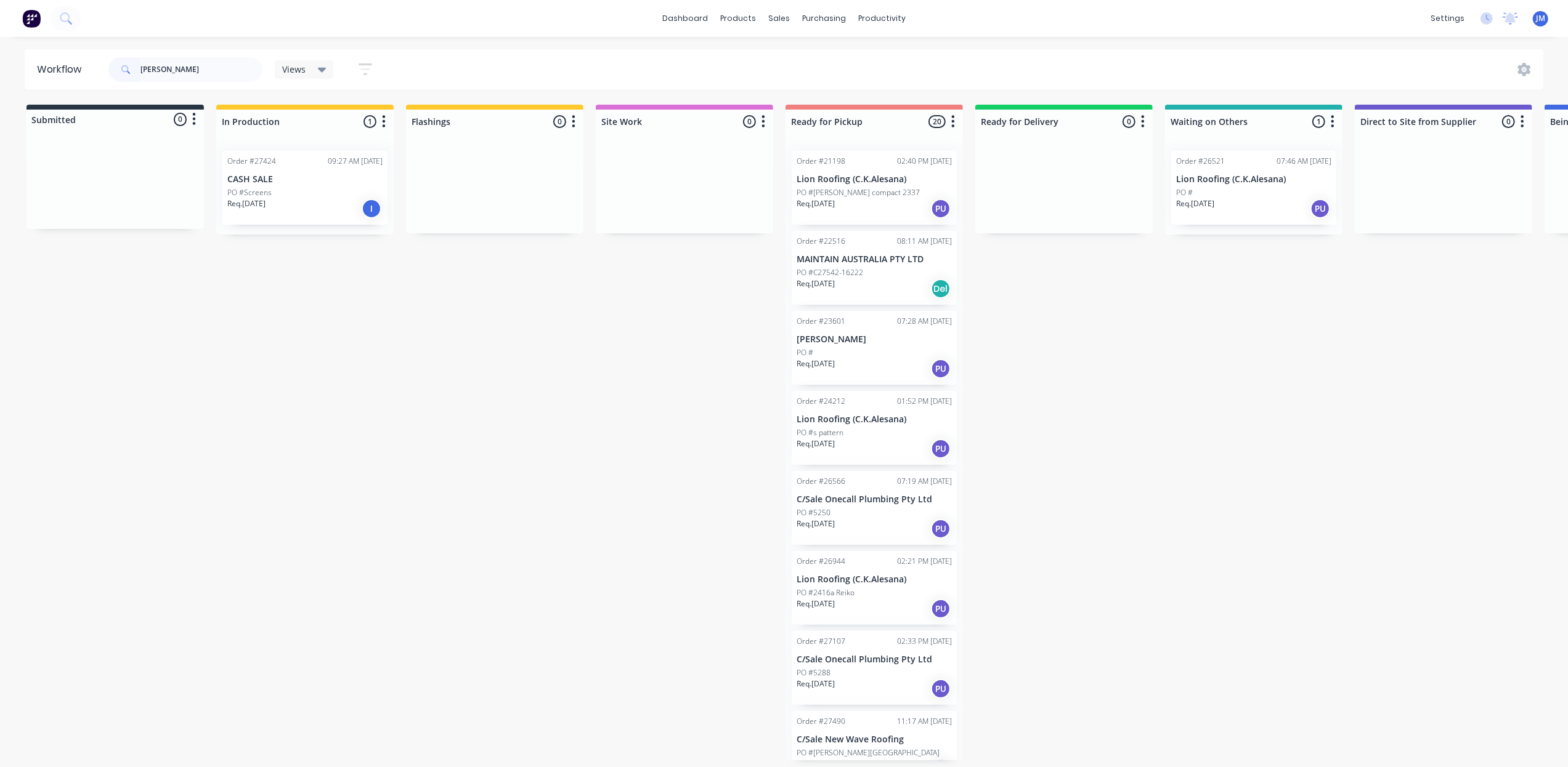
click at [264, 168] on div "Order #27424 09:27 AM [DATE] CASH SALE PO #Screens Req. [DATE] I" at bounding box center [305, 187] width 166 height 74
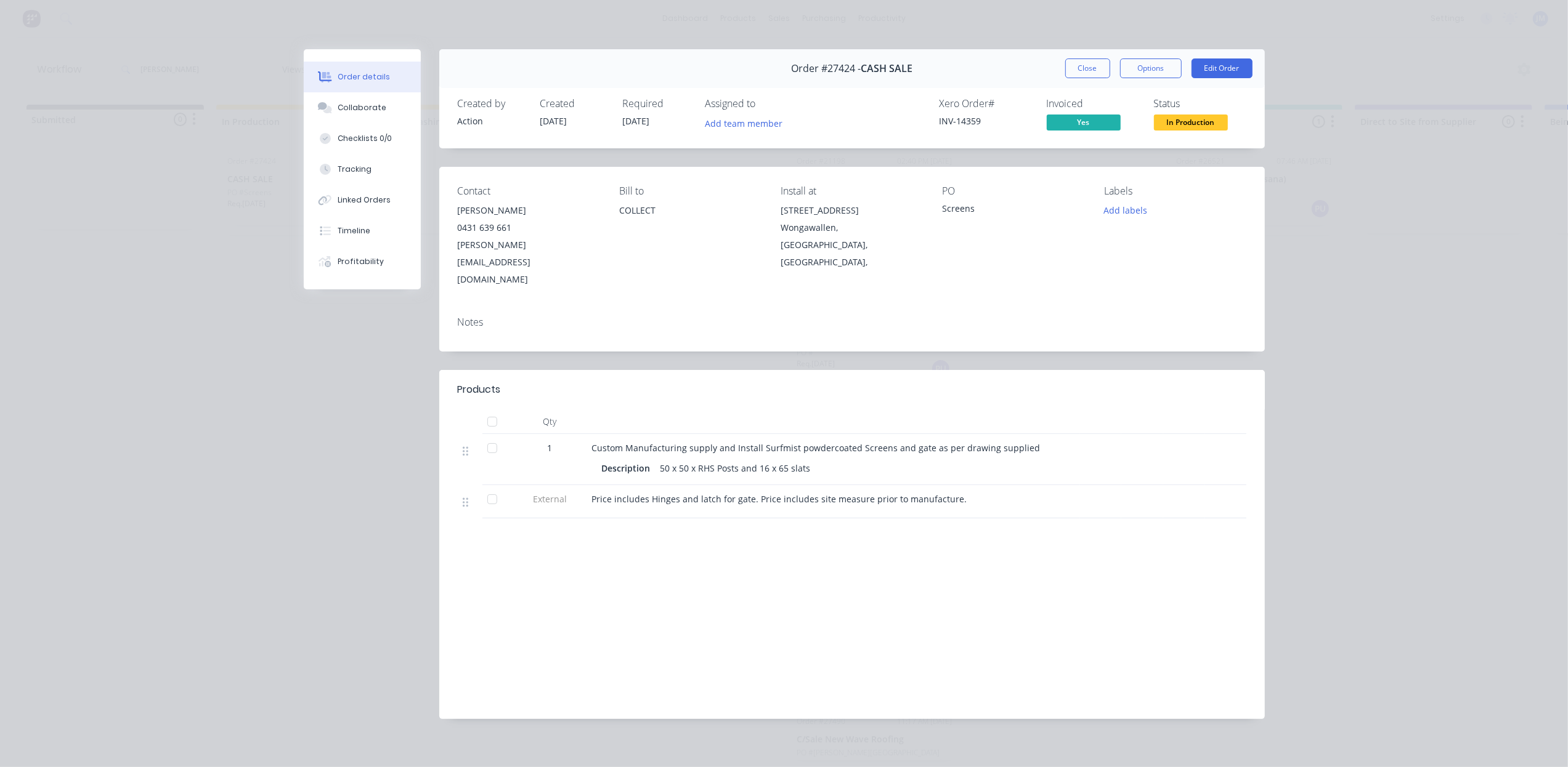
click at [1096, 60] on button "Close" at bounding box center [1087, 68] width 45 height 20
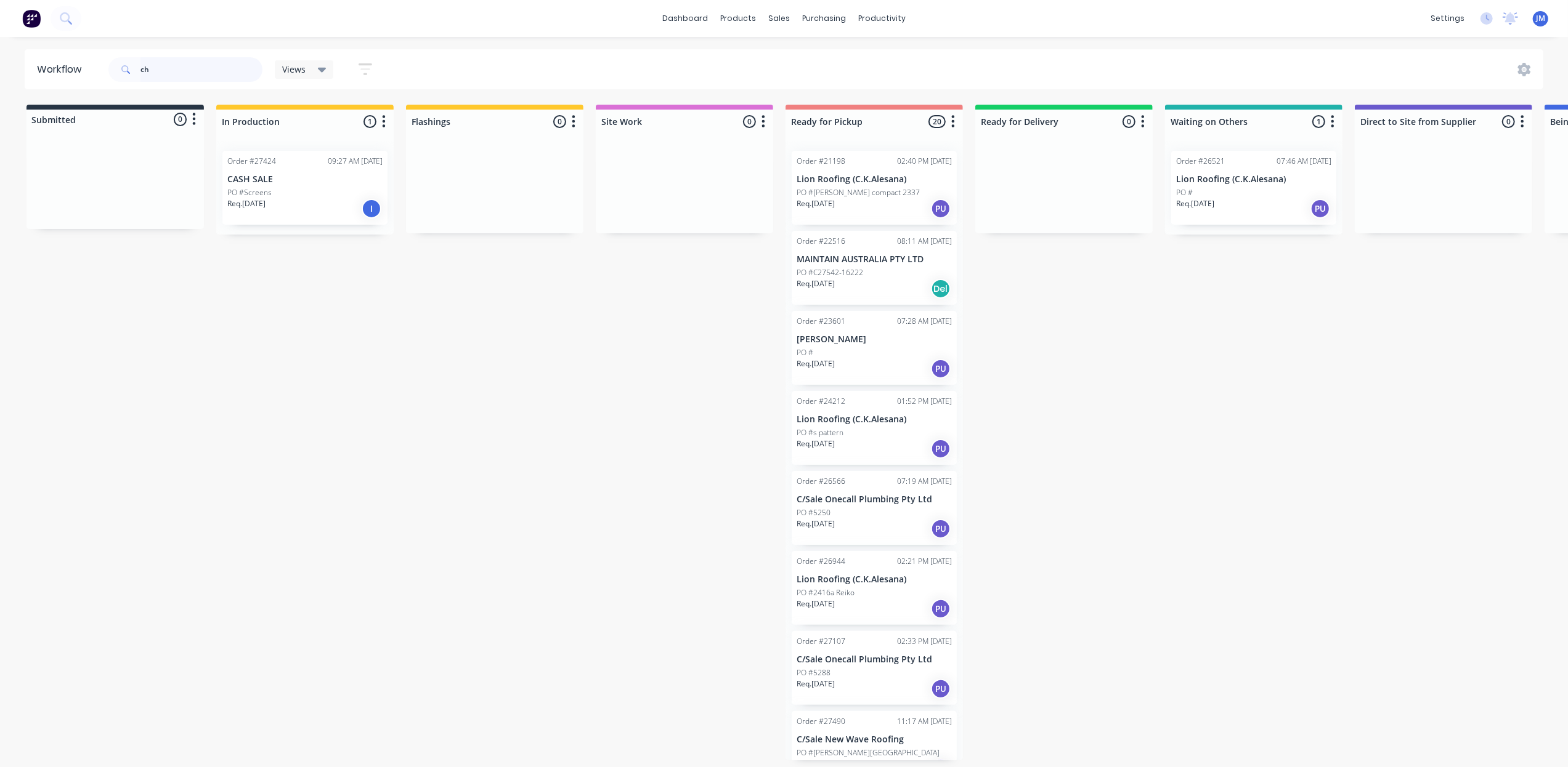
type input "c"
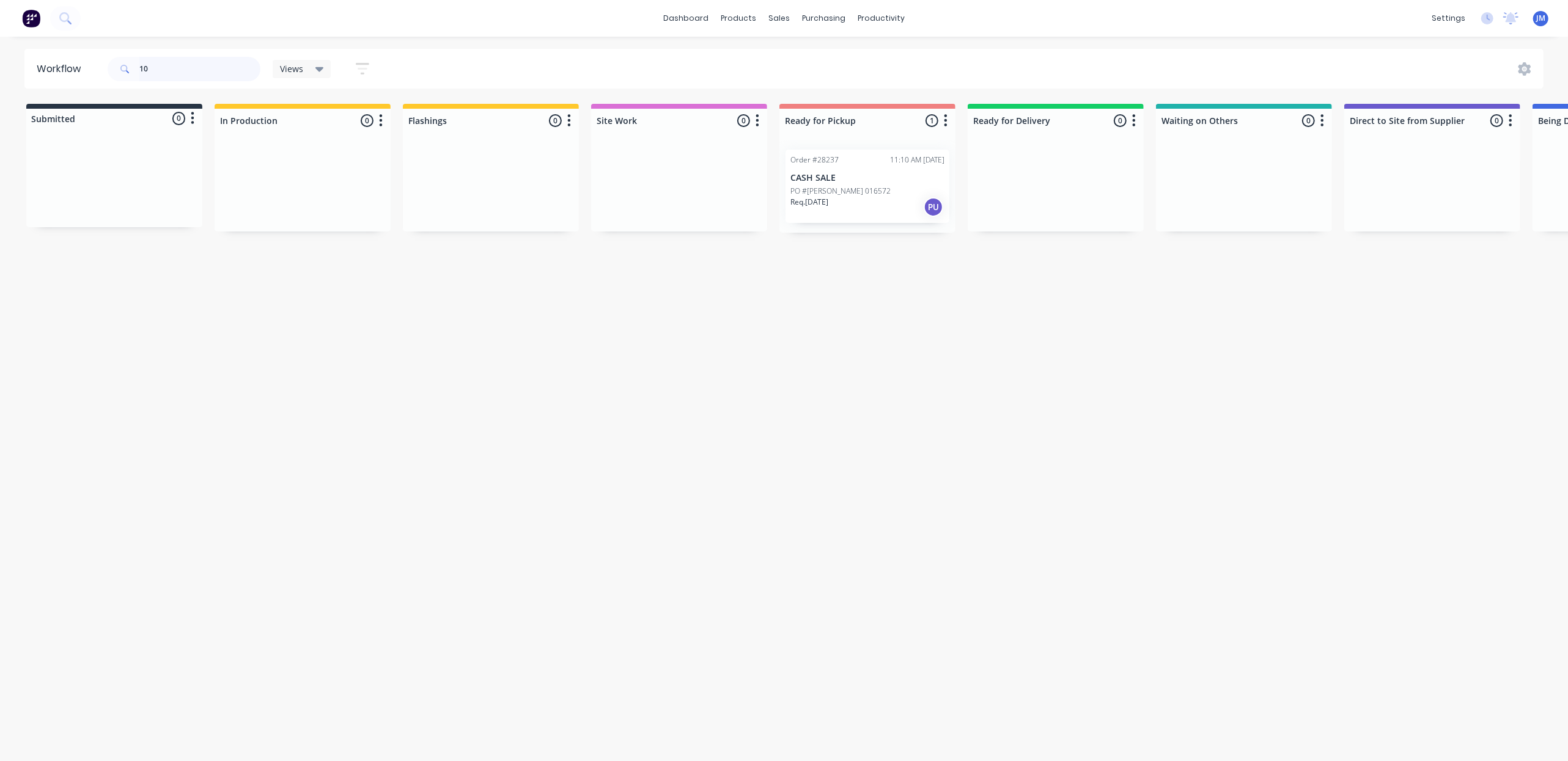
type input "1"
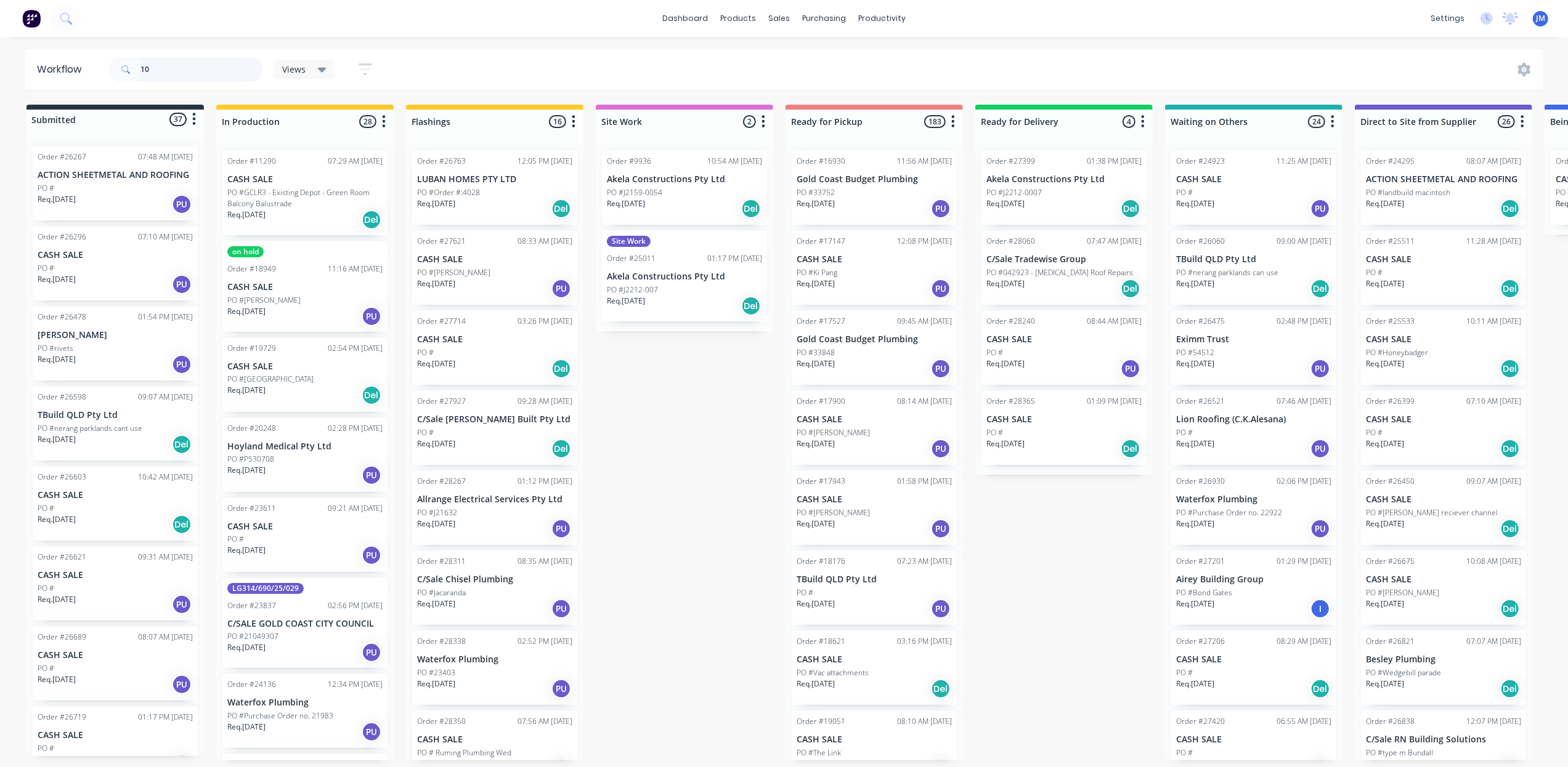
type input "1"
click at [176, 61] on input "text" at bounding box center [201, 69] width 122 height 25
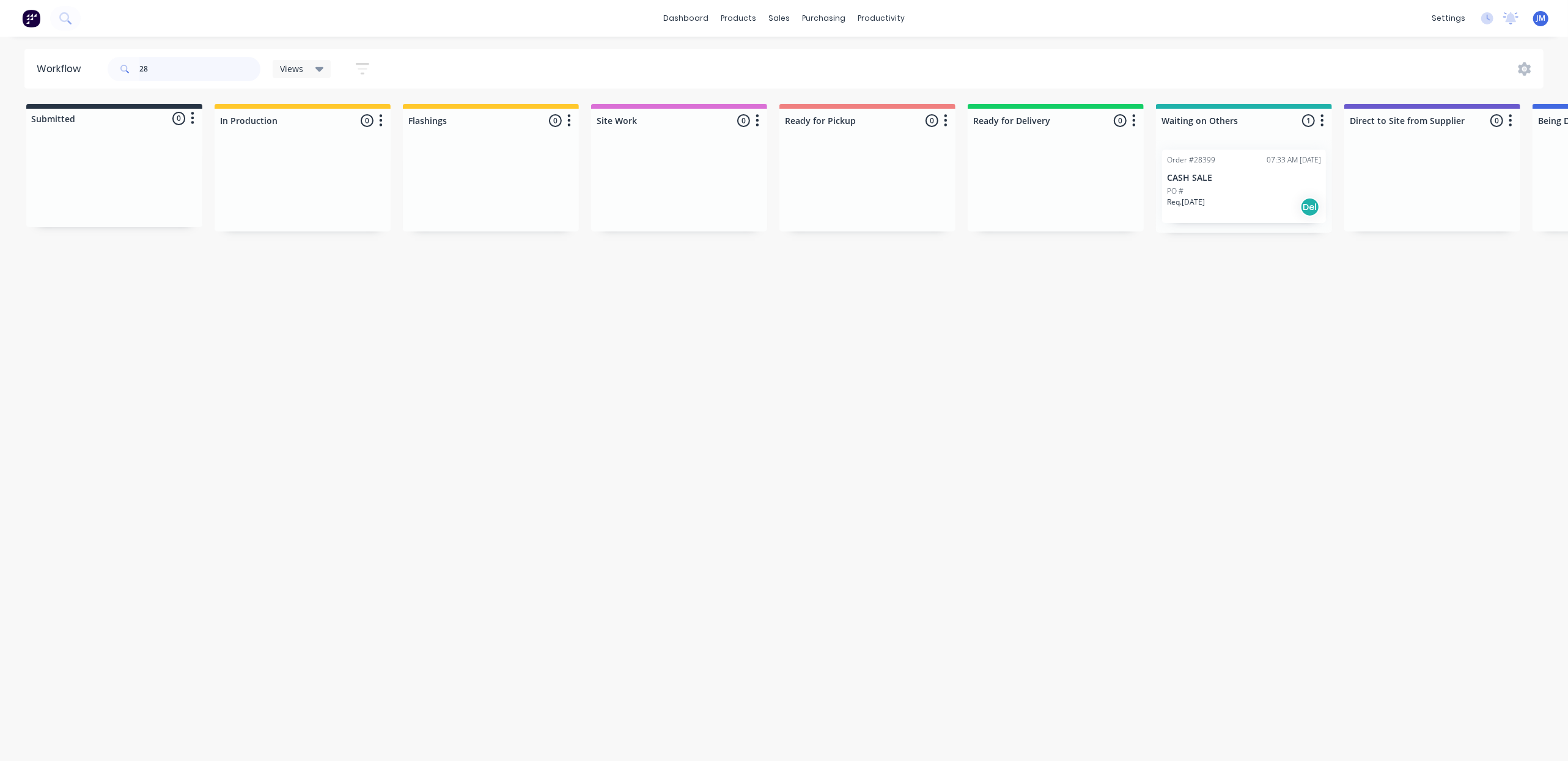
type input "2"
click at [1319, 303] on div "Mark as Delivered" at bounding box center [1336, 297] width 123 height 25
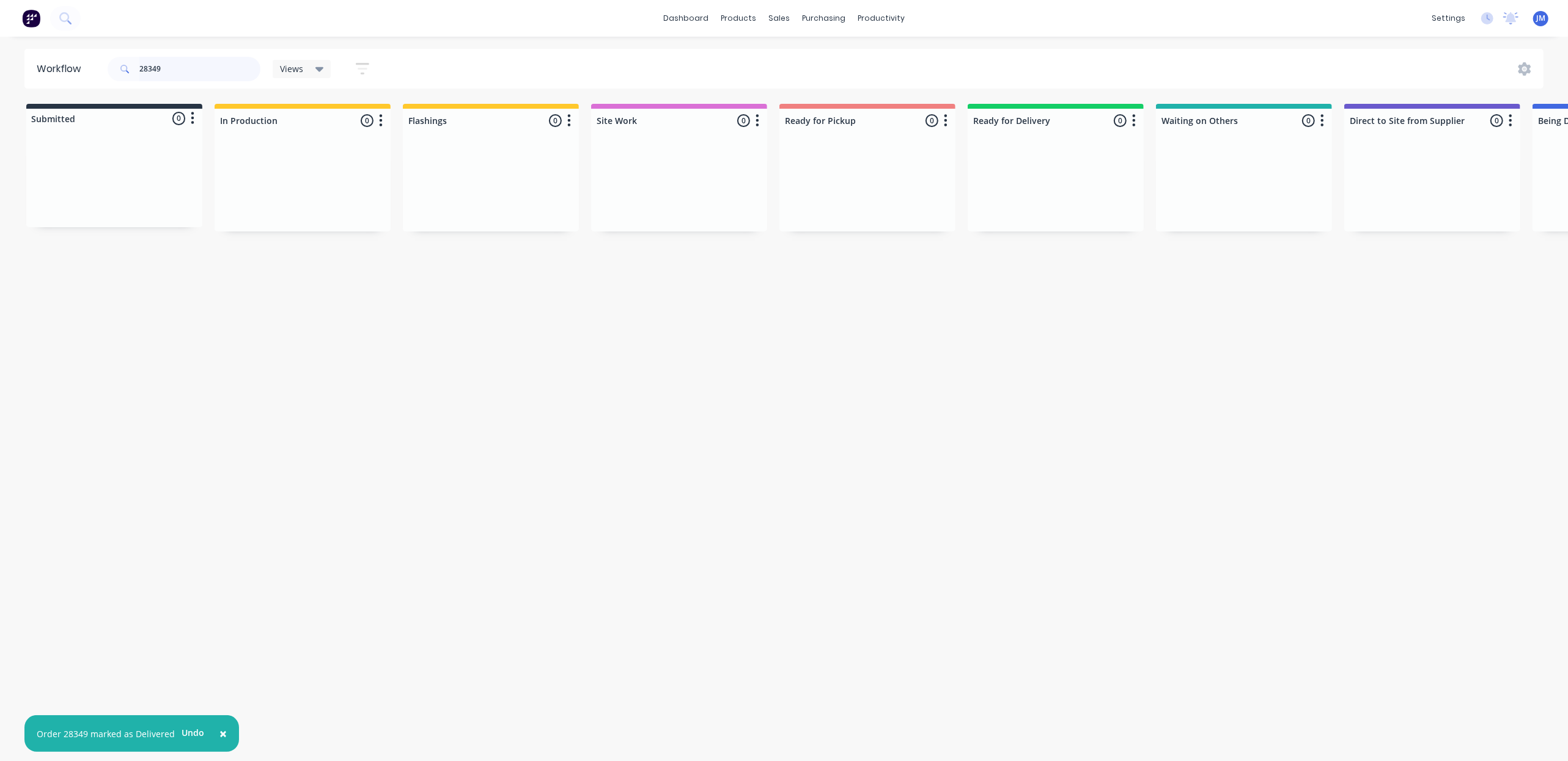
click at [174, 63] on input "28349" at bounding box center [199, 69] width 121 height 24
type input "2"
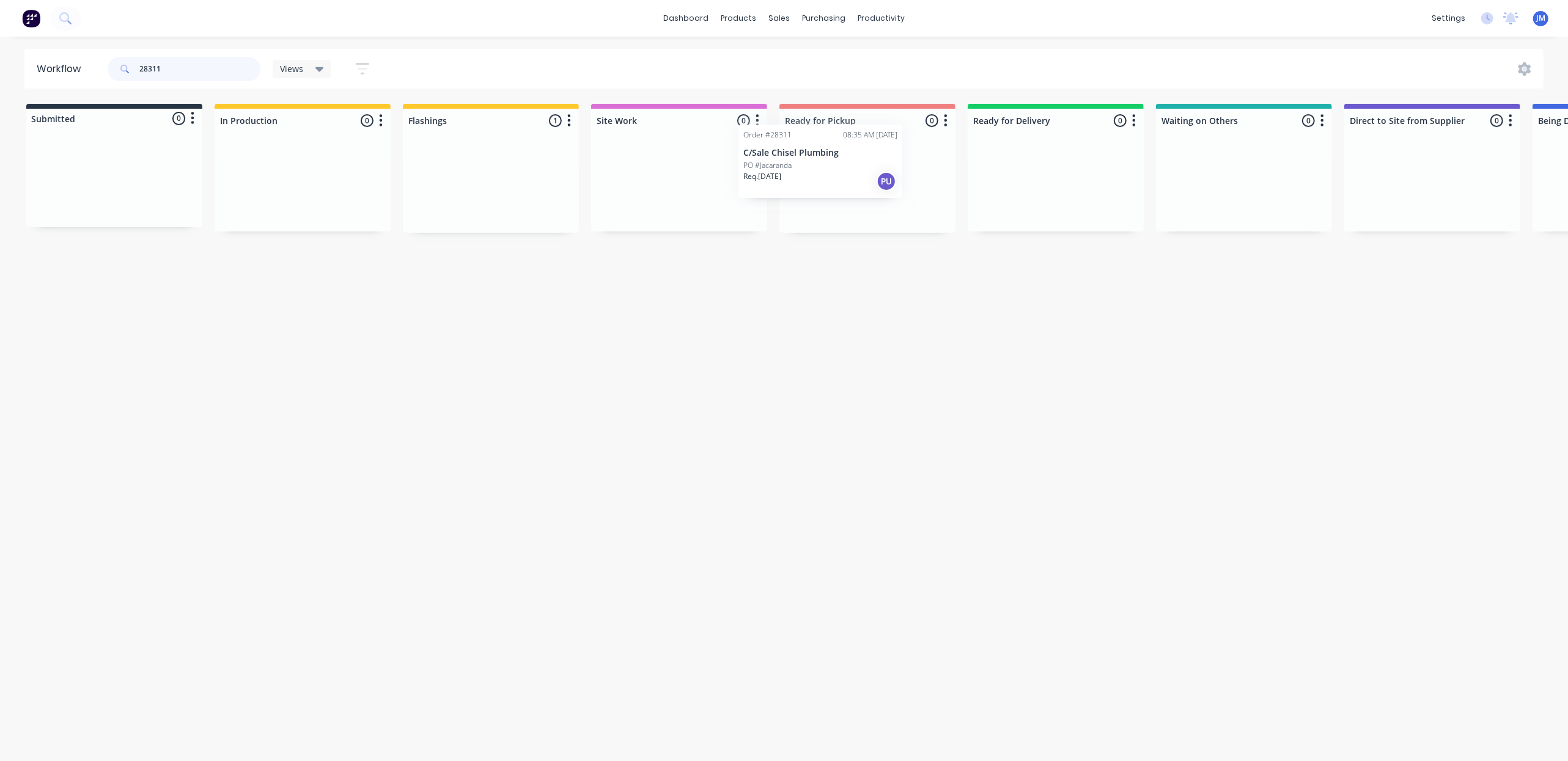
drag, startPoint x: 448, startPoint y: 201, endPoint x: 786, endPoint y: 174, distance: 339.1
click at [786, 174] on div "Submitted 0 Status colour #273444 hex #273444 Save Cancel Summaries Total order…" at bounding box center [1099, 169] width 2216 height 129
type input "2"
drag, startPoint x: 478, startPoint y: 194, endPoint x: 1046, endPoint y: 198, distance: 568.0
click at [1040, 203] on div "Submitted 0 Status colour #273444 hex #273444 Save Cancel Summaries Total order…" at bounding box center [1099, 169] width 2216 height 129
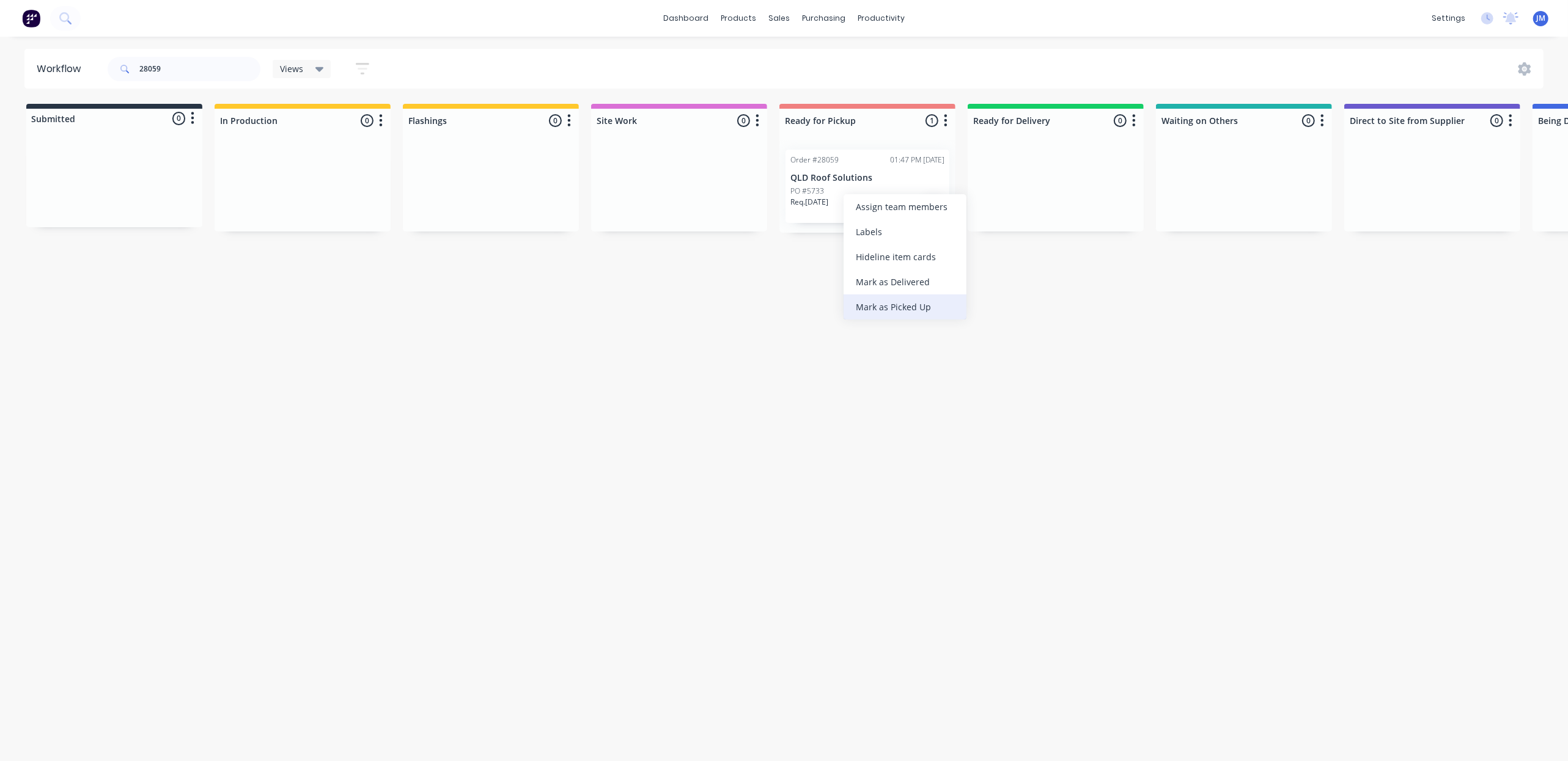
click at [886, 308] on div "Mark as Picked Up" at bounding box center [905, 307] width 123 height 25
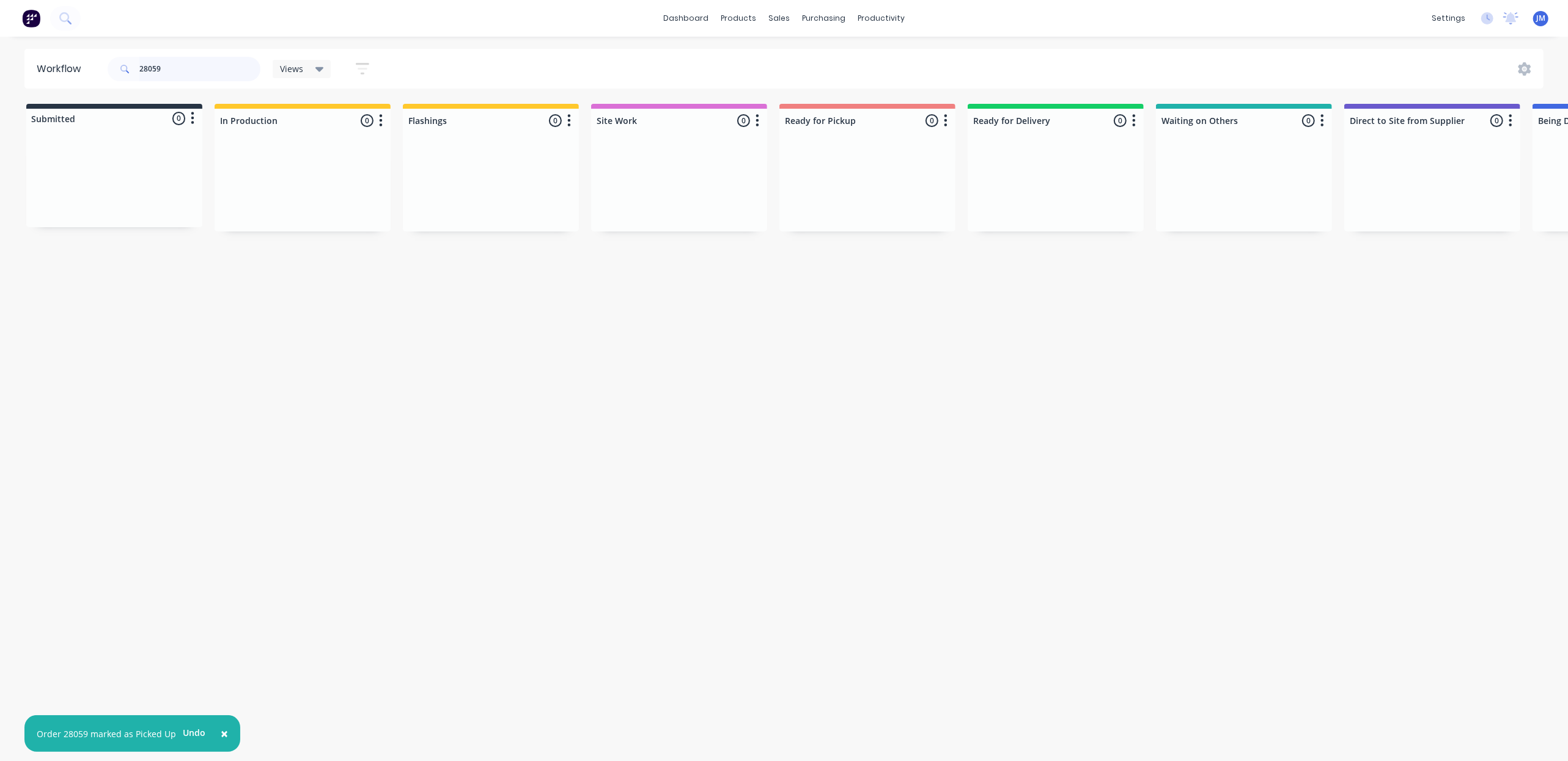
drag, startPoint x: 201, startPoint y: 76, endPoint x: 207, endPoint y: 76, distance: 6.0
click at [201, 75] on input "28059" at bounding box center [199, 69] width 121 height 24
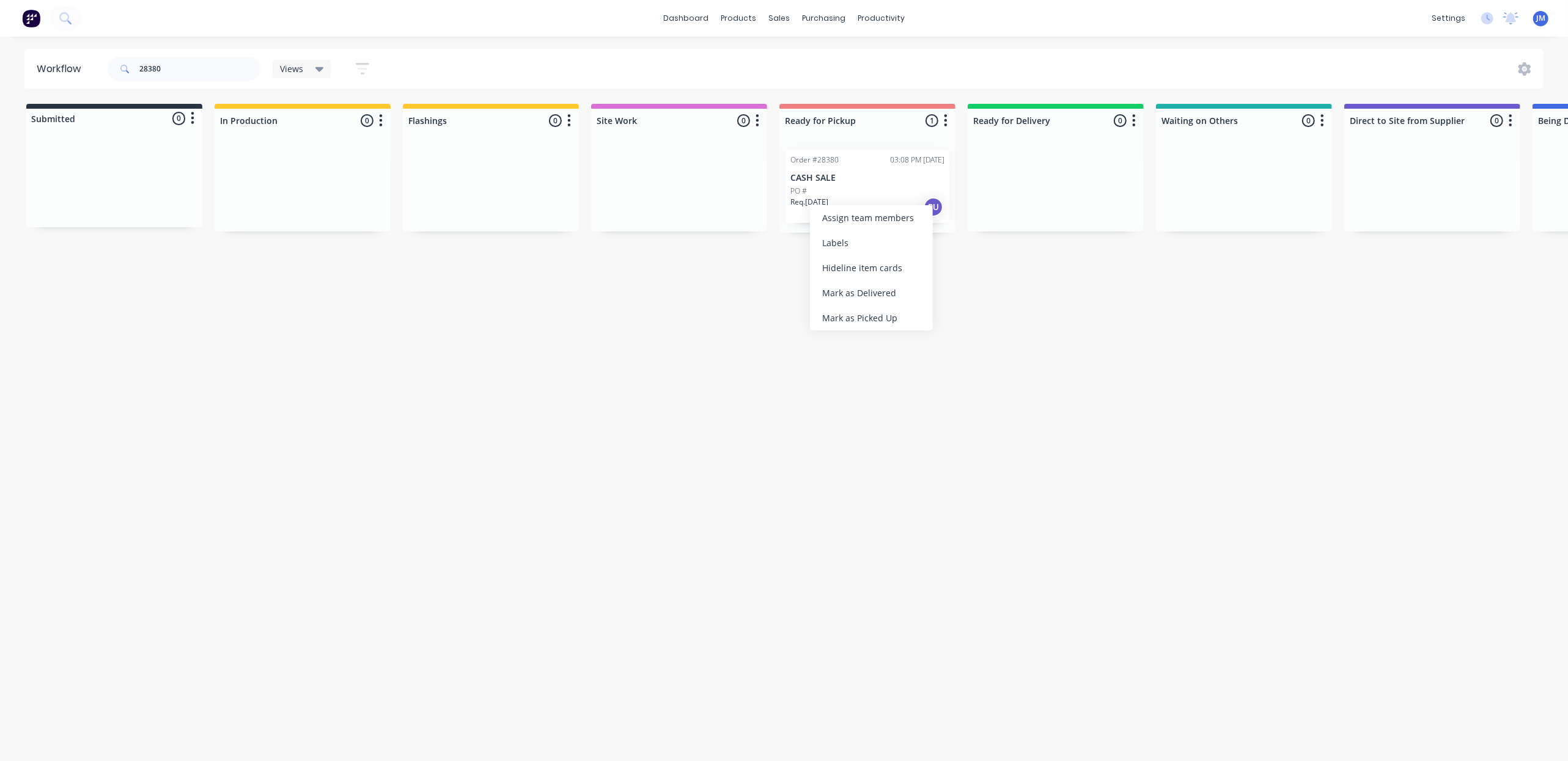
drag, startPoint x: 894, startPoint y: 322, endPoint x: 638, endPoint y: 296, distance: 257.3
click at [892, 321] on div "Mark as Picked Up" at bounding box center [871, 318] width 123 height 25
click at [169, 76] on input "28380" at bounding box center [199, 69] width 121 height 24
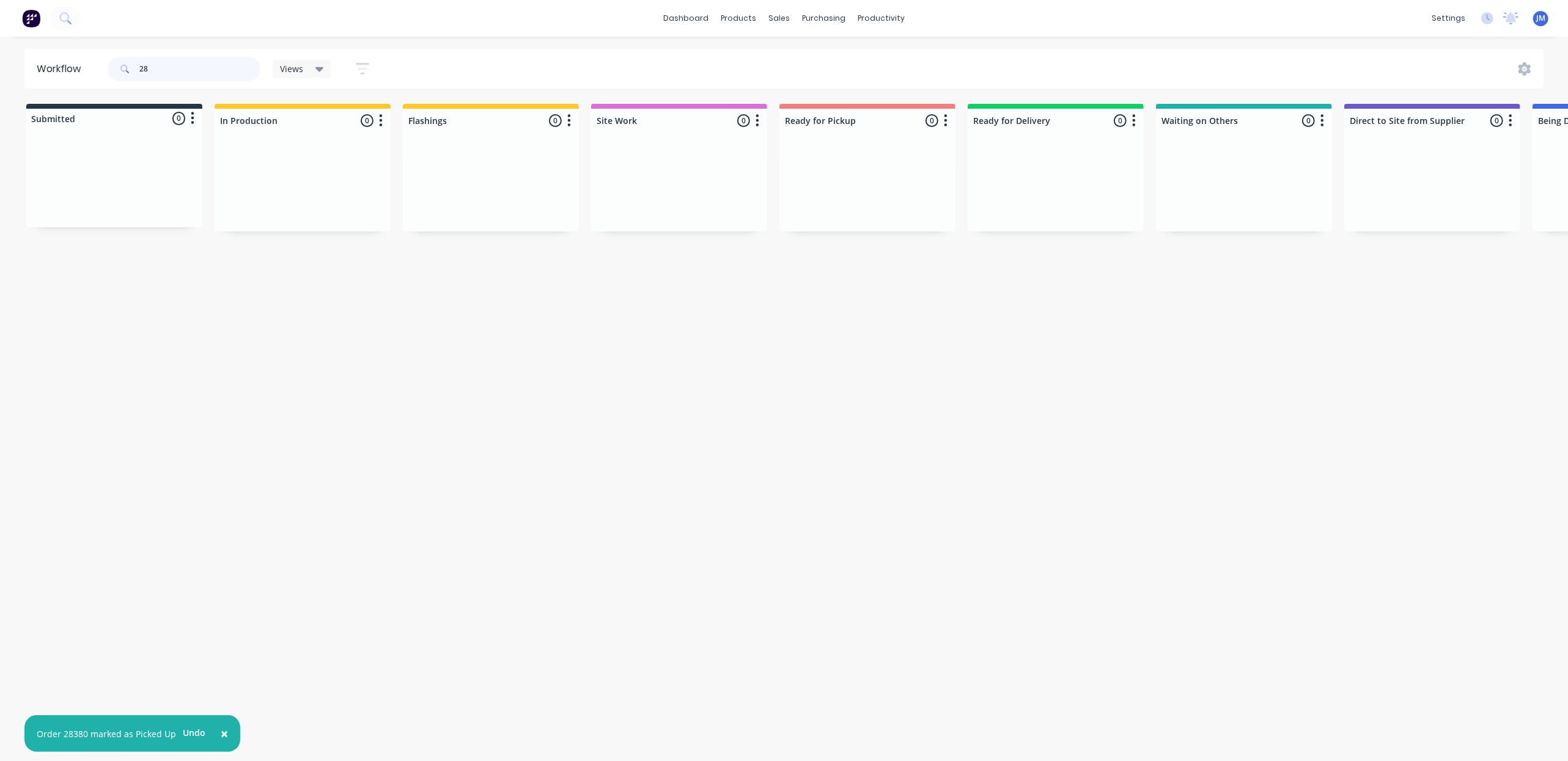
type input "2"
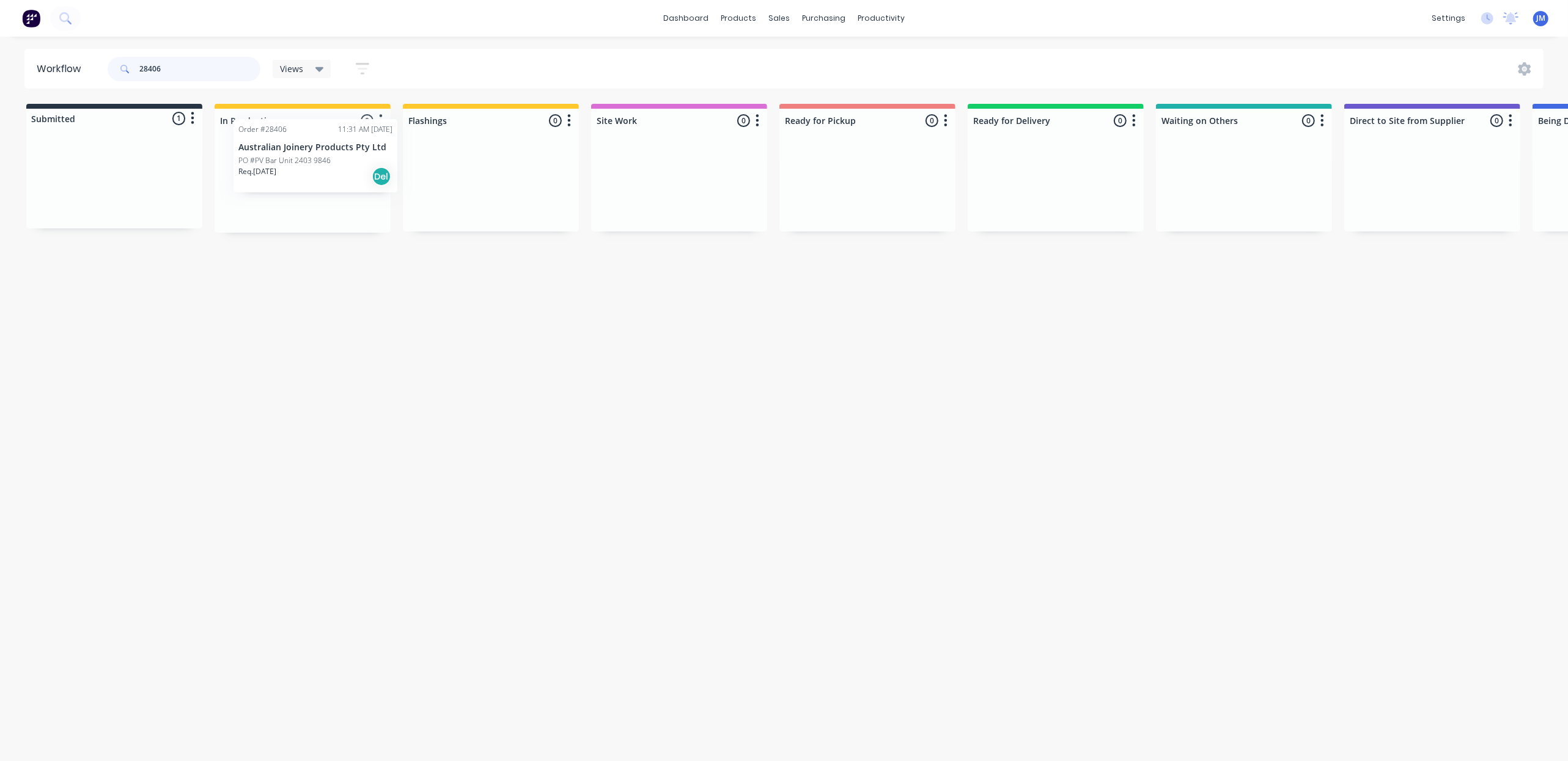
drag, startPoint x: 114, startPoint y: 192, endPoint x: 303, endPoint y: 153, distance: 193.0
click at [316, 167] on div "Submitted 1 Status colour #273444 hex #273444 Save Cancel Summaries Total order…" at bounding box center [1099, 169] width 2216 height 129
drag, startPoint x: 160, startPoint y: 195, endPoint x: 520, endPoint y: 113, distance: 369.2
click at [494, 168] on div "Submitted 1 Status colour #273444 hex #273444 Save Cancel Summaries Total order…" at bounding box center [1099, 169] width 2216 height 129
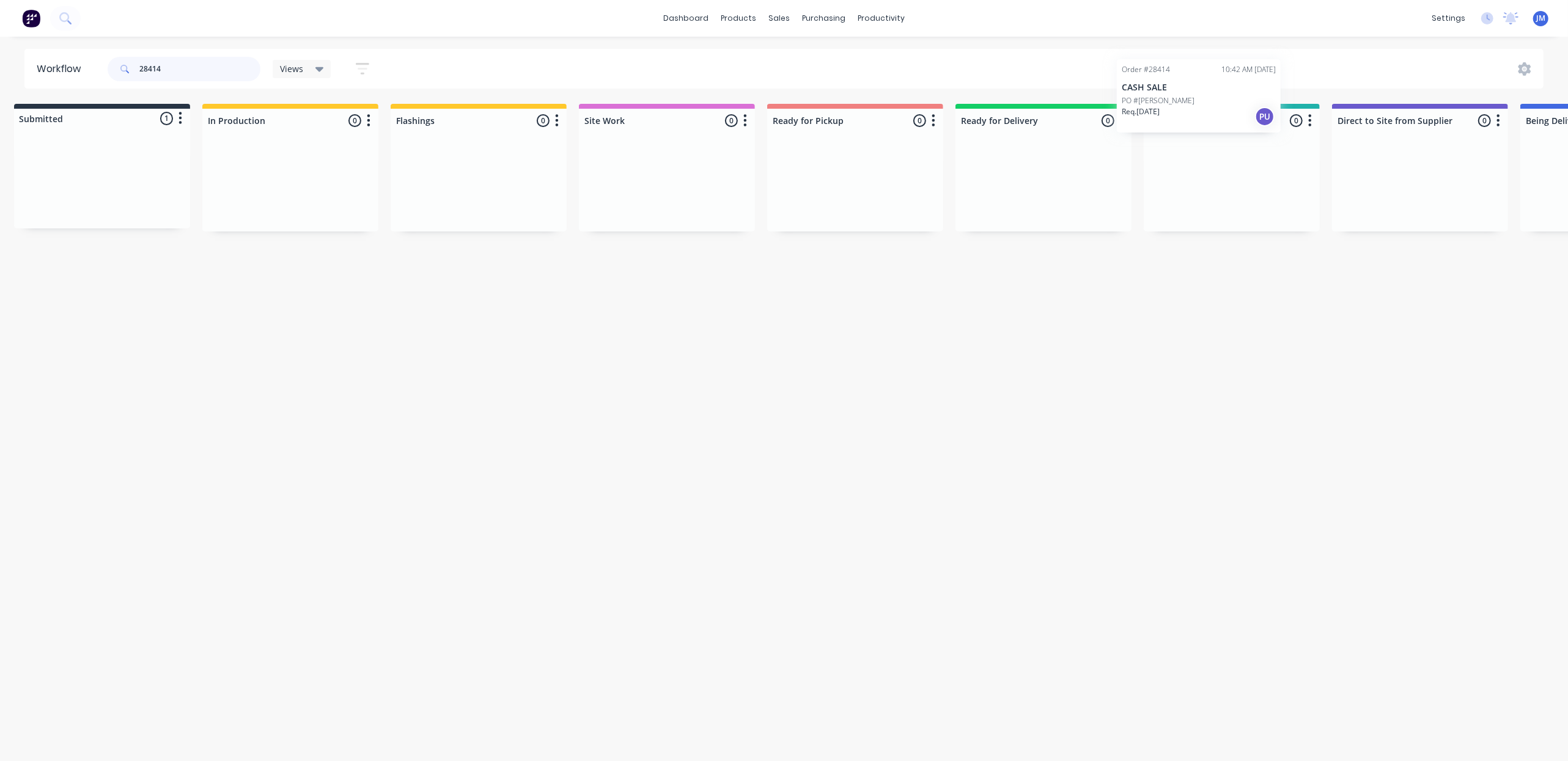
scroll to position [0, 17]
drag, startPoint x: 87, startPoint y: 187, endPoint x: 1166, endPoint y: 162, distance: 1079.3
click at [1166, 164] on div "Submitted 1 Status colour #273444 hex #273444 Save Cancel Summaries Total order…" at bounding box center [1081, 168] width 2216 height 128
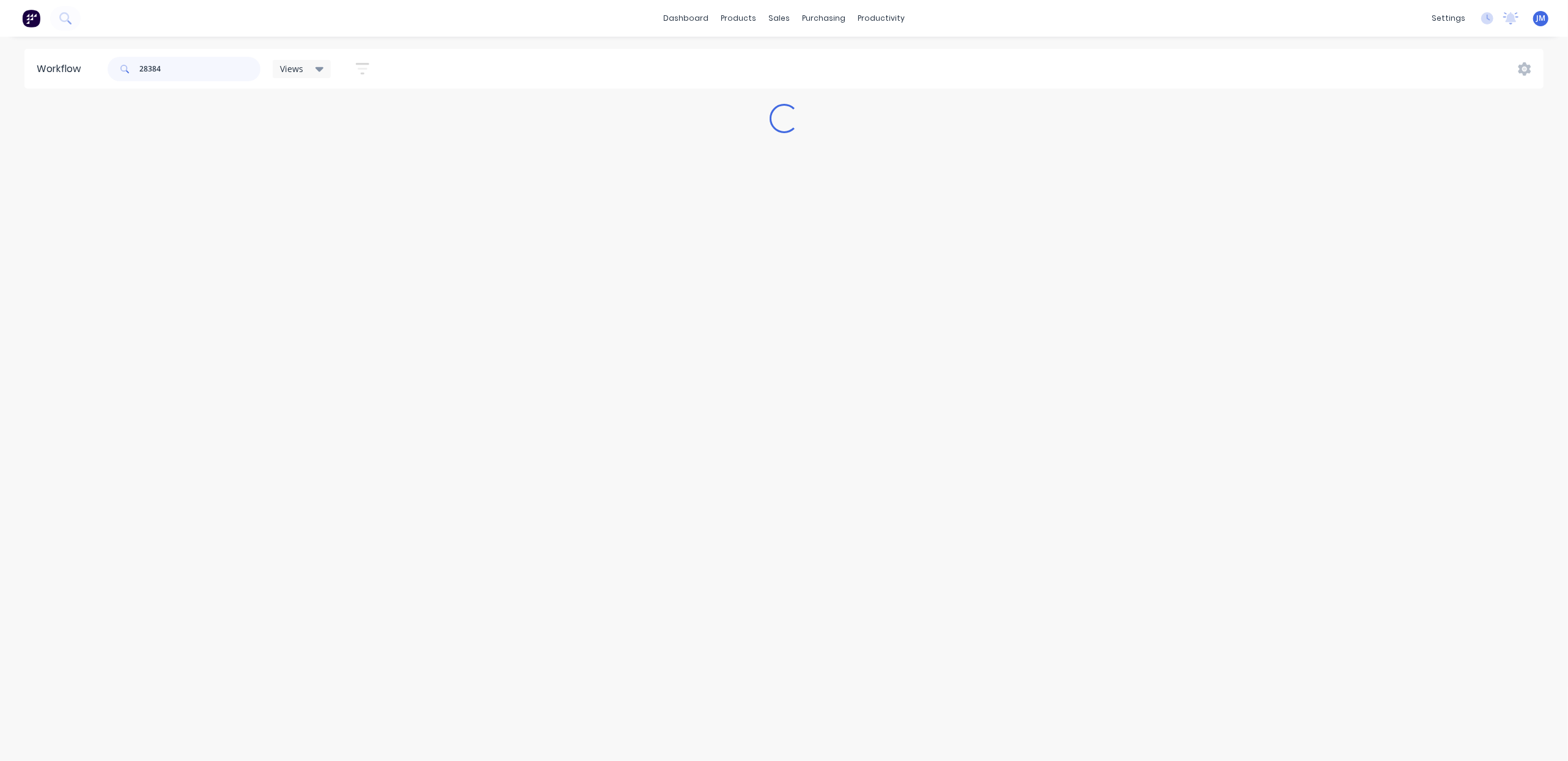
scroll to position [0, 0]
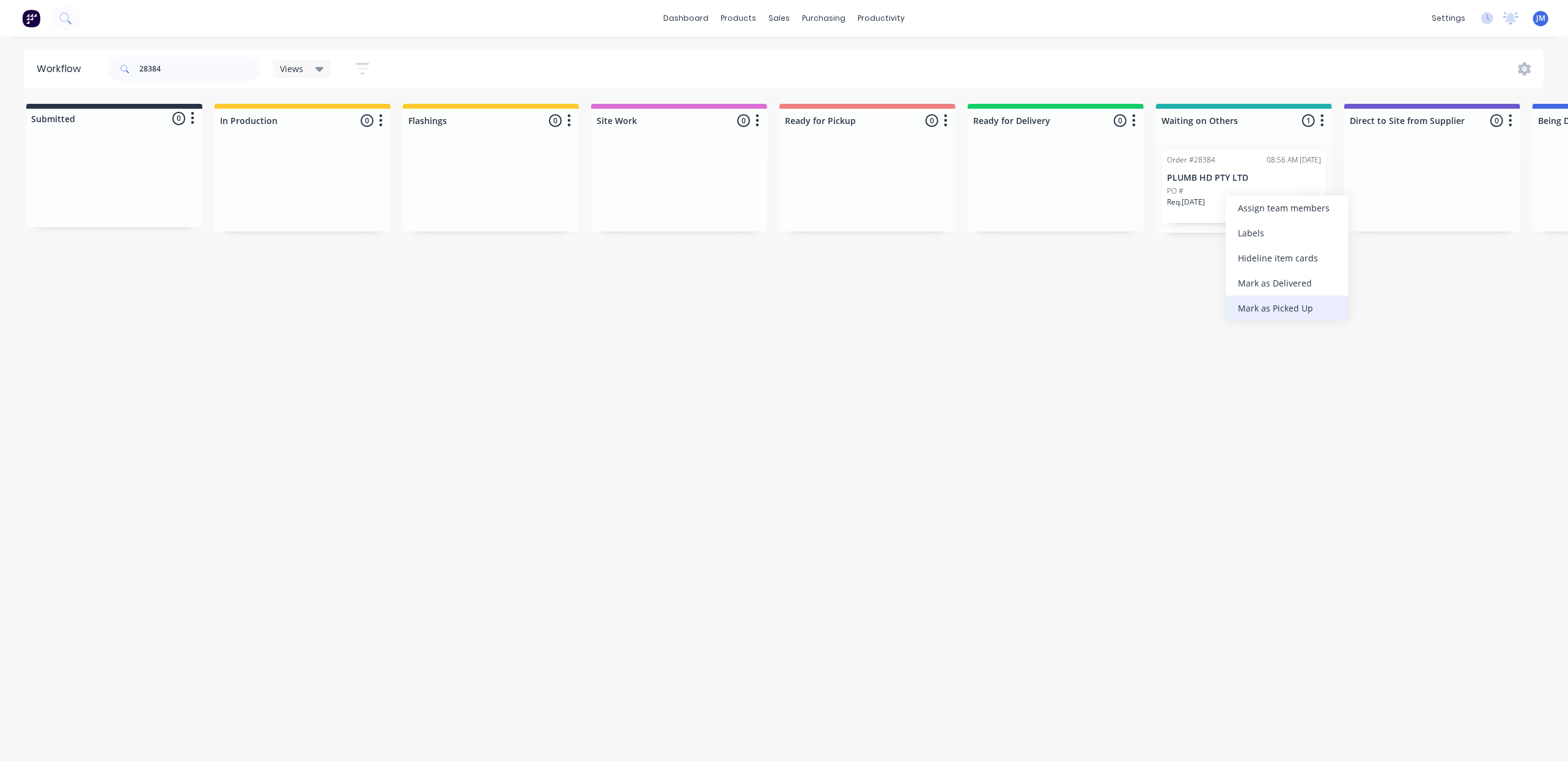
click at [1317, 306] on div "Mark as Picked Up" at bounding box center [1286, 308] width 123 height 25
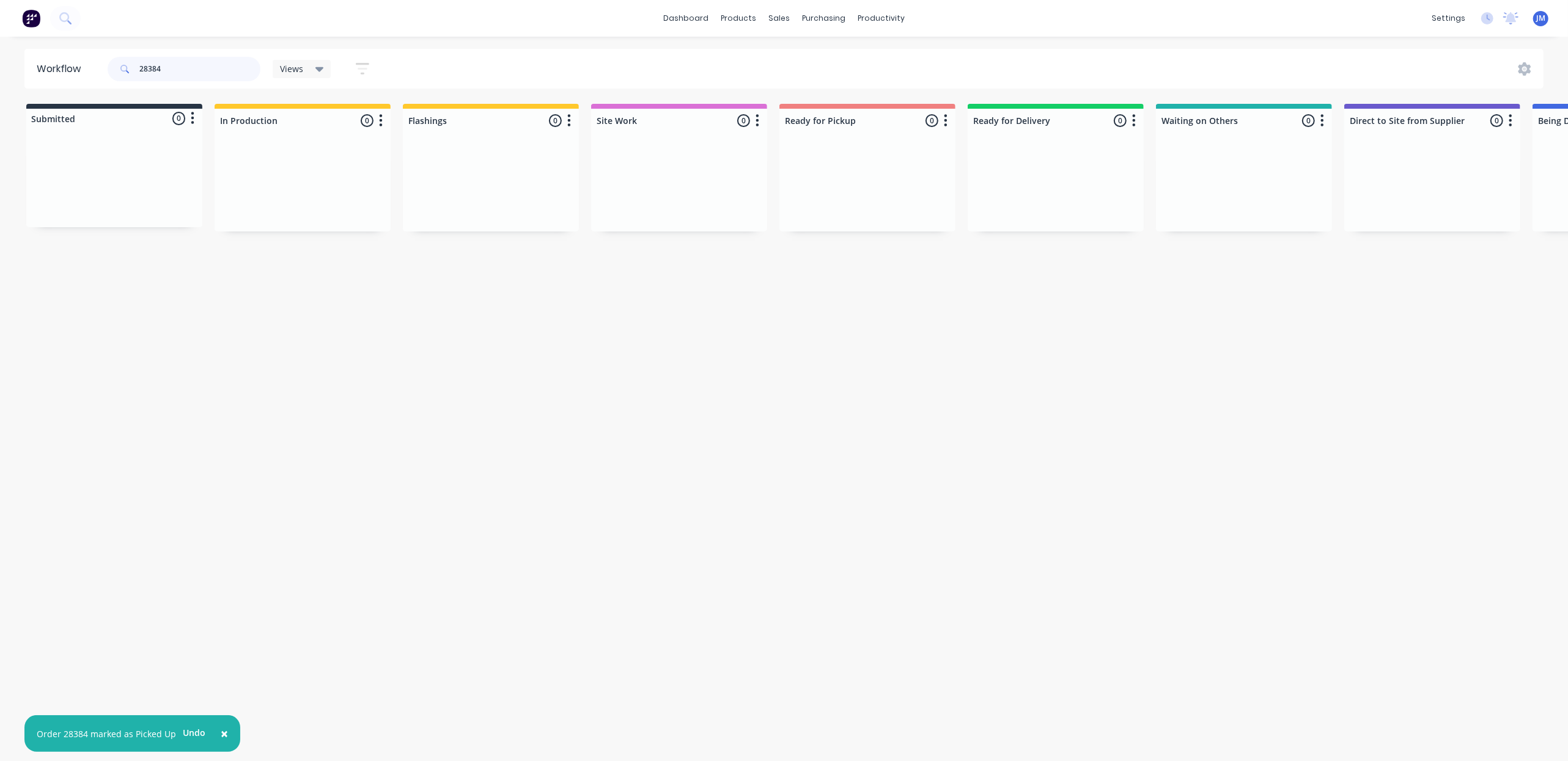
drag, startPoint x: 225, startPoint y: 71, endPoint x: 205, endPoint y: 69, distance: 20.1
click at [225, 69] on input "28384" at bounding box center [199, 69] width 121 height 24
click at [189, 726] on button "Undo" at bounding box center [195, 732] width 37 height 18
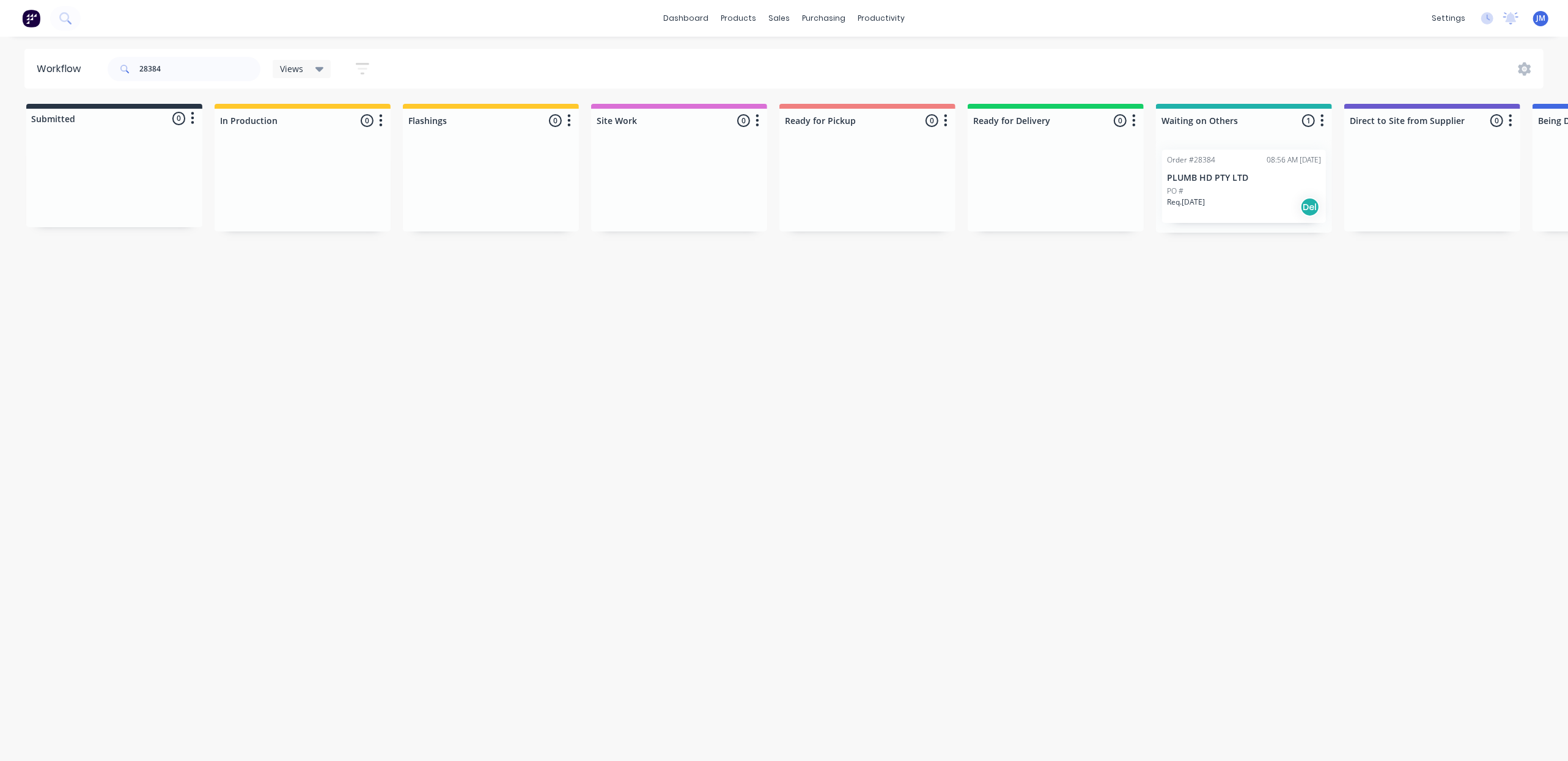
scroll to position [0, 3]
drag, startPoint x: 1137, startPoint y: 230, endPoint x: 1053, endPoint y: 176, distance: 99.9
click at [1053, 190] on div "Submitted 0 Status colour #273444 hex #273444 Save Cancel Summaries Total order…" at bounding box center [1096, 169] width 2216 height 129
click at [202, 63] on div "dashboard products sales purchasing productivity dashboard products Product Cat…" at bounding box center [781, 344] width 1568 height 688
click at [186, 78] on input "28384" at bounding box center [199, 69] width 121 height 24
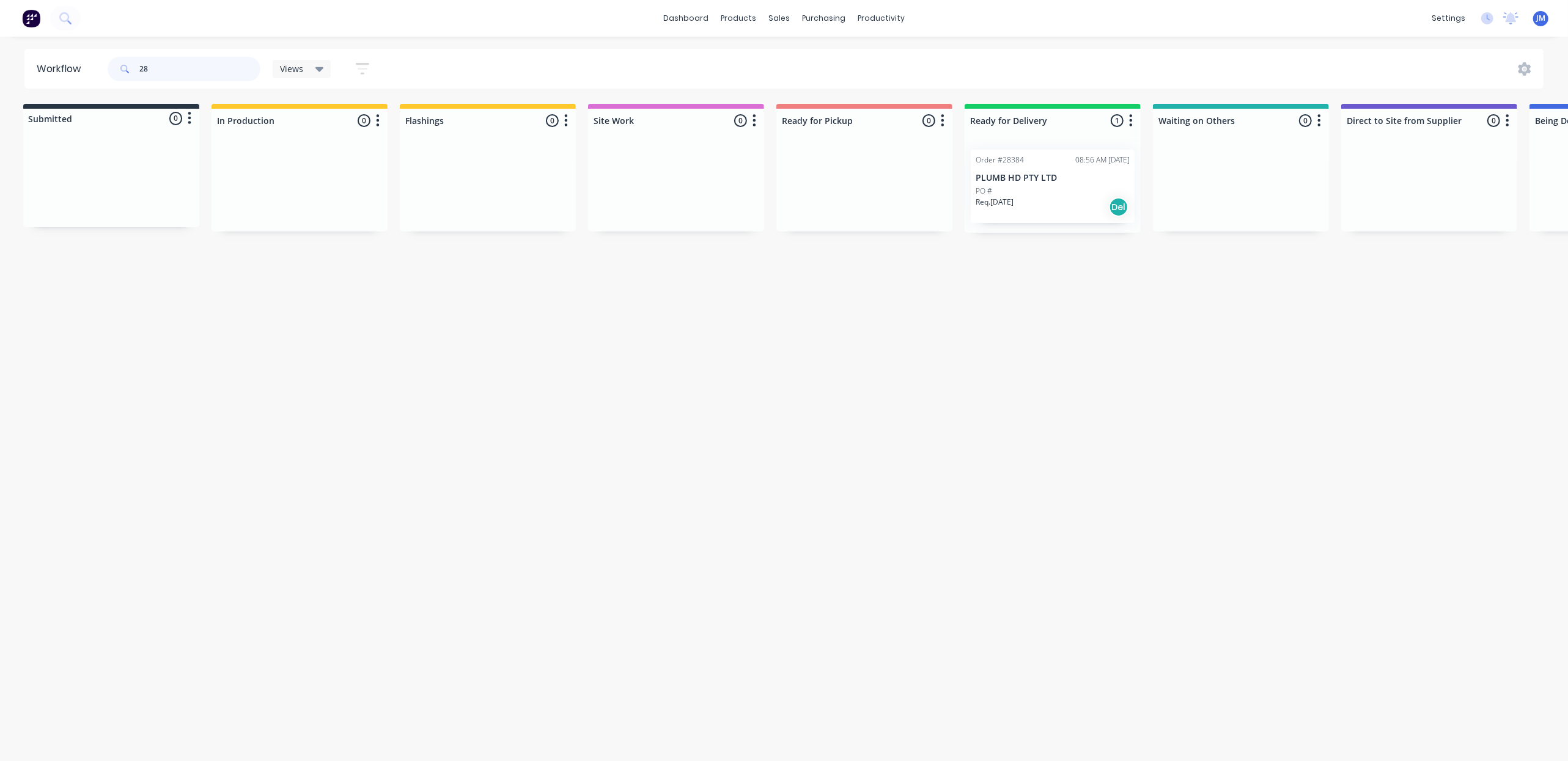
type input "2"
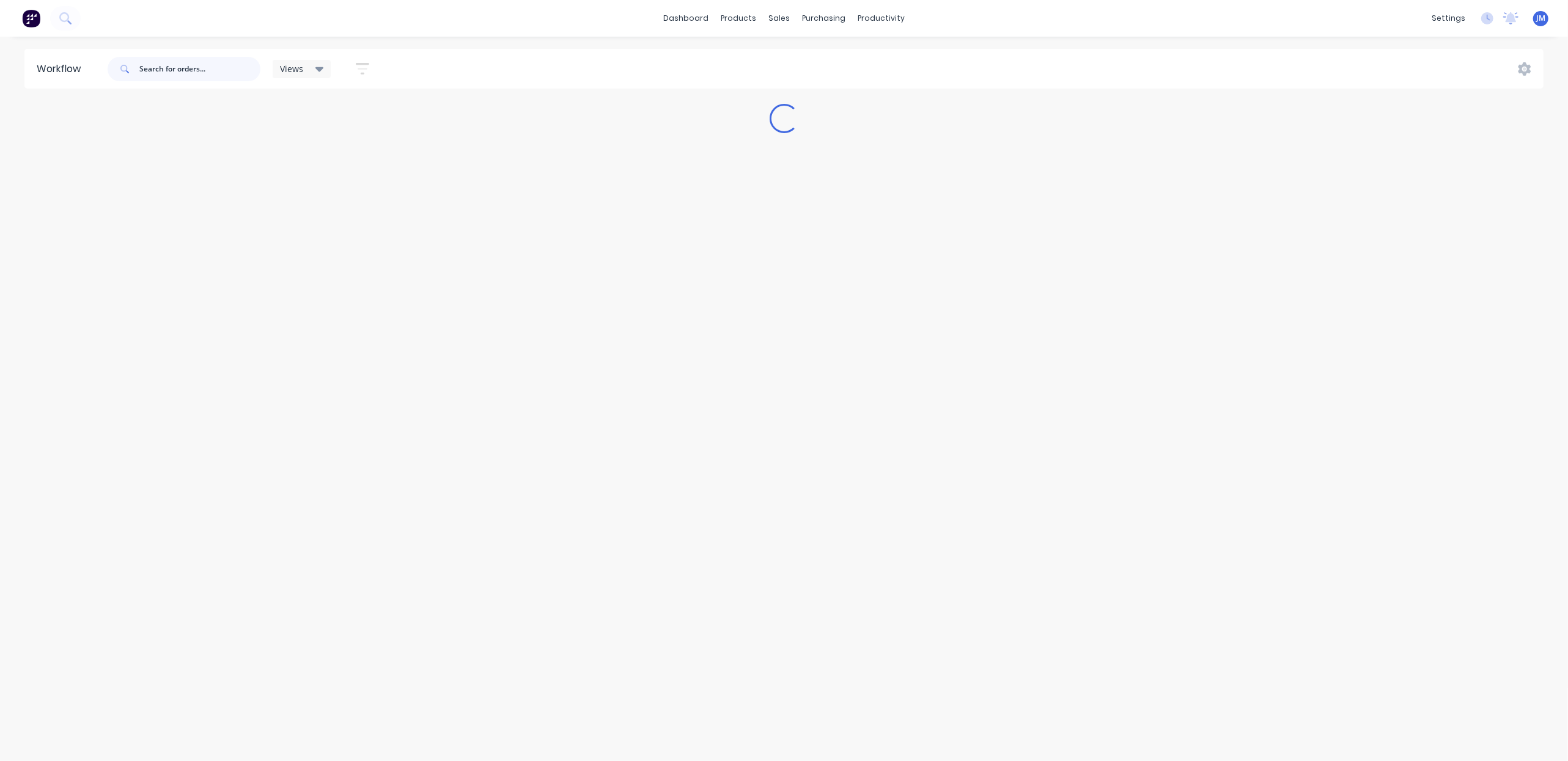
scroll to position [0, 0]
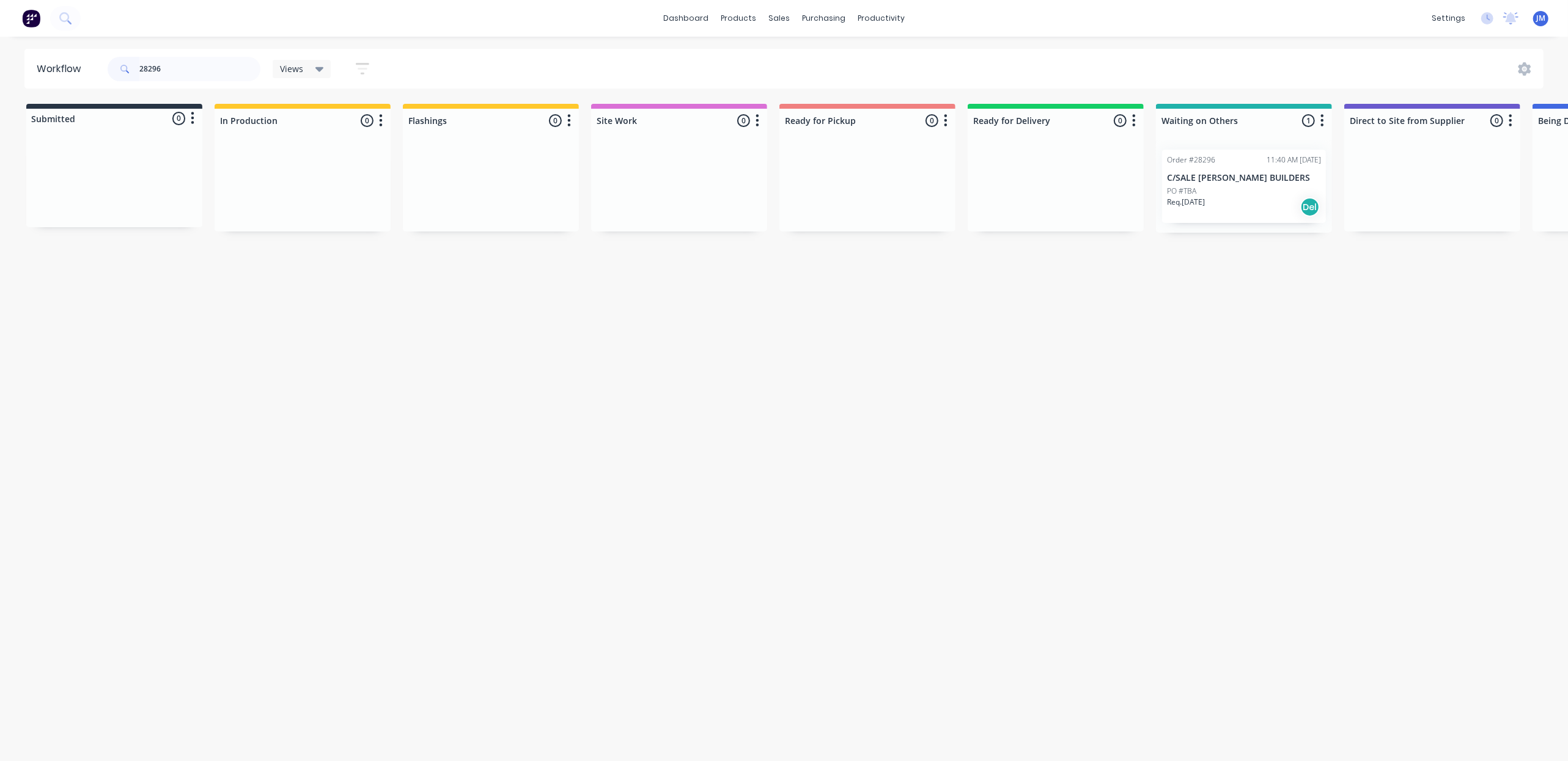
click at [1197, 209] on div "Req. [DATE] Del" at bounding box center [1244, 208] width 154 height 21
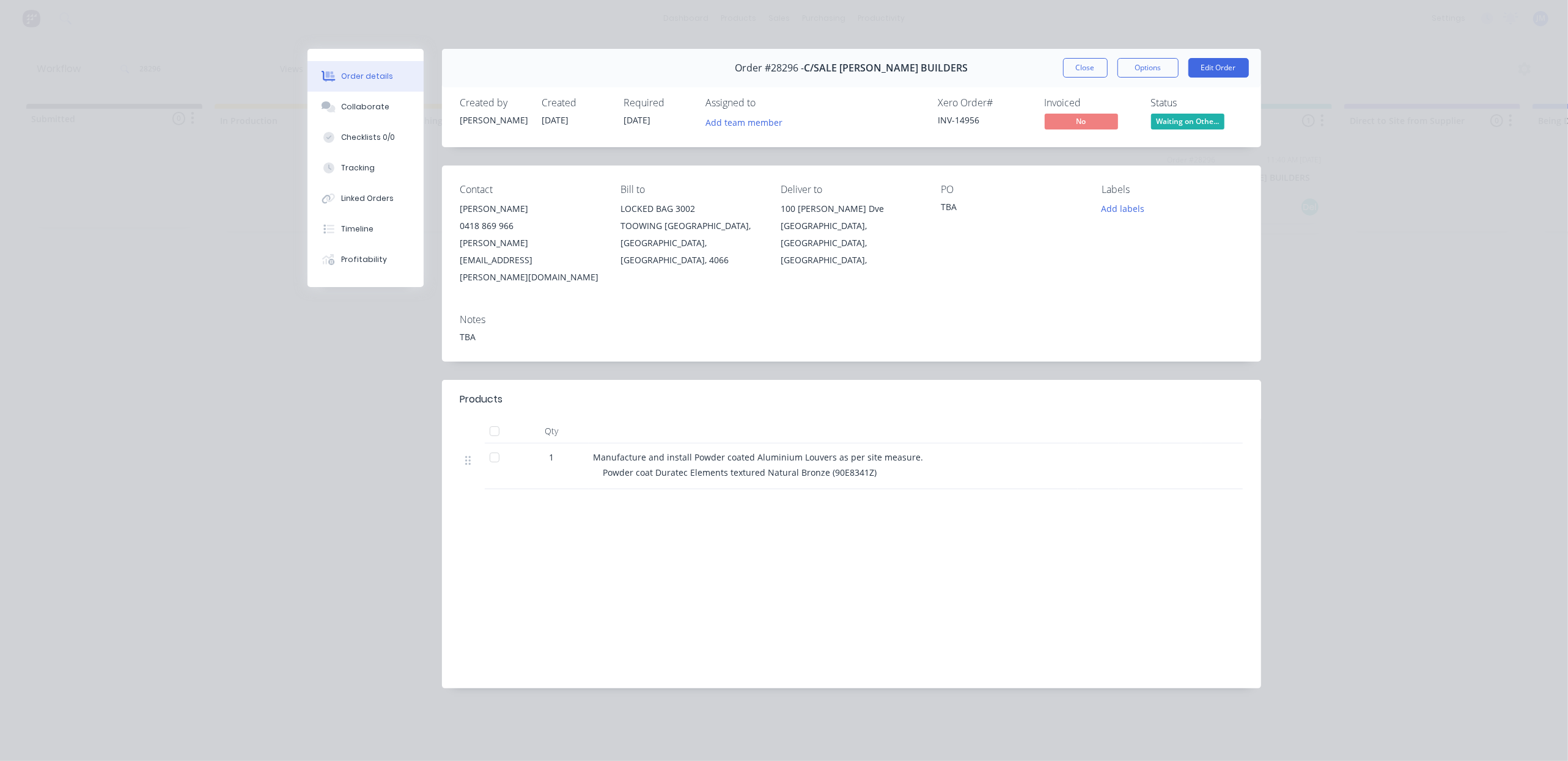
click at [1074, 65] on button "Close" at bounding box center [1085, 68] width 44 height 20
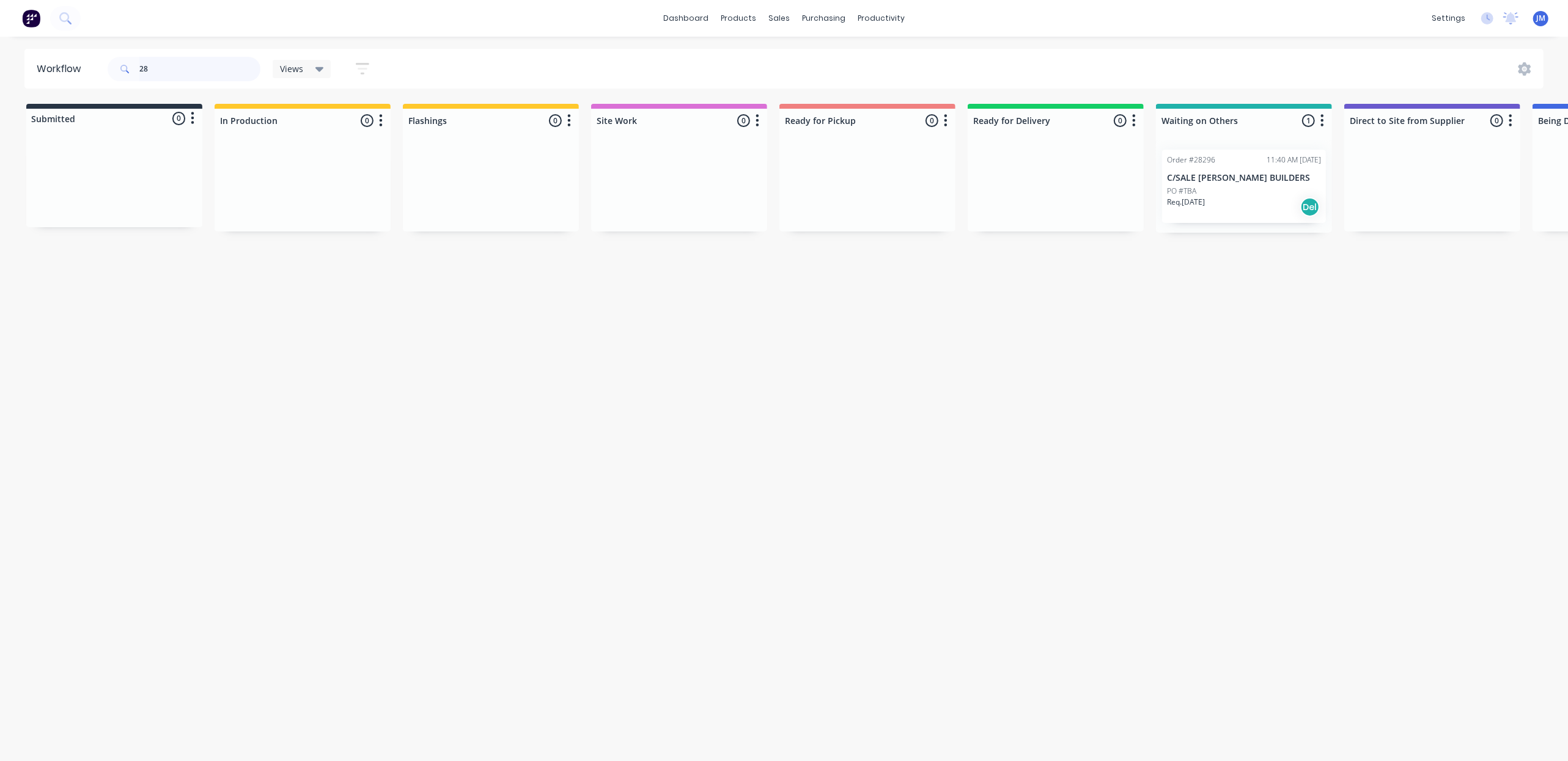
type input "2"
type input "4"
type input "0"
type input "1"
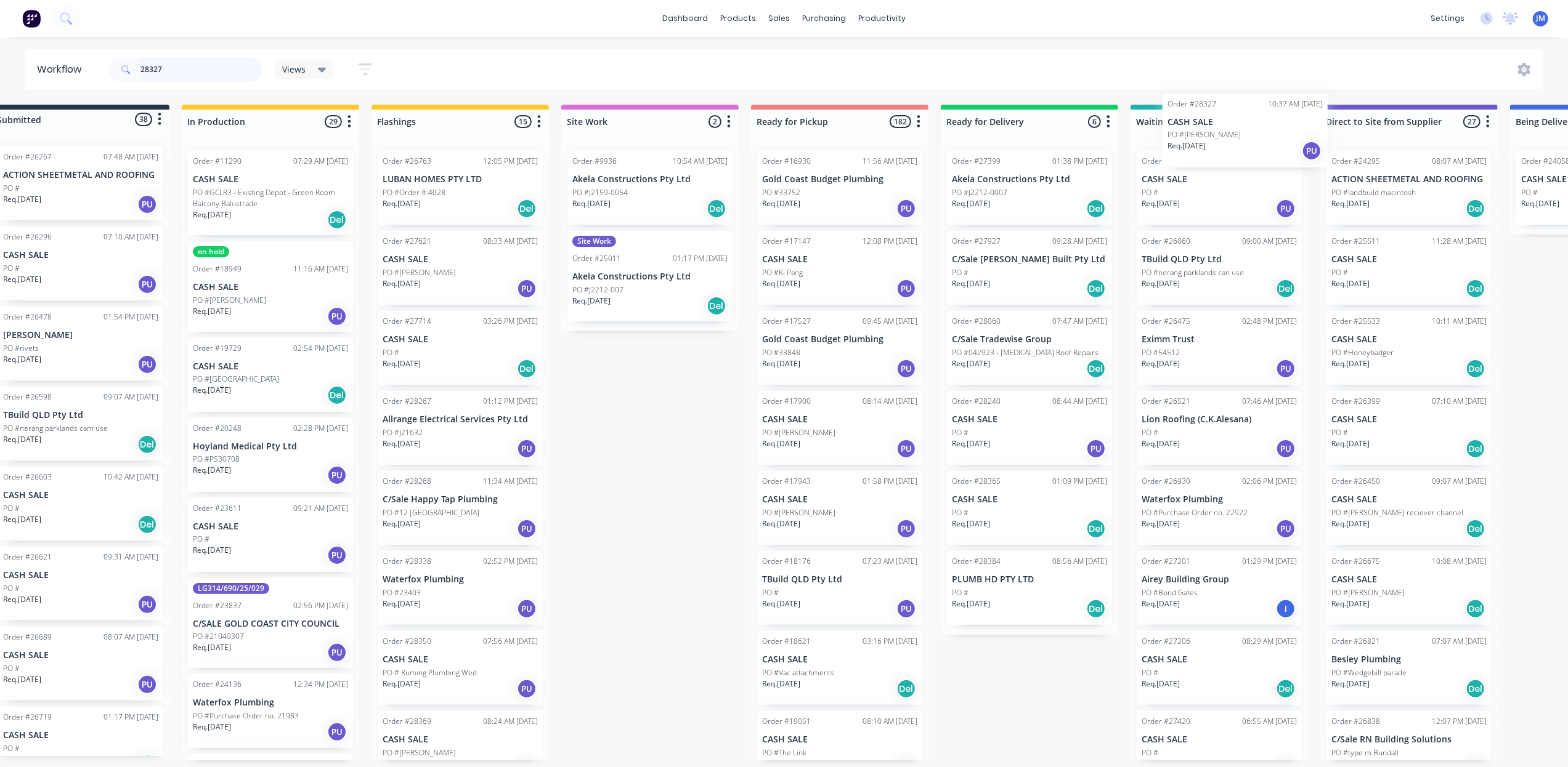
drag, startPoint x: 1262, startPoint y: 201, endPoint x: 1179, endPoint y: 149, distance: 97.9
click at [1218, 158] on div "Order #24923 11:25 AM [DATE] CASH SALE PO # Req. [DATE] PU Order #26060 09:00 A…" at bounding box center [1219, 451] width 178 height 620
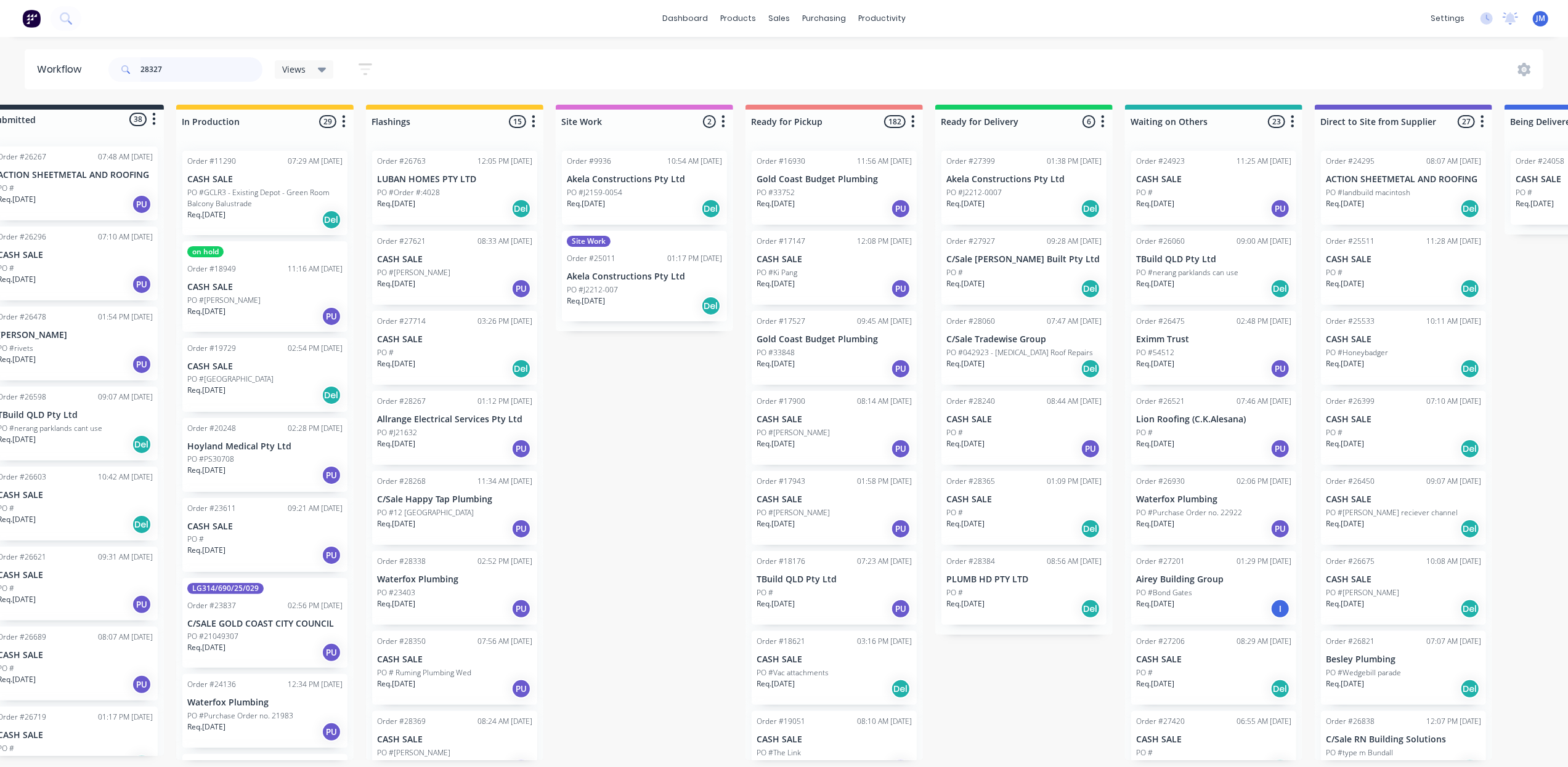
click at [186, 74] on input "28327" at bounding box center [201, 69] width 122 height 25
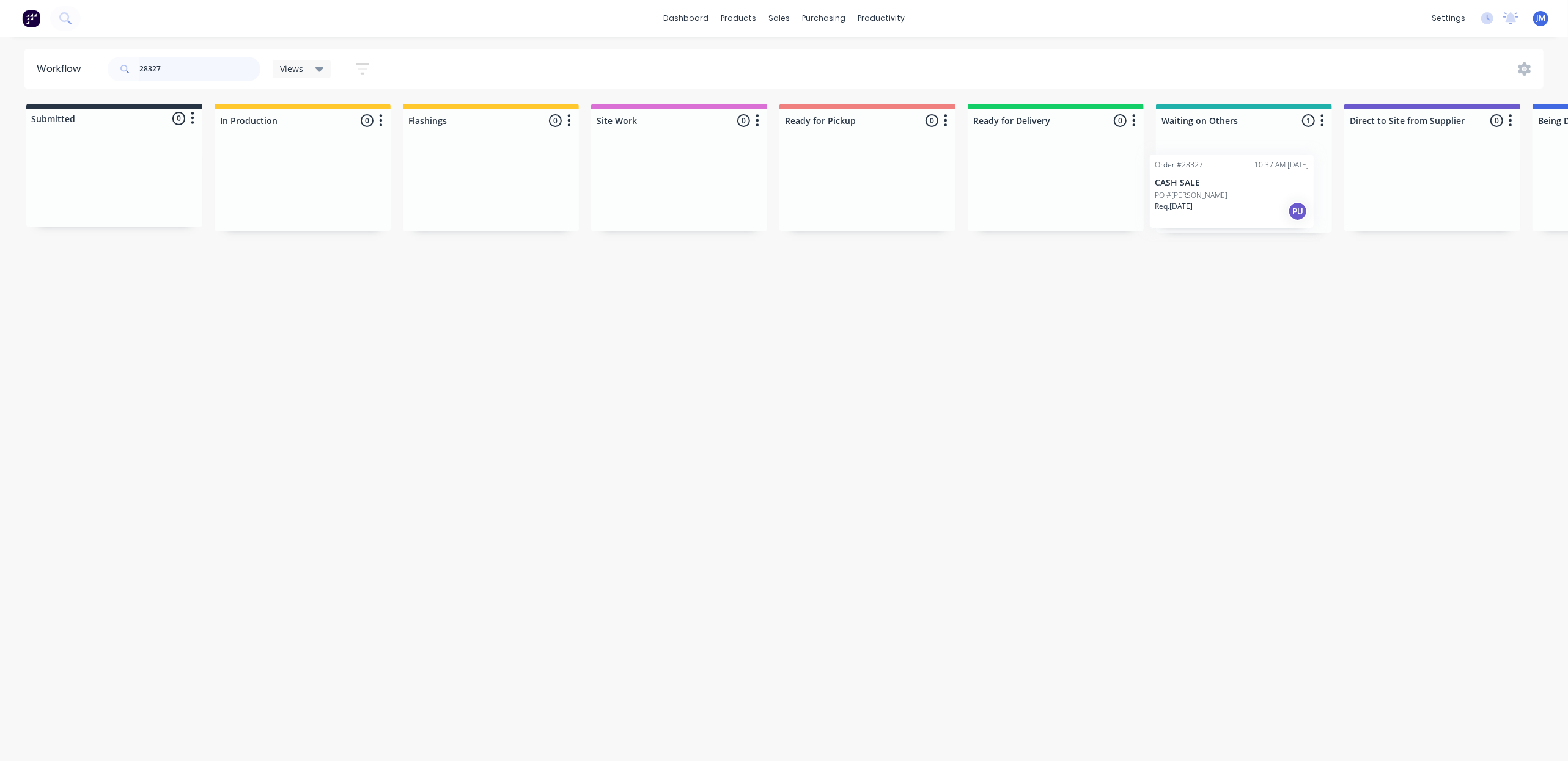
scroll to position [0, 3]
drag, startPoint x: 1235, startPoint y: 189, endPoint x: 848, endPoint y: 182, distance: 387.1
click at [848, 187] on div "Submitted 0 Status colour #273444 hex #273444 Save Cancel Summaries Total order…" at bounding box center [1095, 169] width 2216 height 129
drag, startPoint x: 81, startPoint y: 195, endPoint x: 422, endPoint y: 171, distance: 341.8
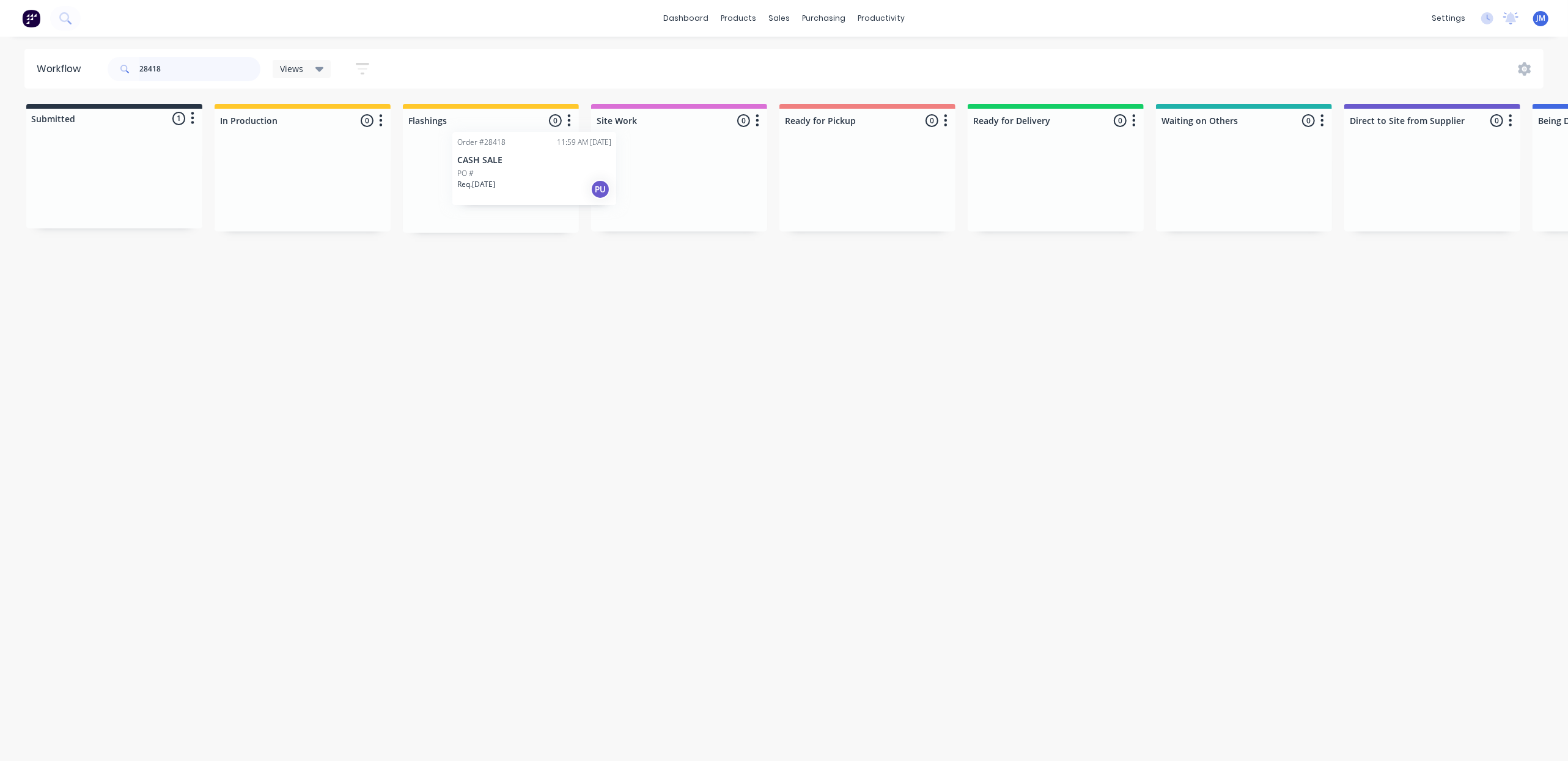
click at [442, 181] on div "Submitted 1 Status colour #273444 hex #273444 Save Cancel Summaries Total order…" at bounding box center [1099, 169] width 2216 height 129
type input "2"
type input "garmish"
click at [815, 191] on p "PO #Garmish 6mm planter box" at bounding box center [843, 191] width 104 height 11
